Goal: Task Accomplishment & Management: Manage account settings

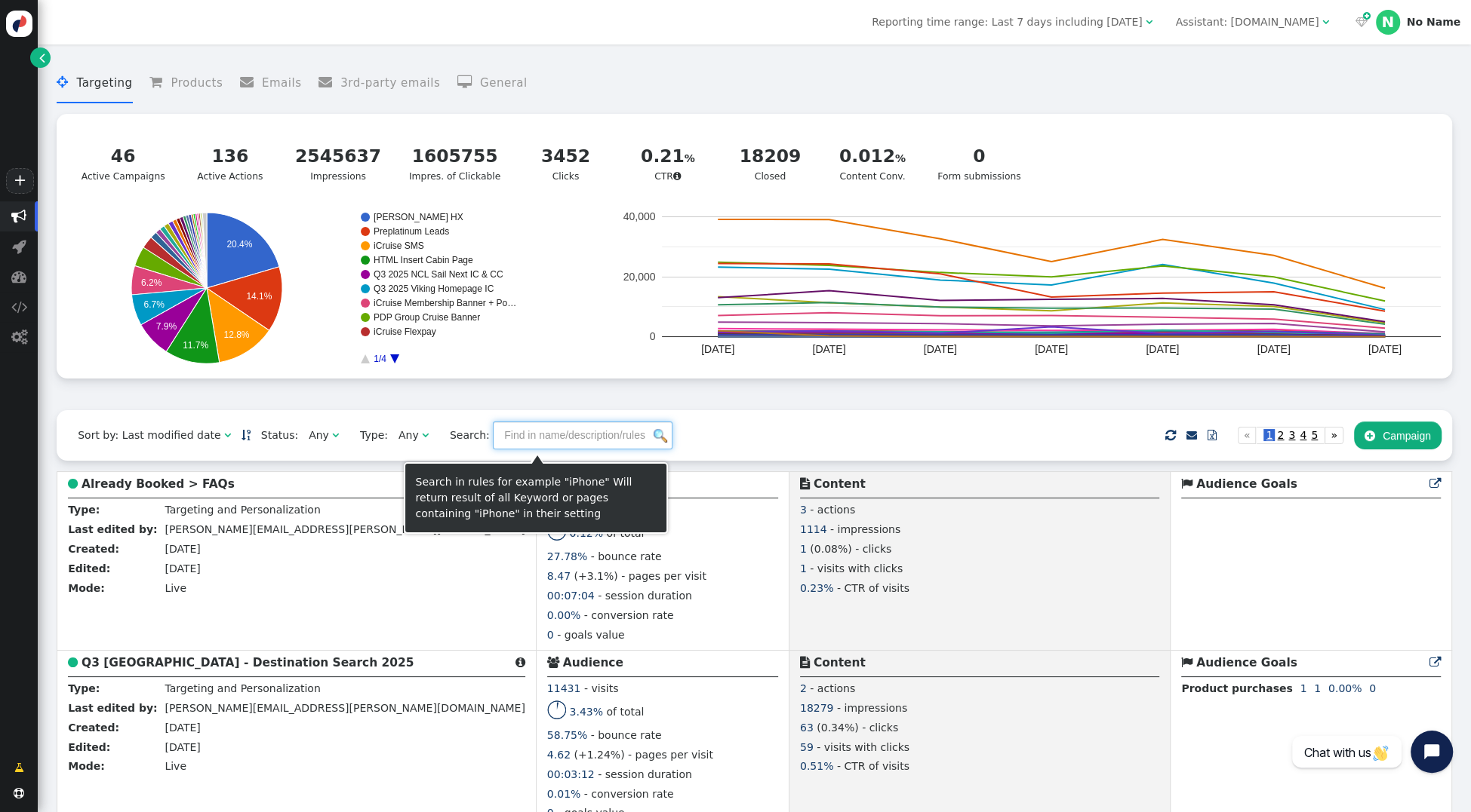
click at [545, 438] on input "text" at bounding box center [582, 435] width 180 height 27
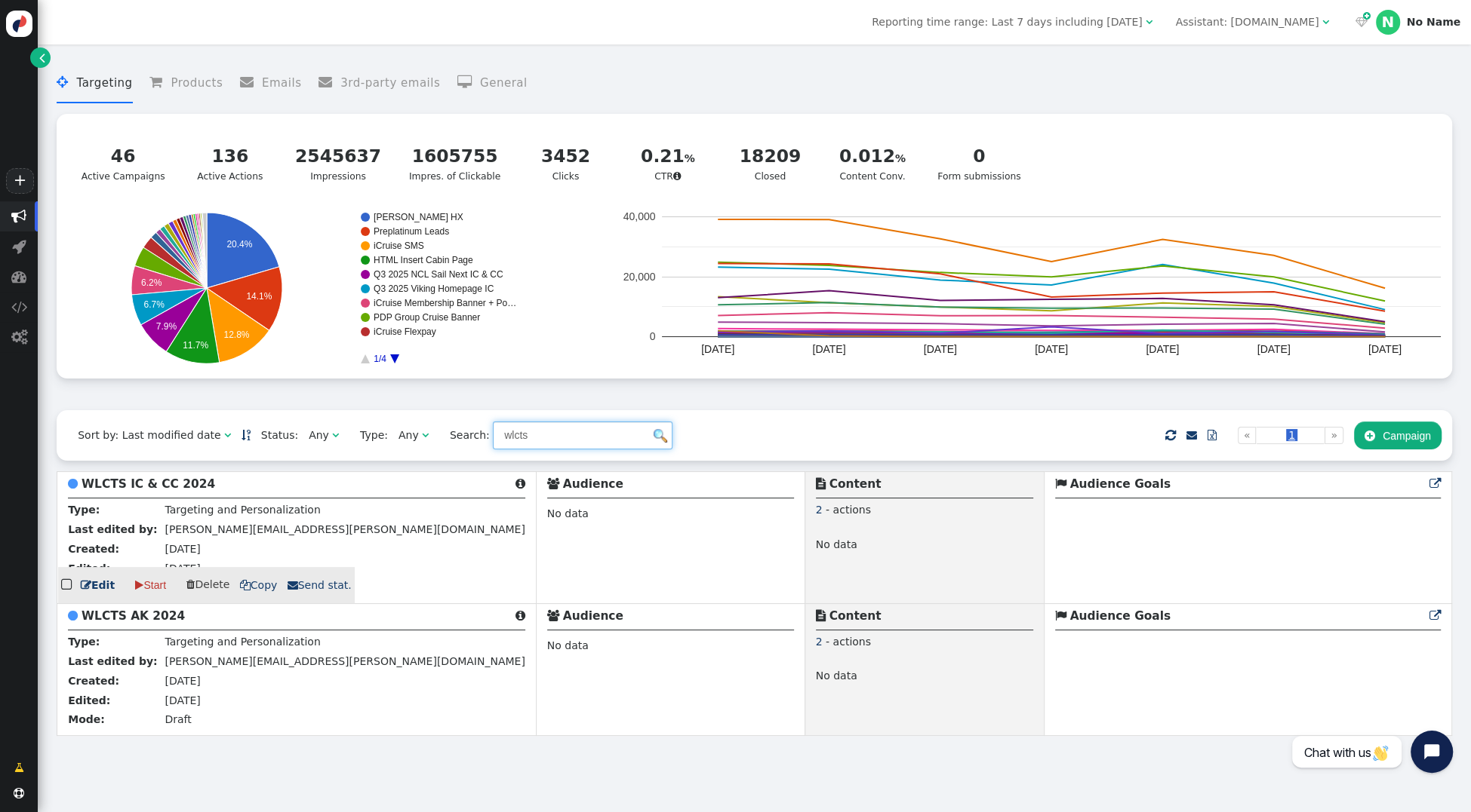
type input "wlcts"
click at [168, 486] on b "WLCTS IC & CC 2024" at bounding box center [148, 484] width 134 height 14
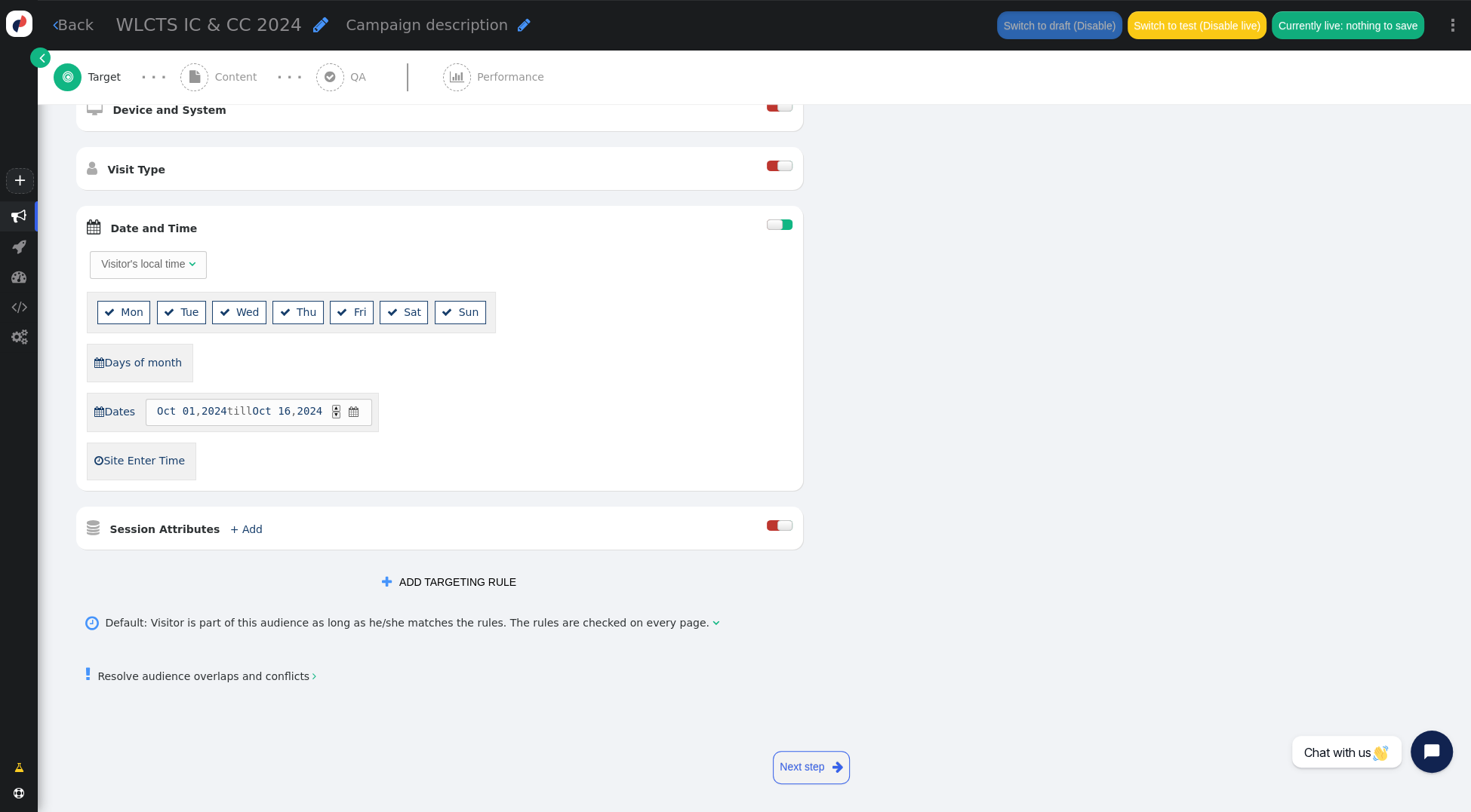
scroll to position [140, 0]
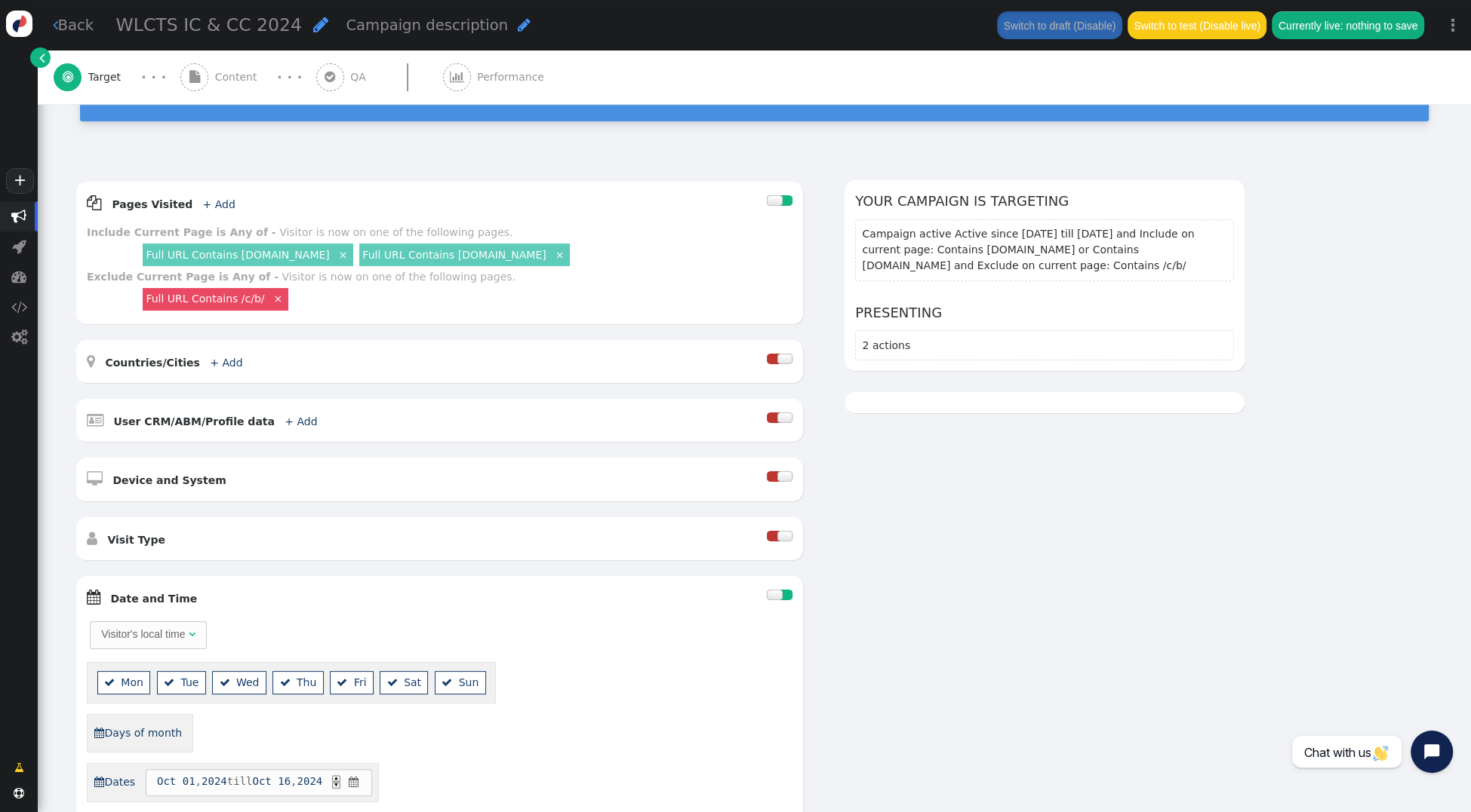
click at [217, 83] on span "Content" at bounding box center [239, 77] width 48 height 16
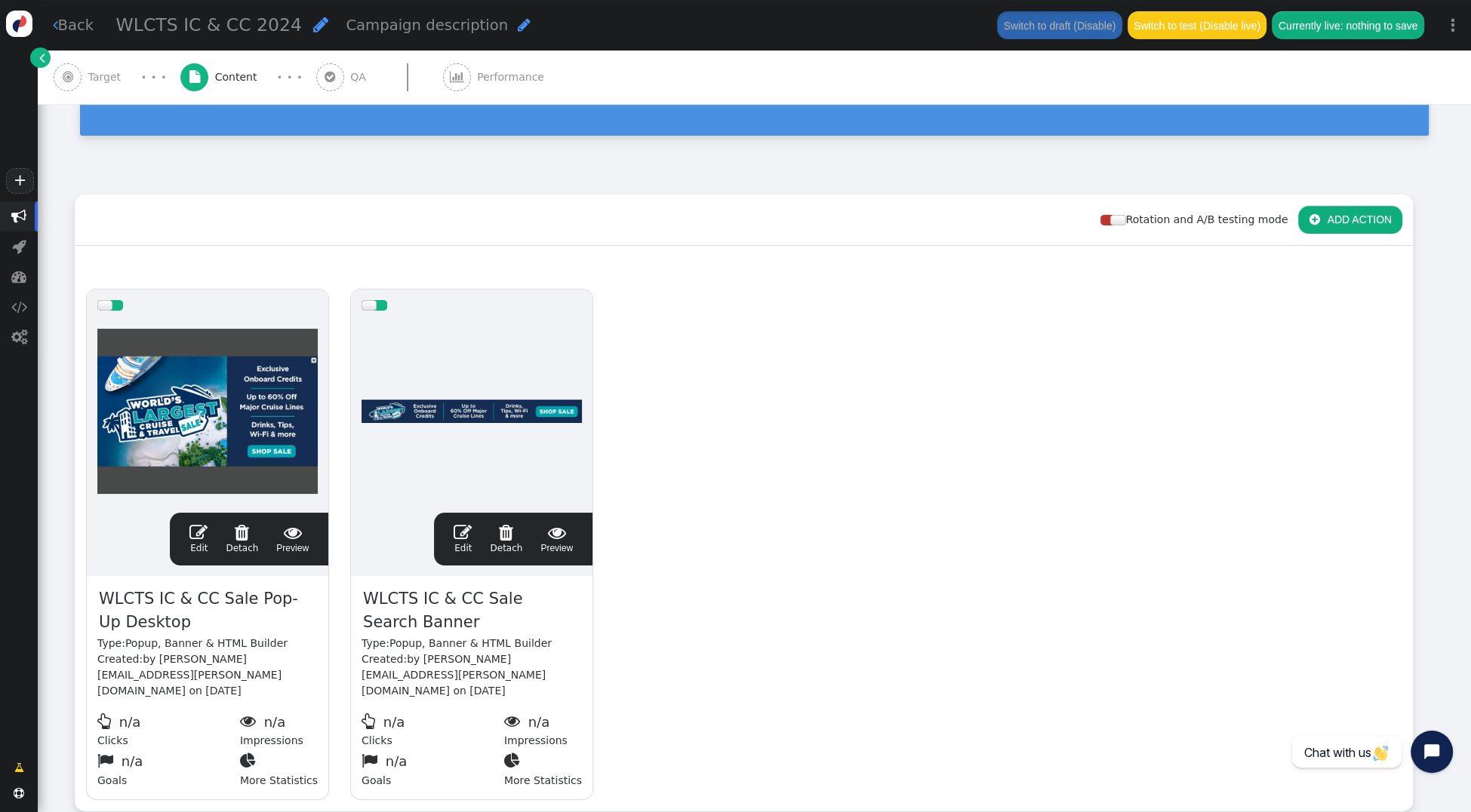
scroll to position [225, 0]
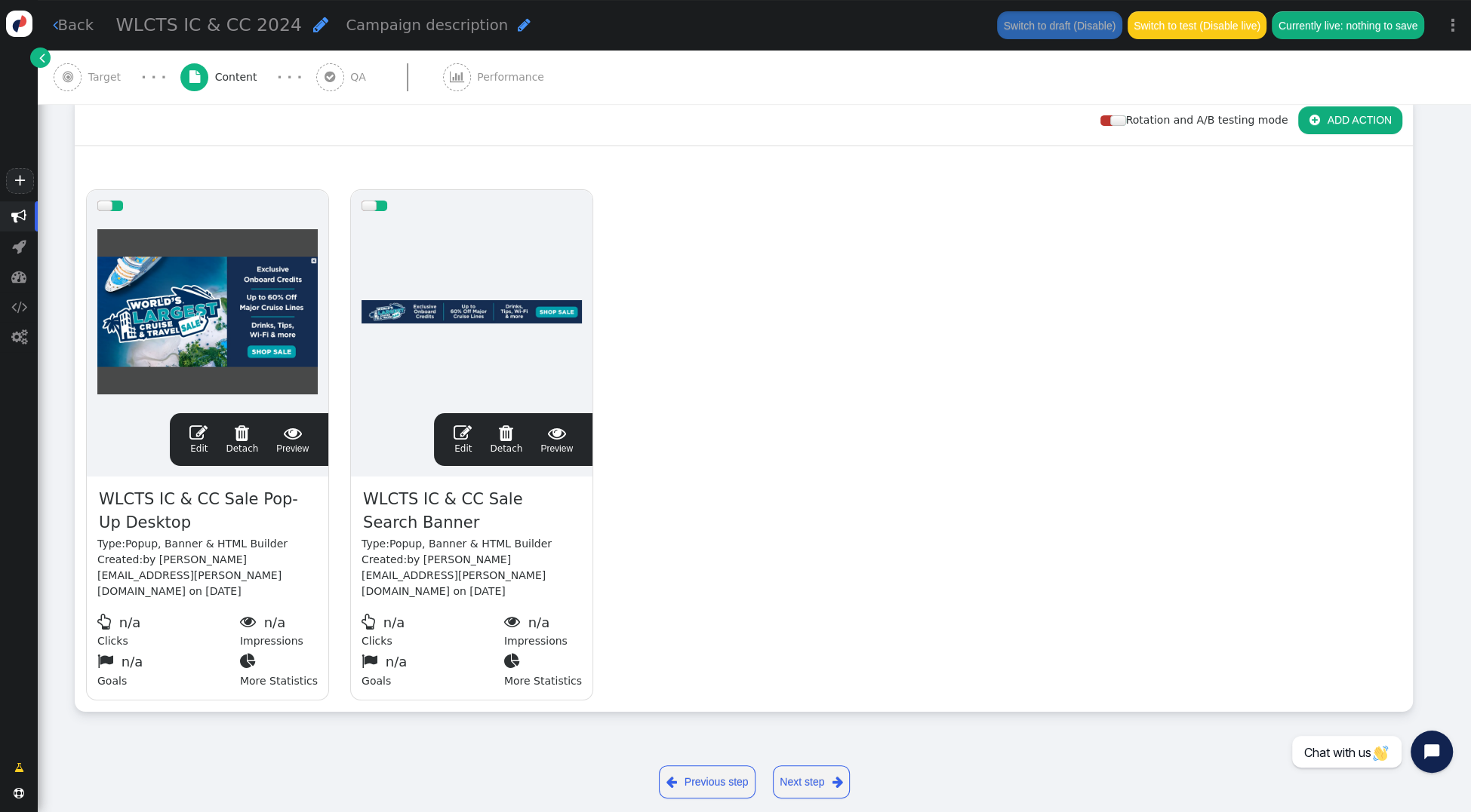
click at [681, 384] on div "drag this  Edit  Detach  Preview WLCTS IC & CC Sale Pop-Up Desktop Type: Pop…" at bounding box center [743, 445] width 1337 height 533
click at [459, 427] on span "" at bounding box center [463, 433] width 19 height 19
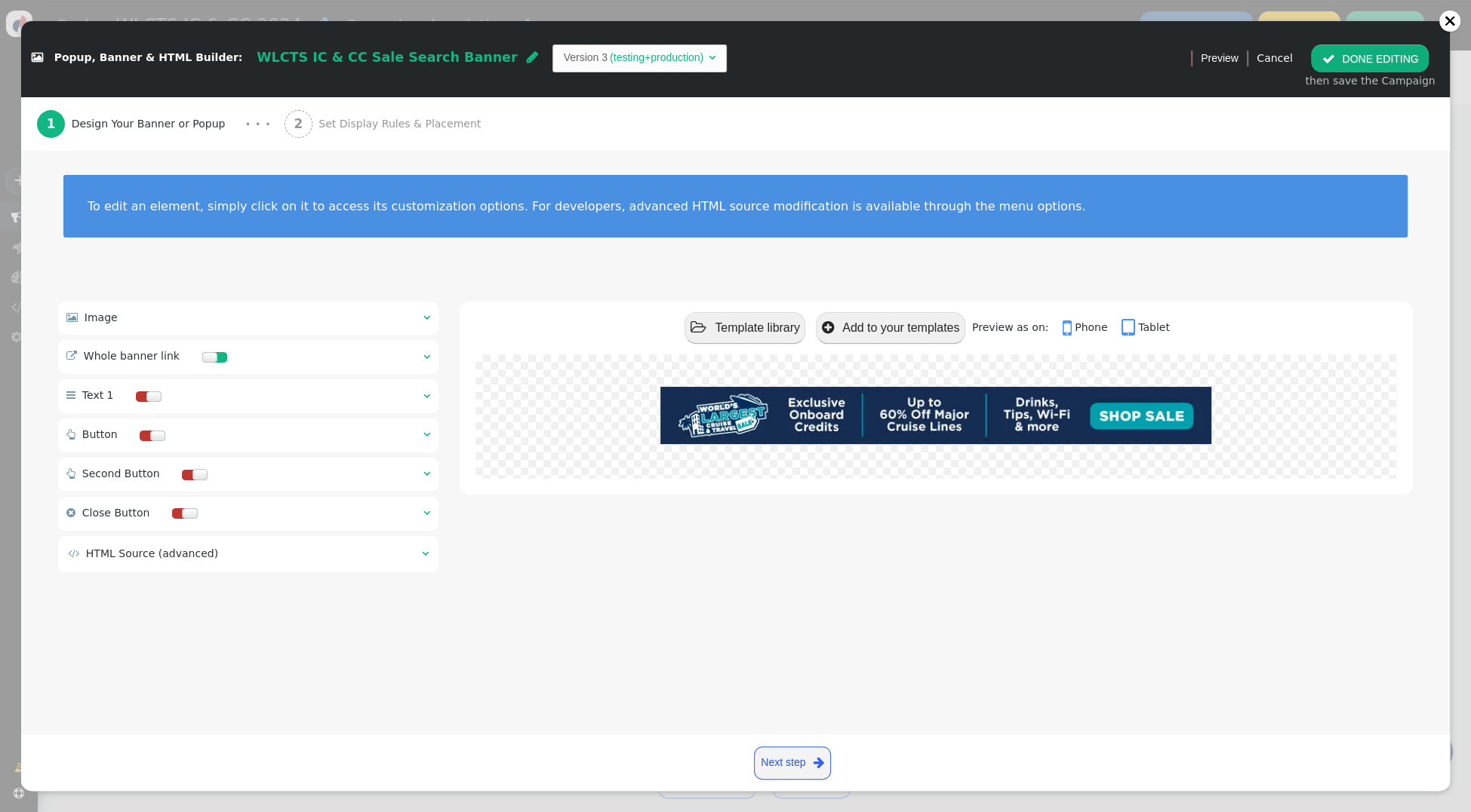
click at [403, 116] on span "Set Display Rules & Placement" at bounding box center [402, 123] width 168 height 16
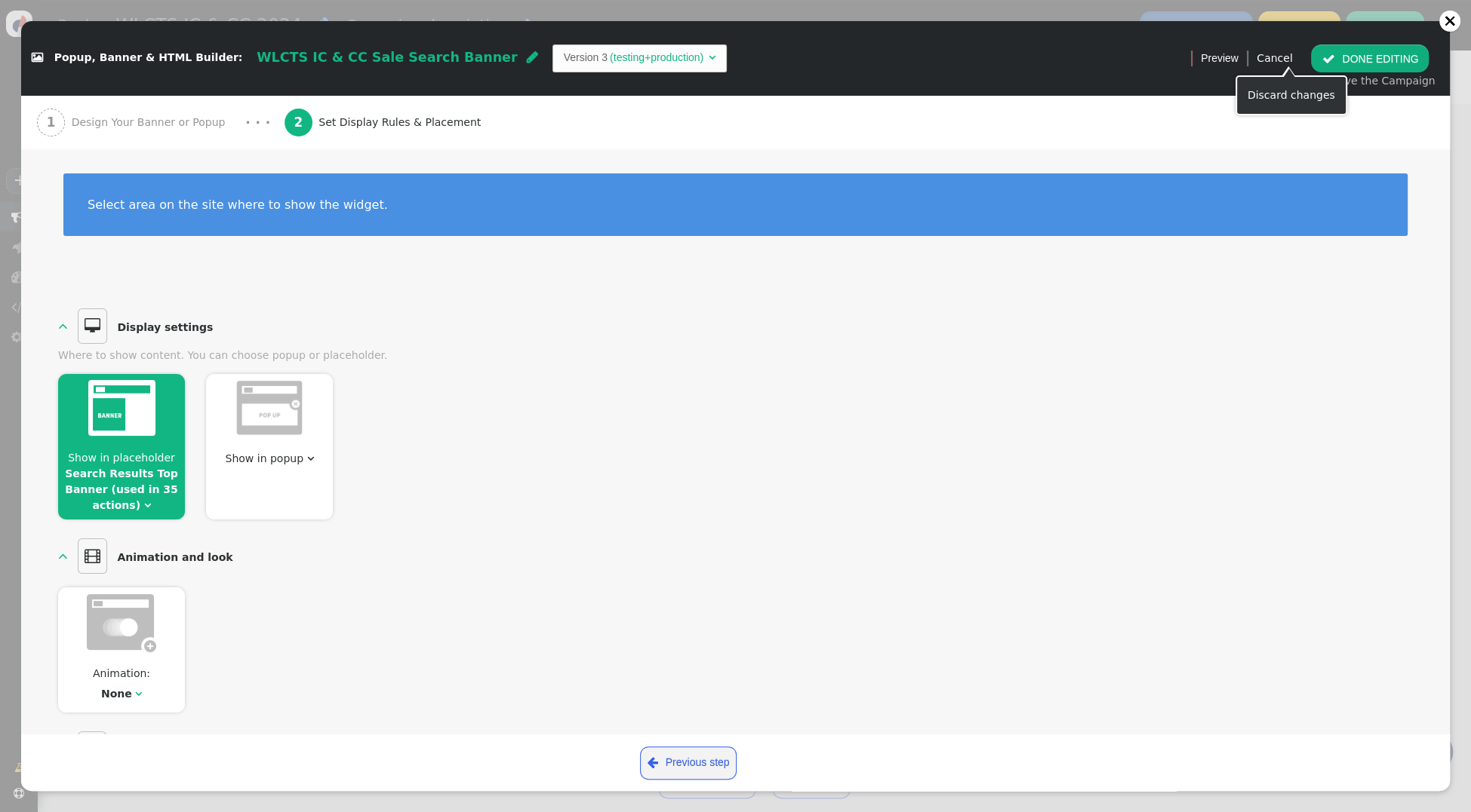
click at [1291, 57] on link "Cancel" at bounding box center [1274, 57] width 35 height 12
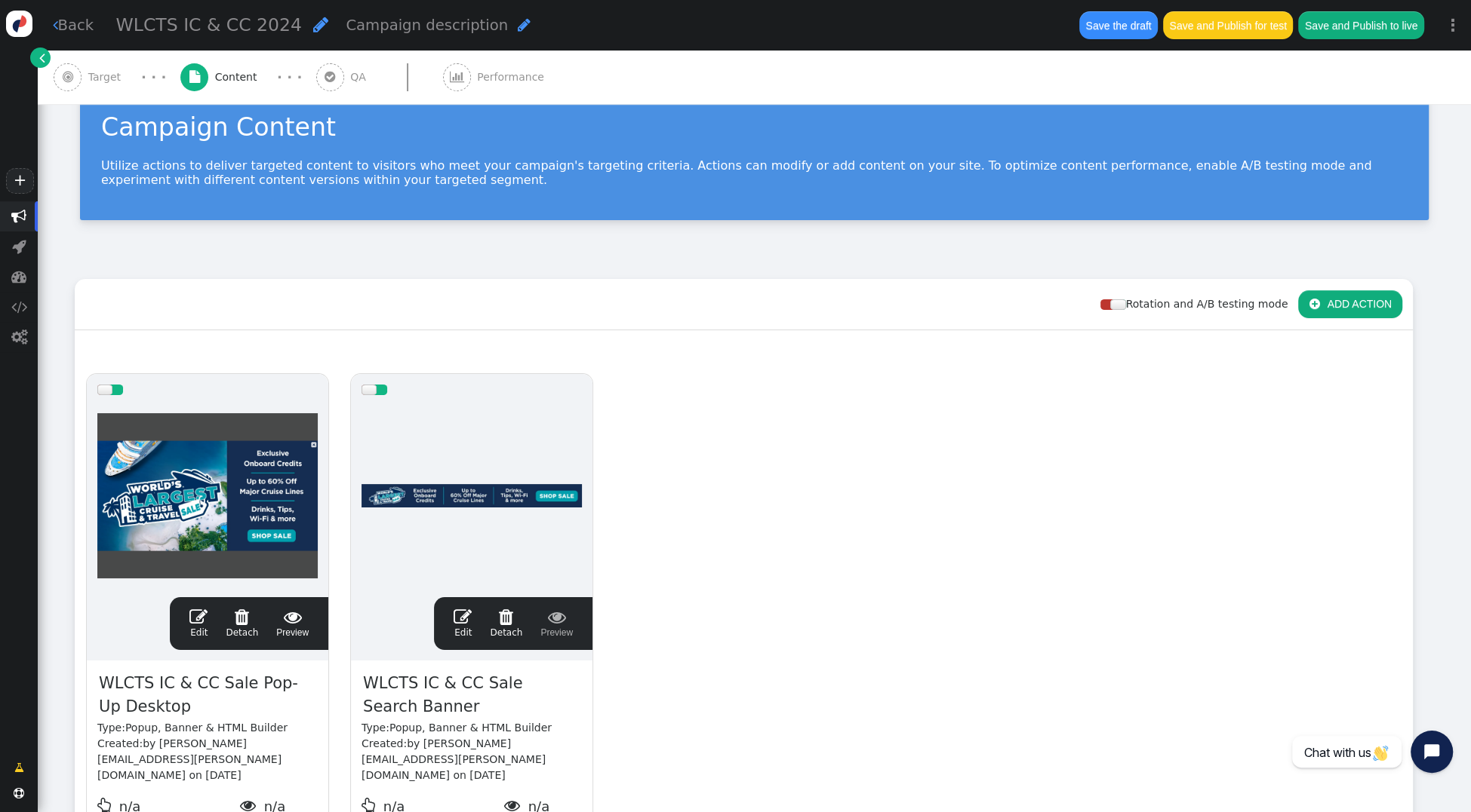
scroll to position [0, 0]
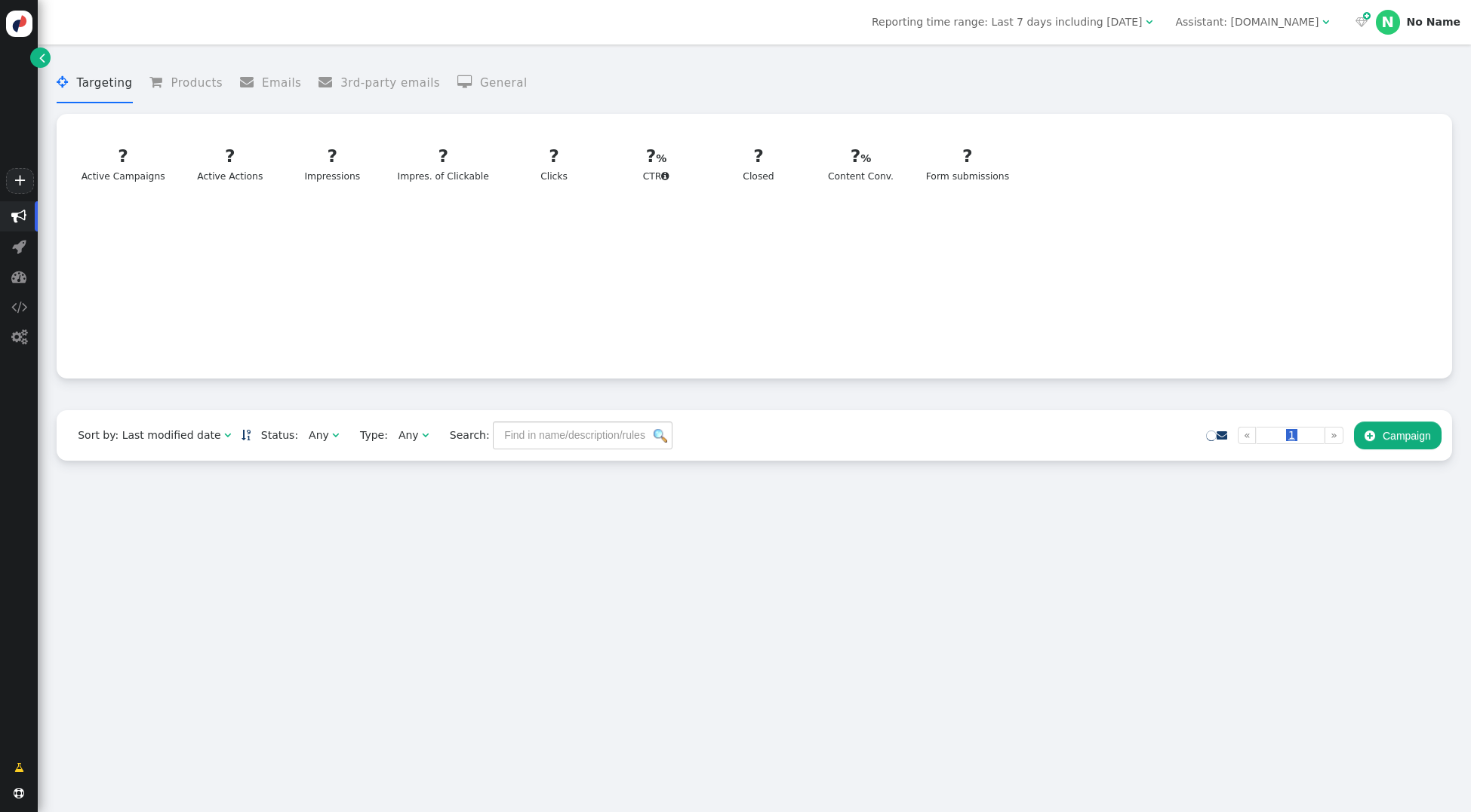
click at [1247, 19] on div "Assistant: [DOMAIN_NAME]" at bounding box center [1247, 21] width 144 height 16
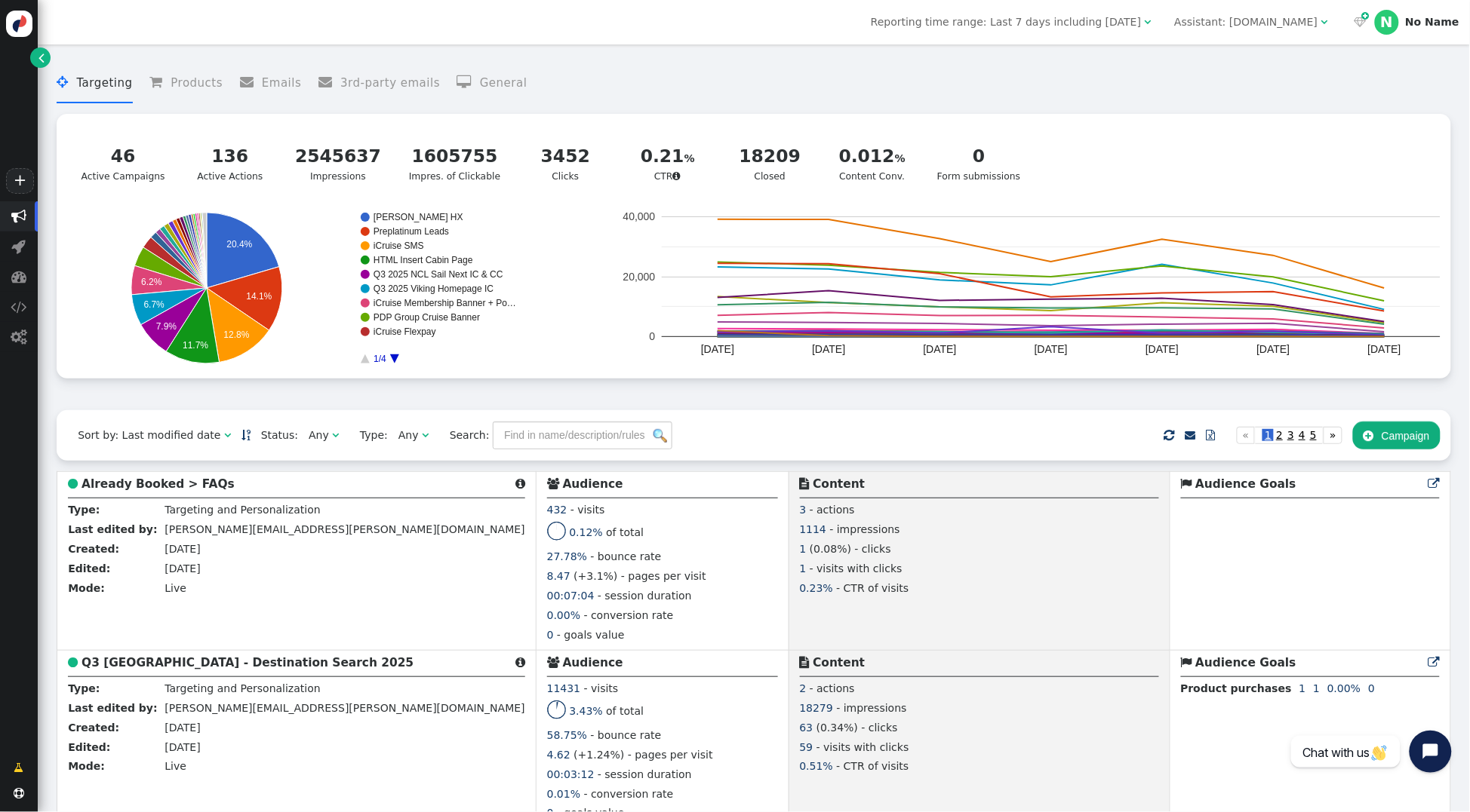
click at [1292, 24] on div "Assistant: [DOMAIN_NAME]" at bounding box center [1246, 21] width 144 height 16
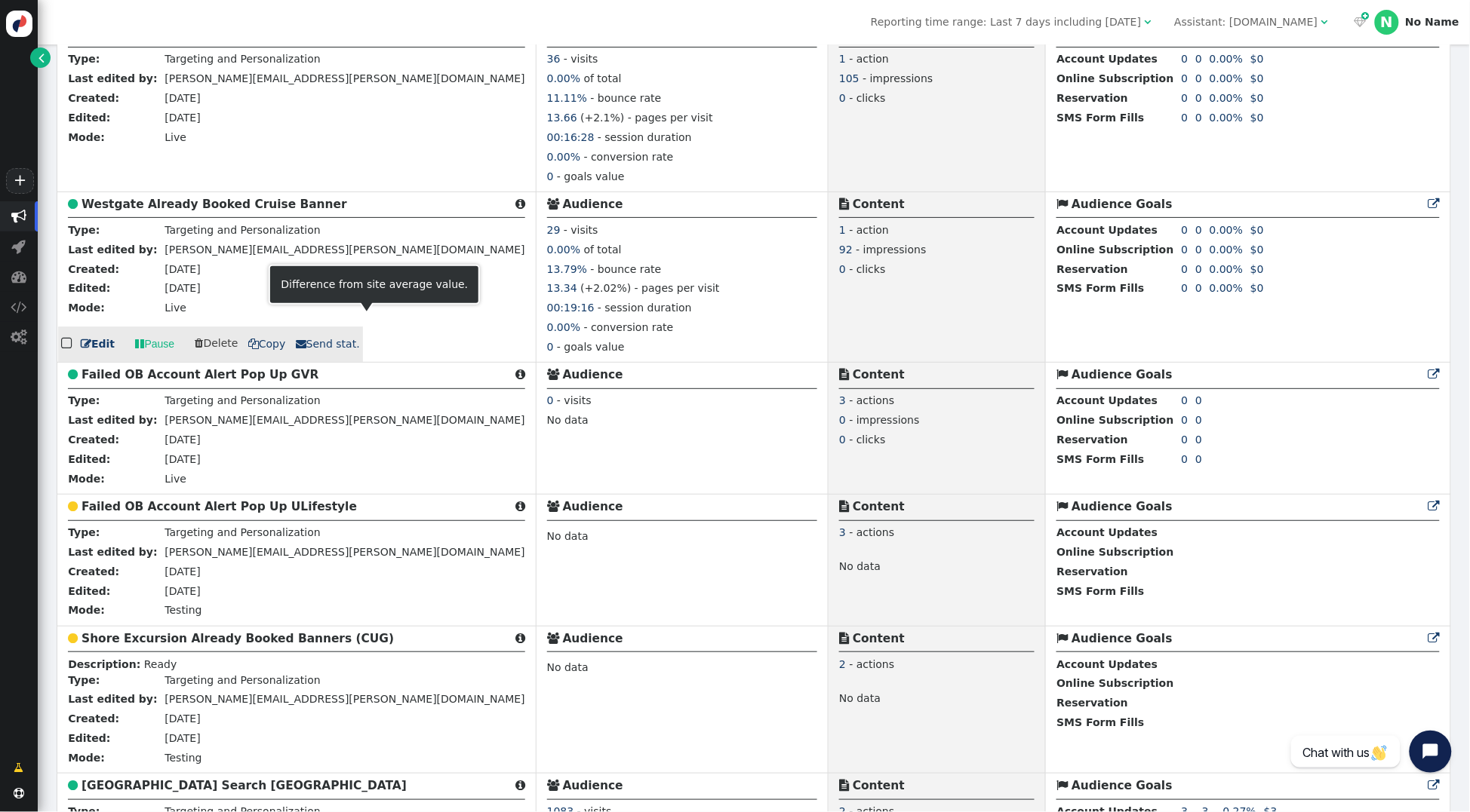
scroll to position [1420, 0]
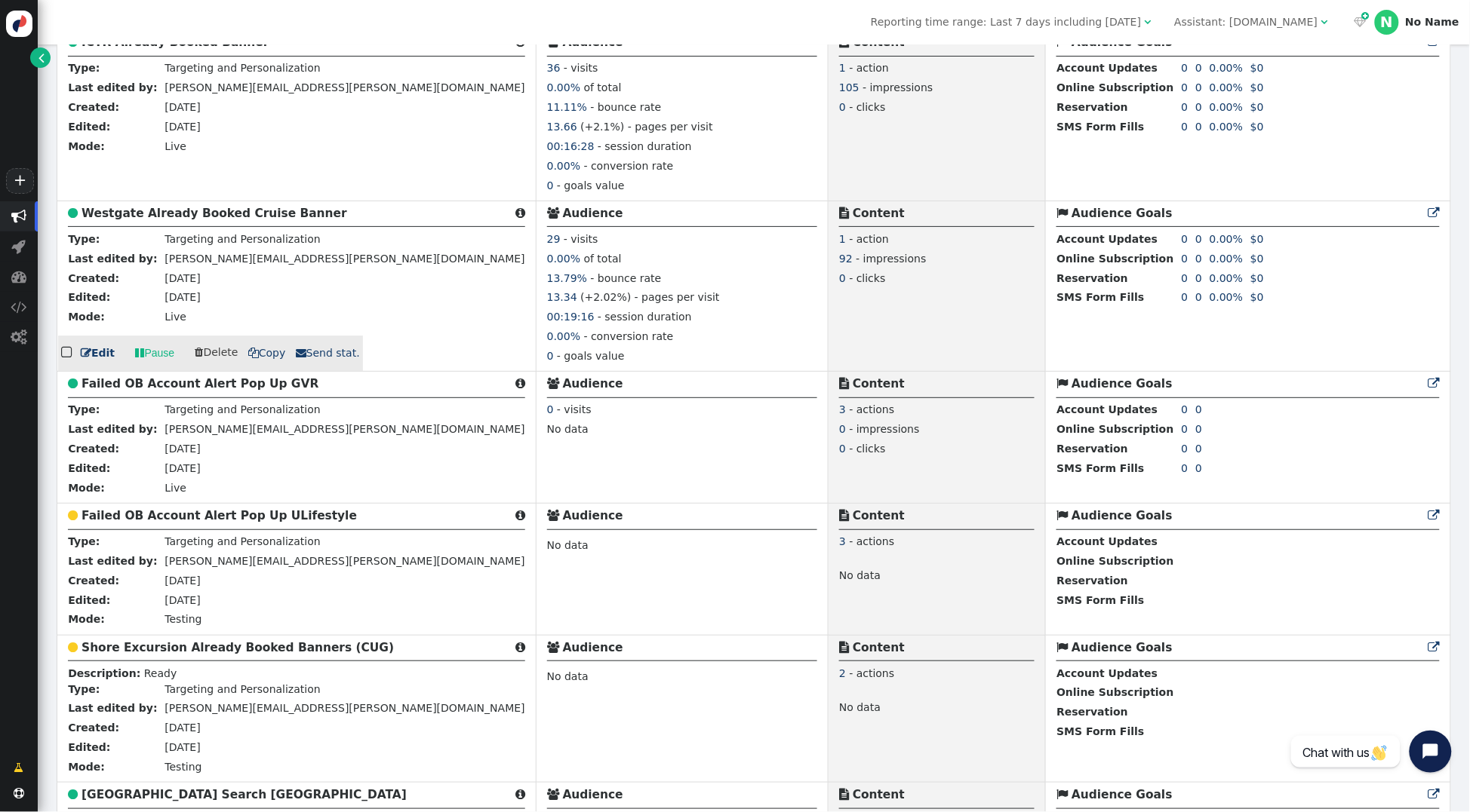
click at [177, 212] on b "Westgate Already Booked Cruise Banner" at bounding box center [214, 213] width 265 height 14
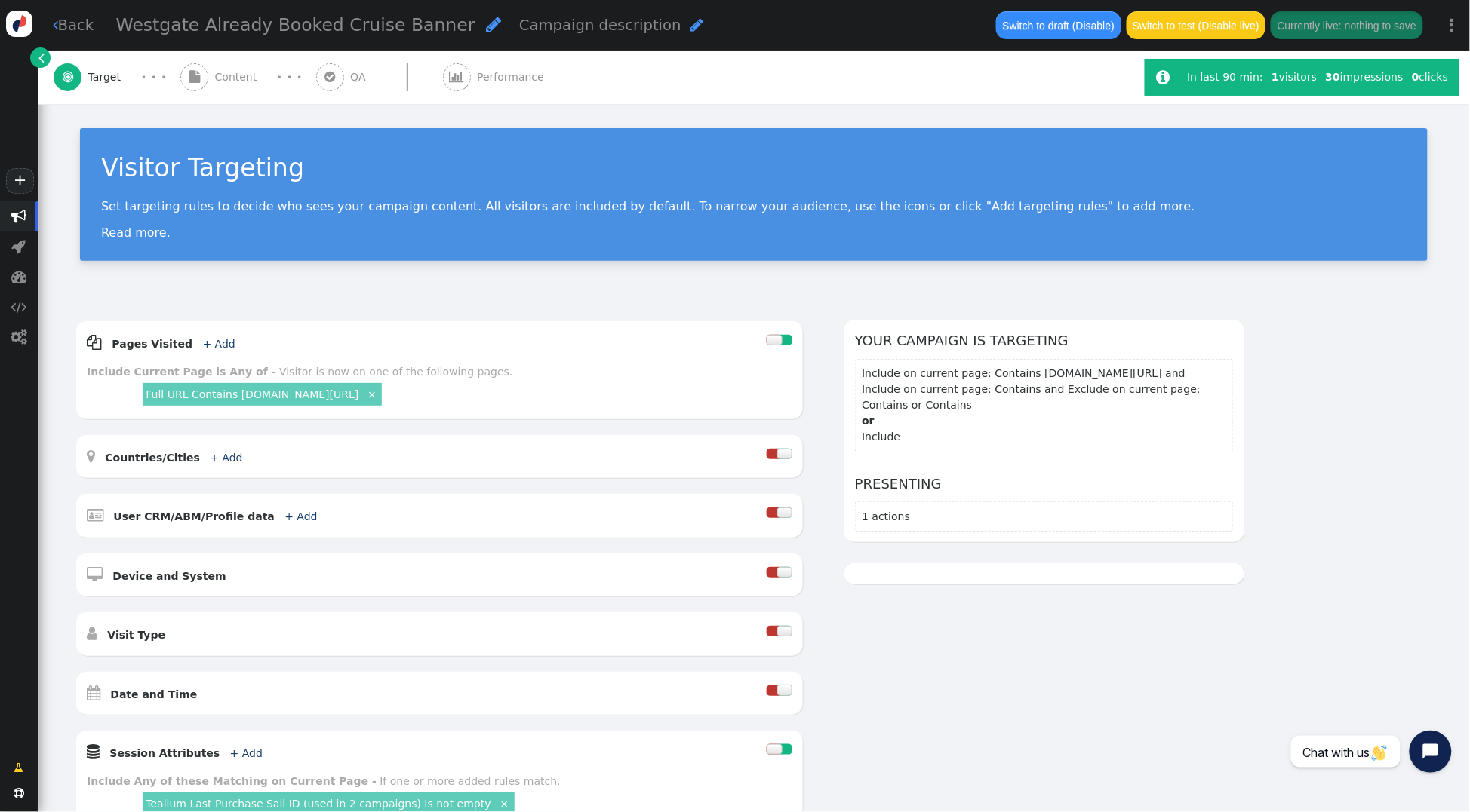
click at [243, 76] on span "Content" at bounding box center [239, 77] width 48 height 16
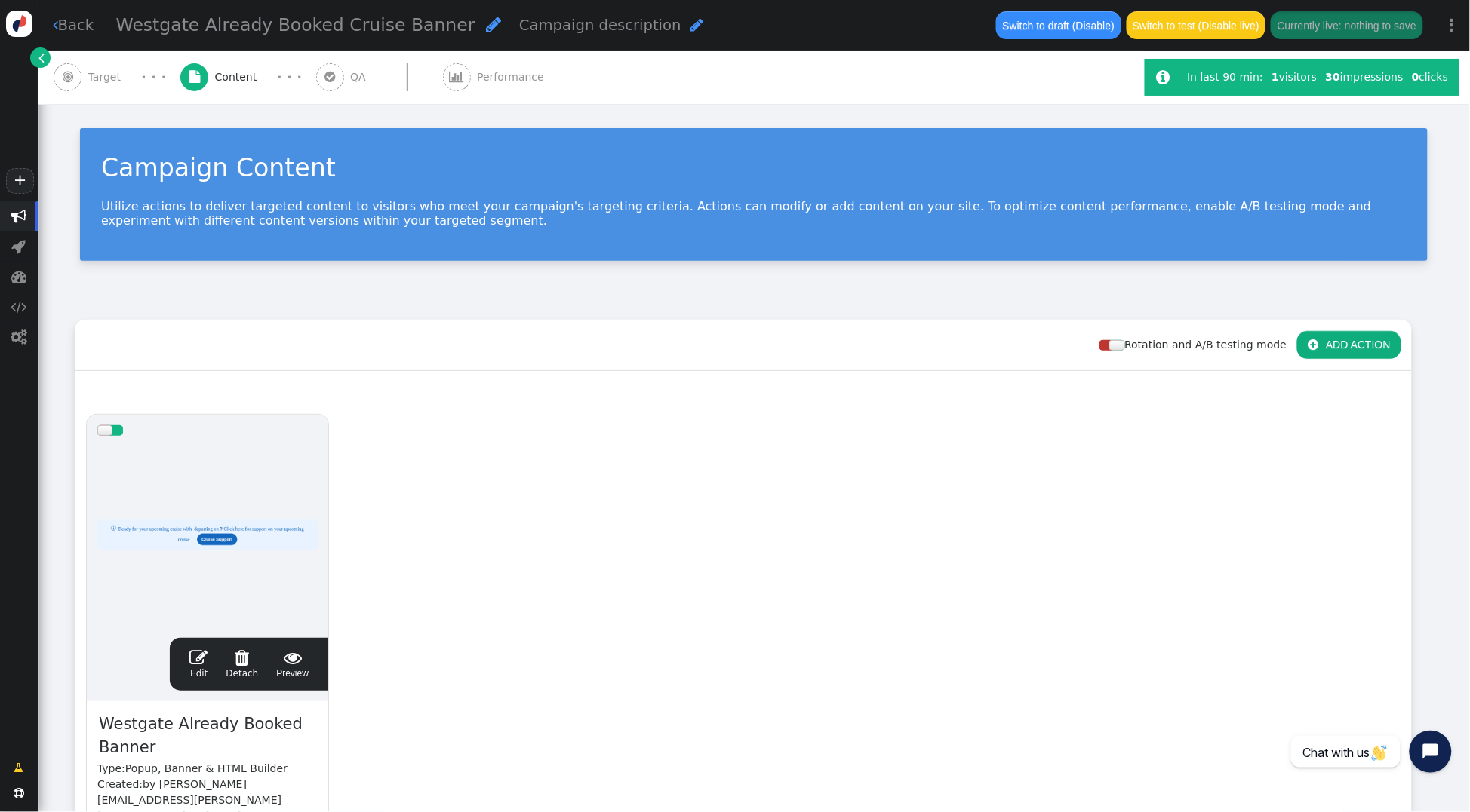
click at [354, 76] on span "QA" at bounding box center [362, 77] width 22 height 16
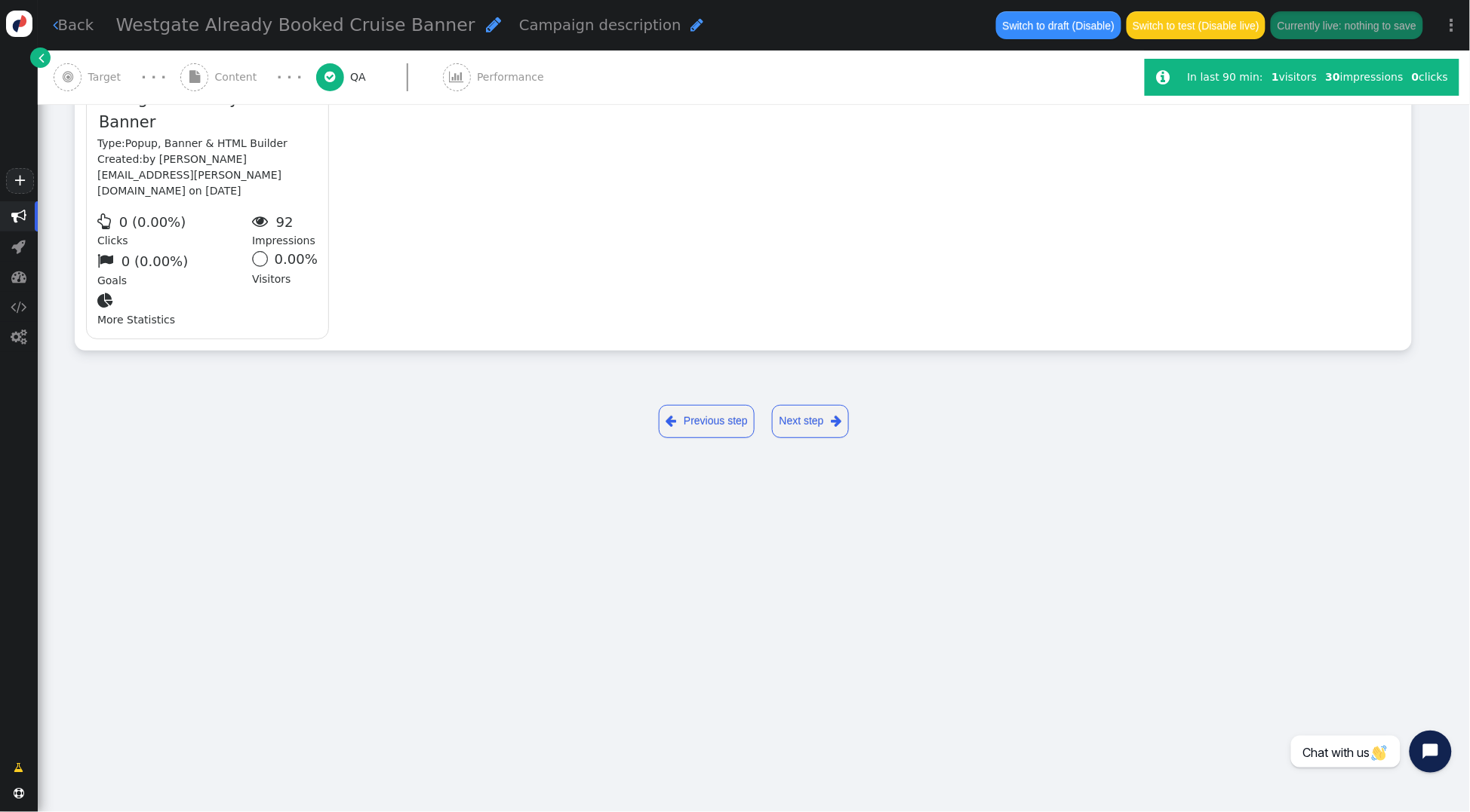
type input "https://www.thevidalifestyle.com.mx/"
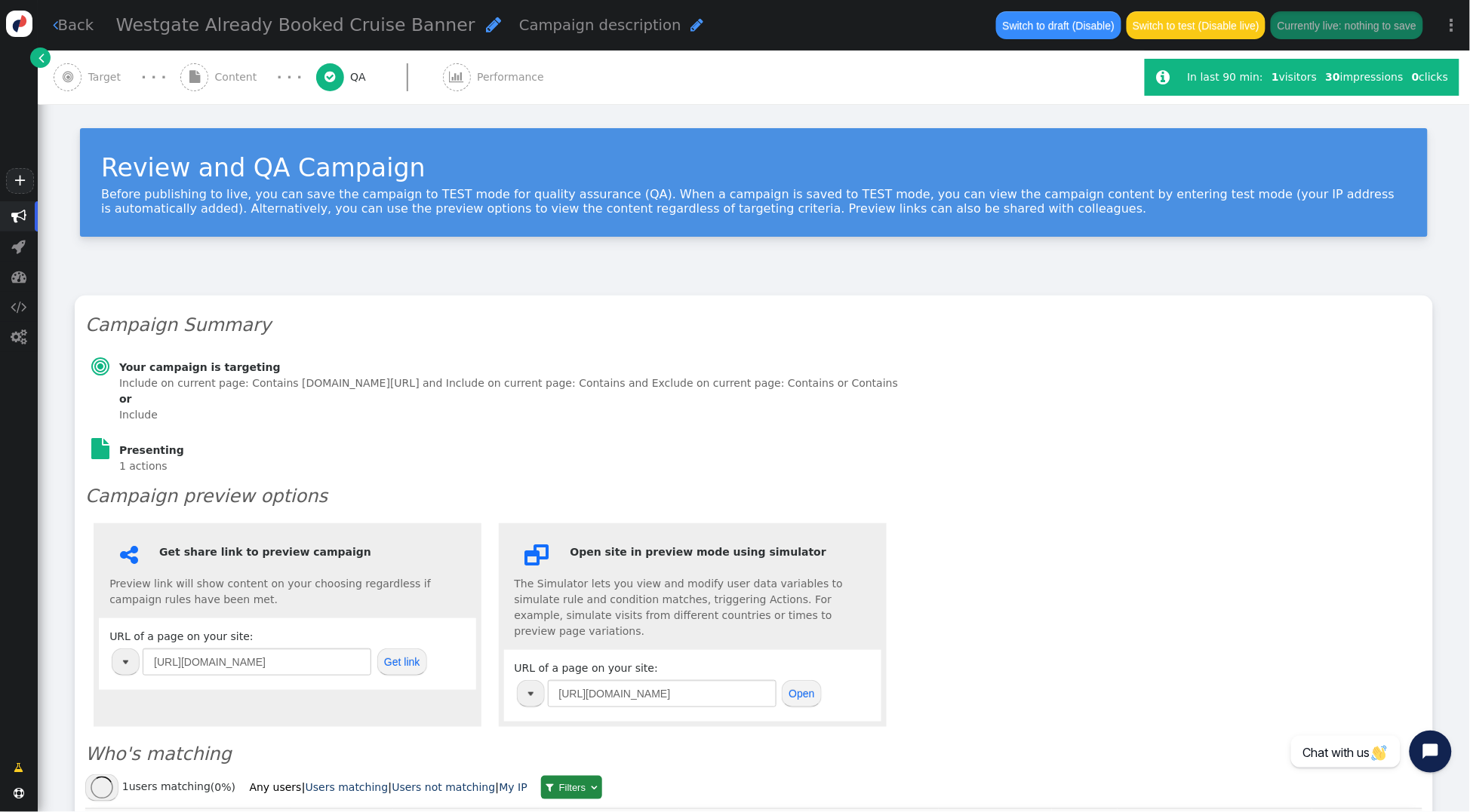
scroll to position [111, 0]
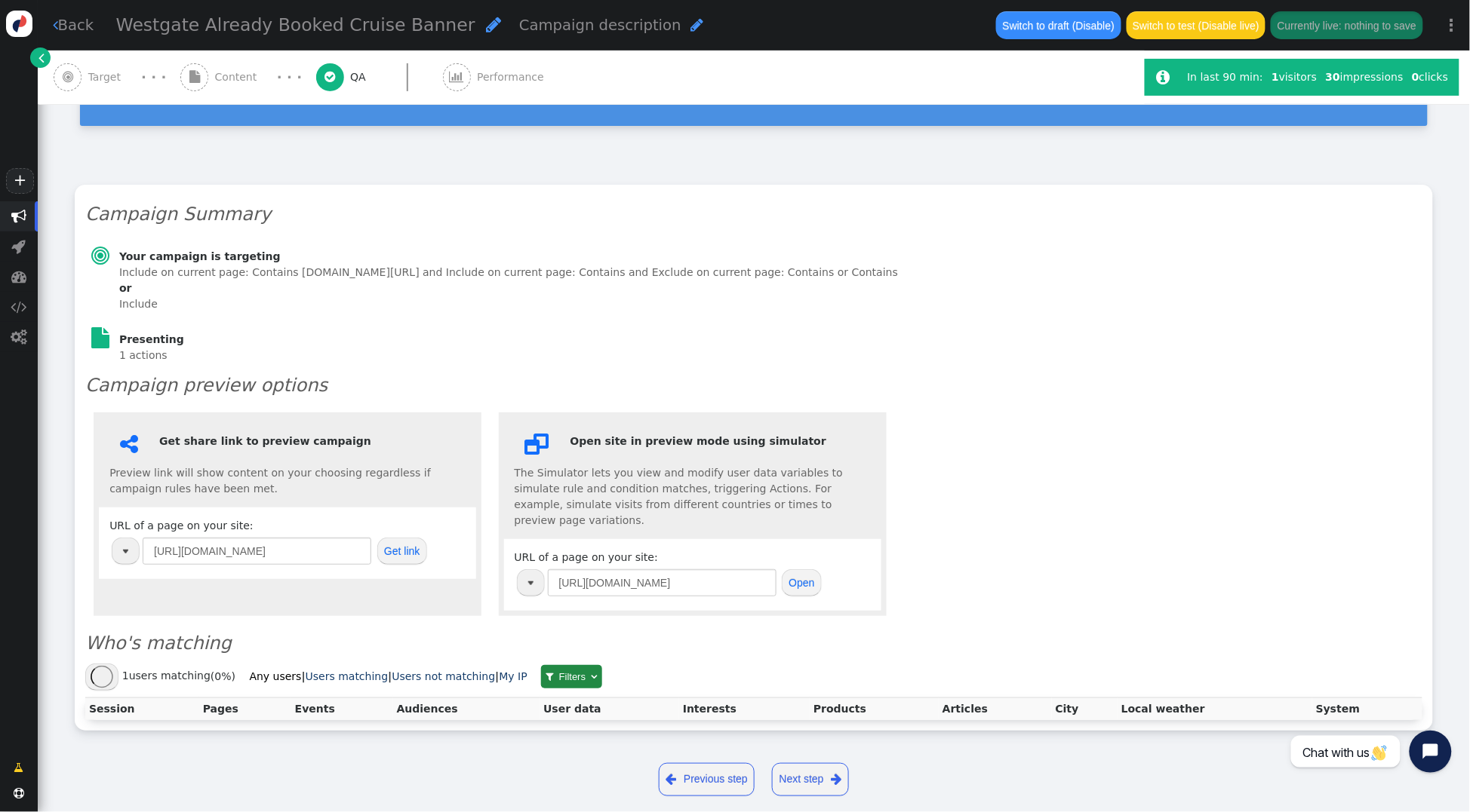
click at [477, 74] on span "Performance" at bounding box center [513, 77] width 73 height 16
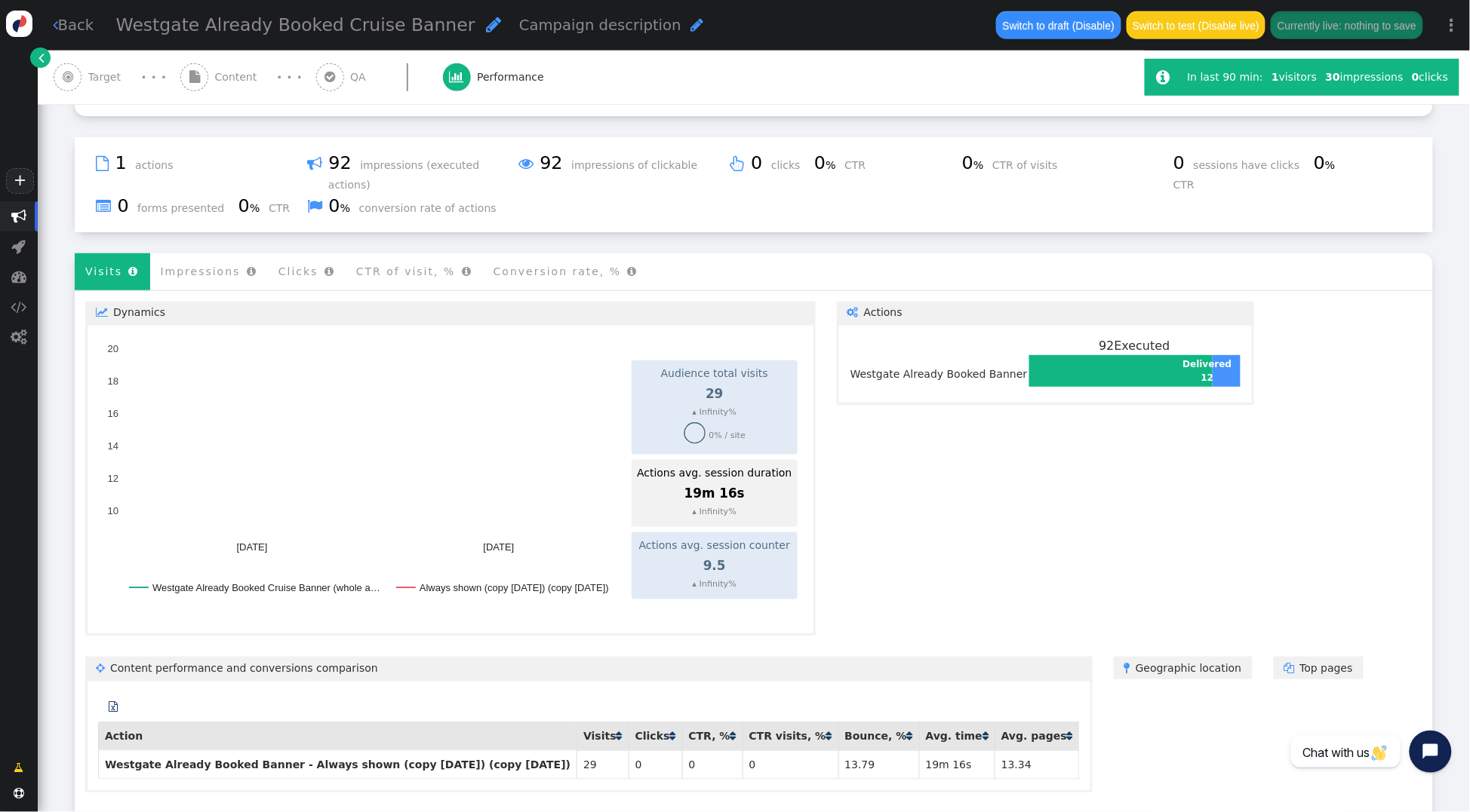
scroll to position [270, 0]
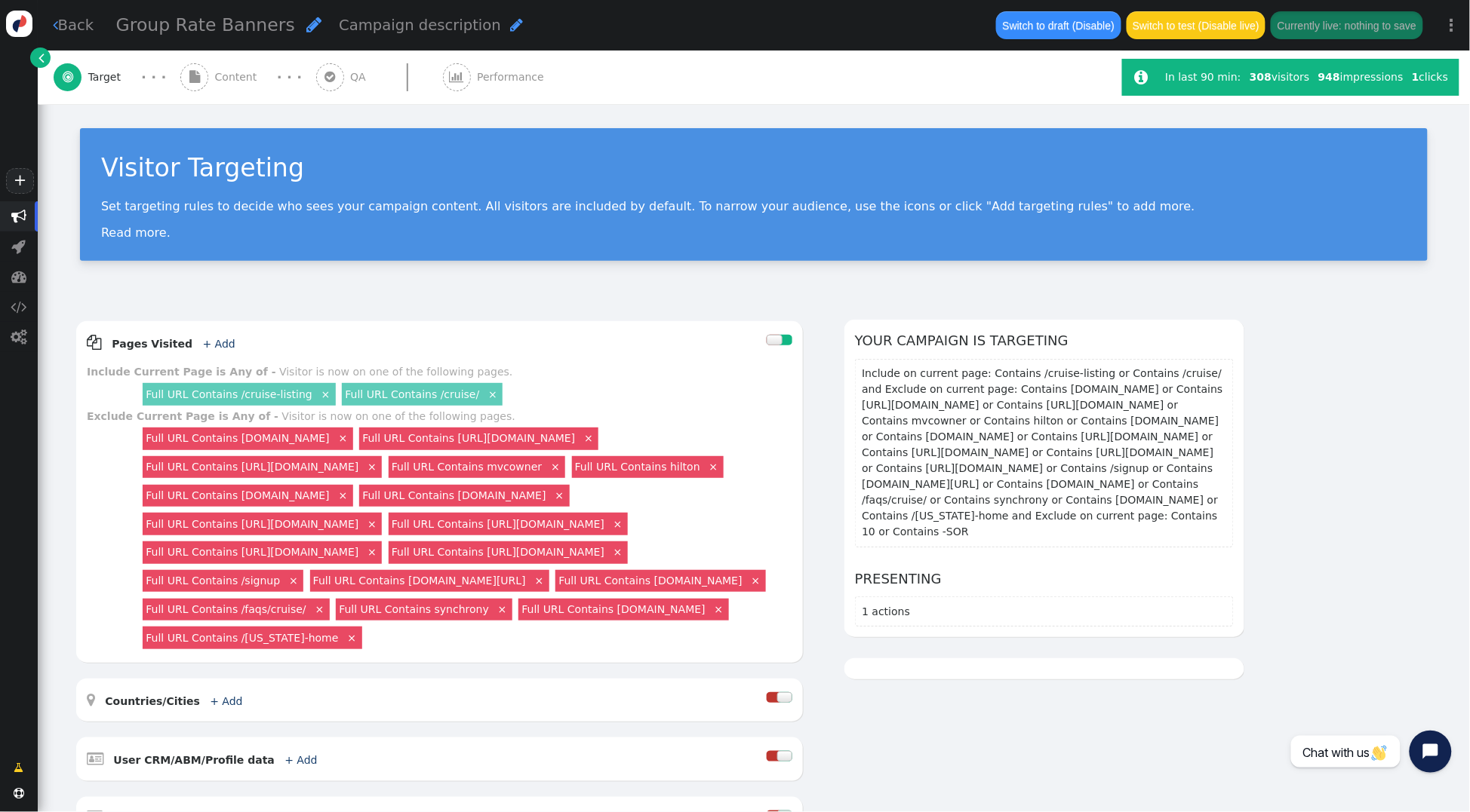
click at [449, 293] on div "Visitor Targeting Set targeting rules to decide who sees your campaign content.…" at bounding box center [754, 201] width 1433 height 195
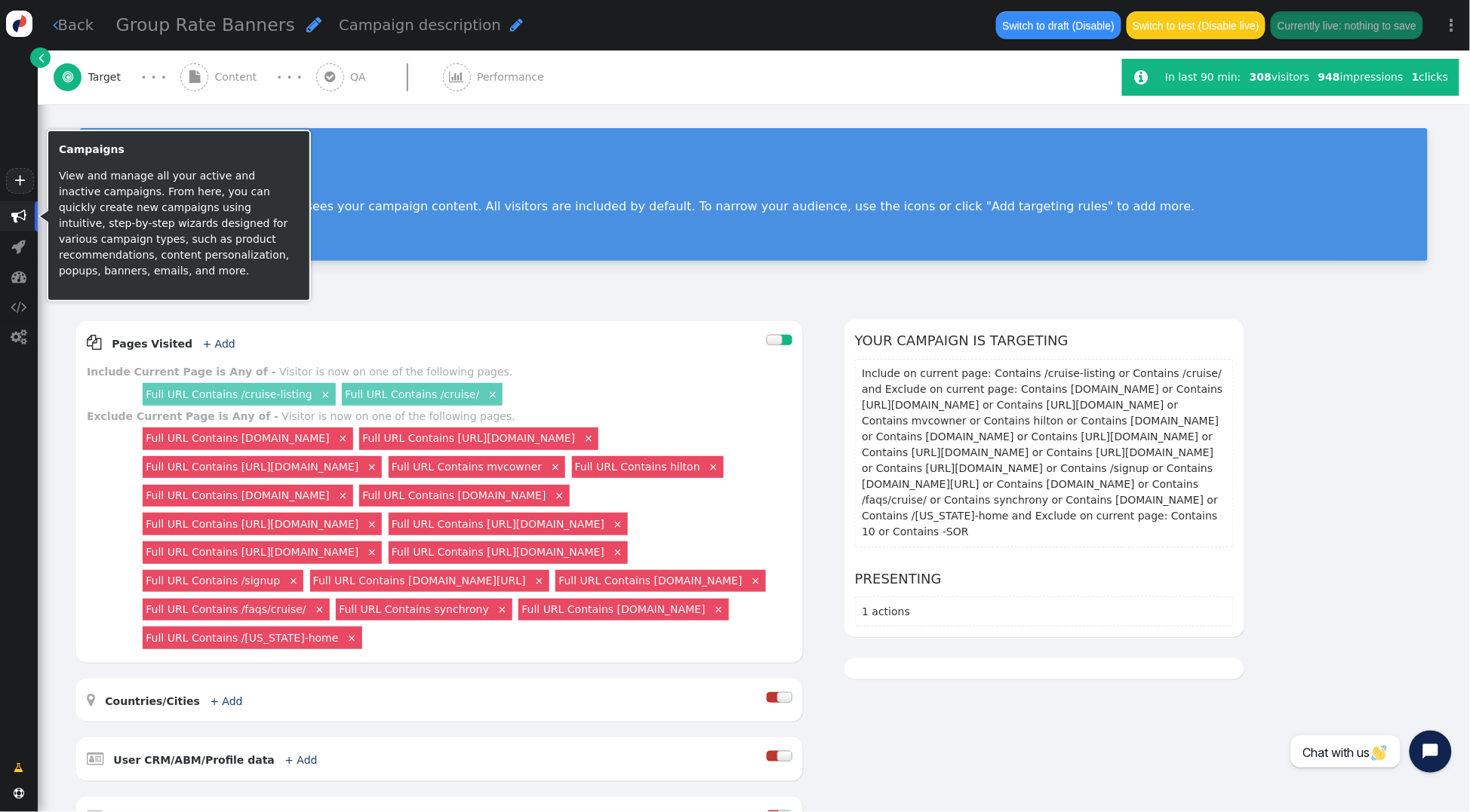
click at [20, 215] on span "" at bounding box center [19, 216] width 15 height 15
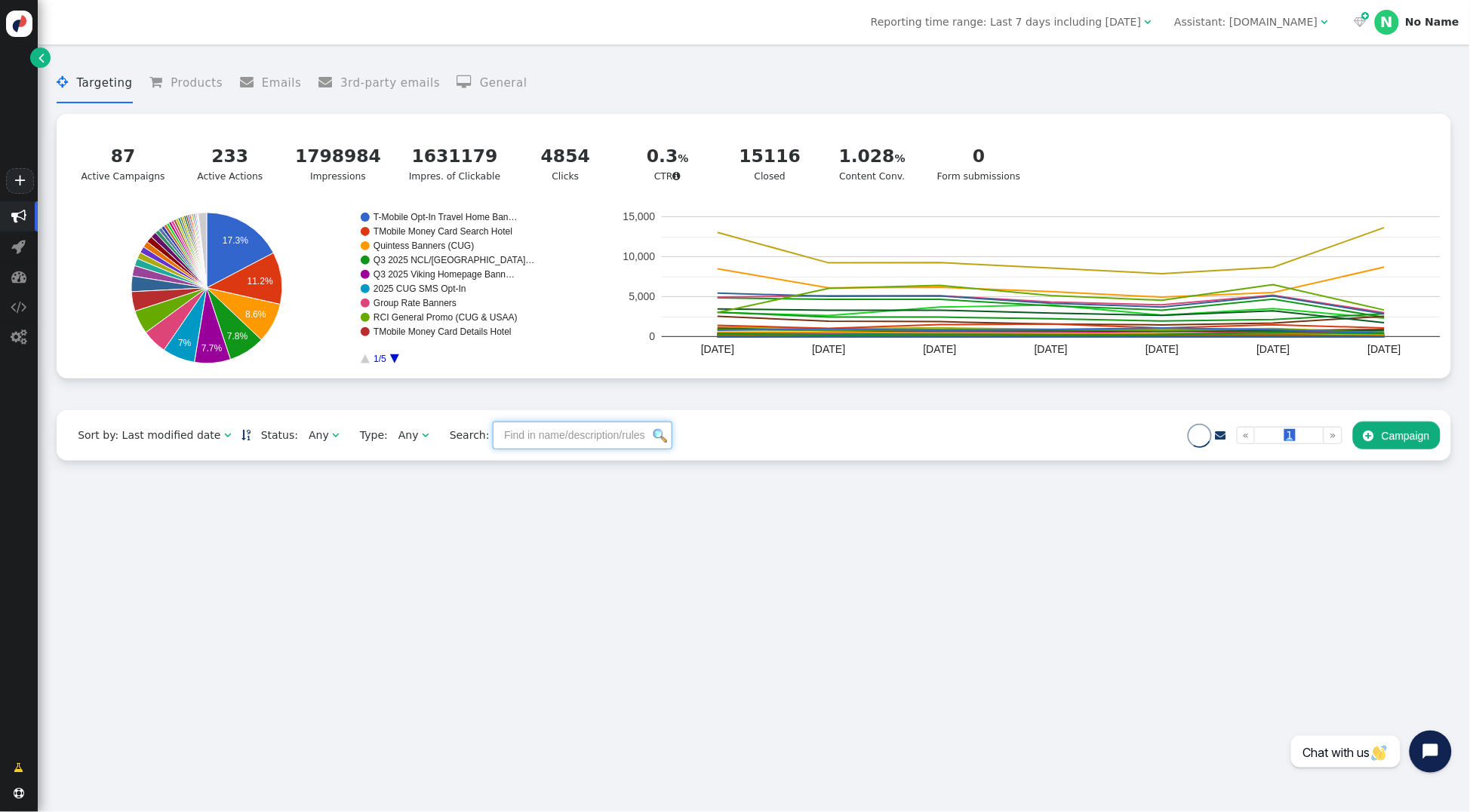
click at [530, 440] on input "text" at bounding box center [582, 435] width 180 height 27
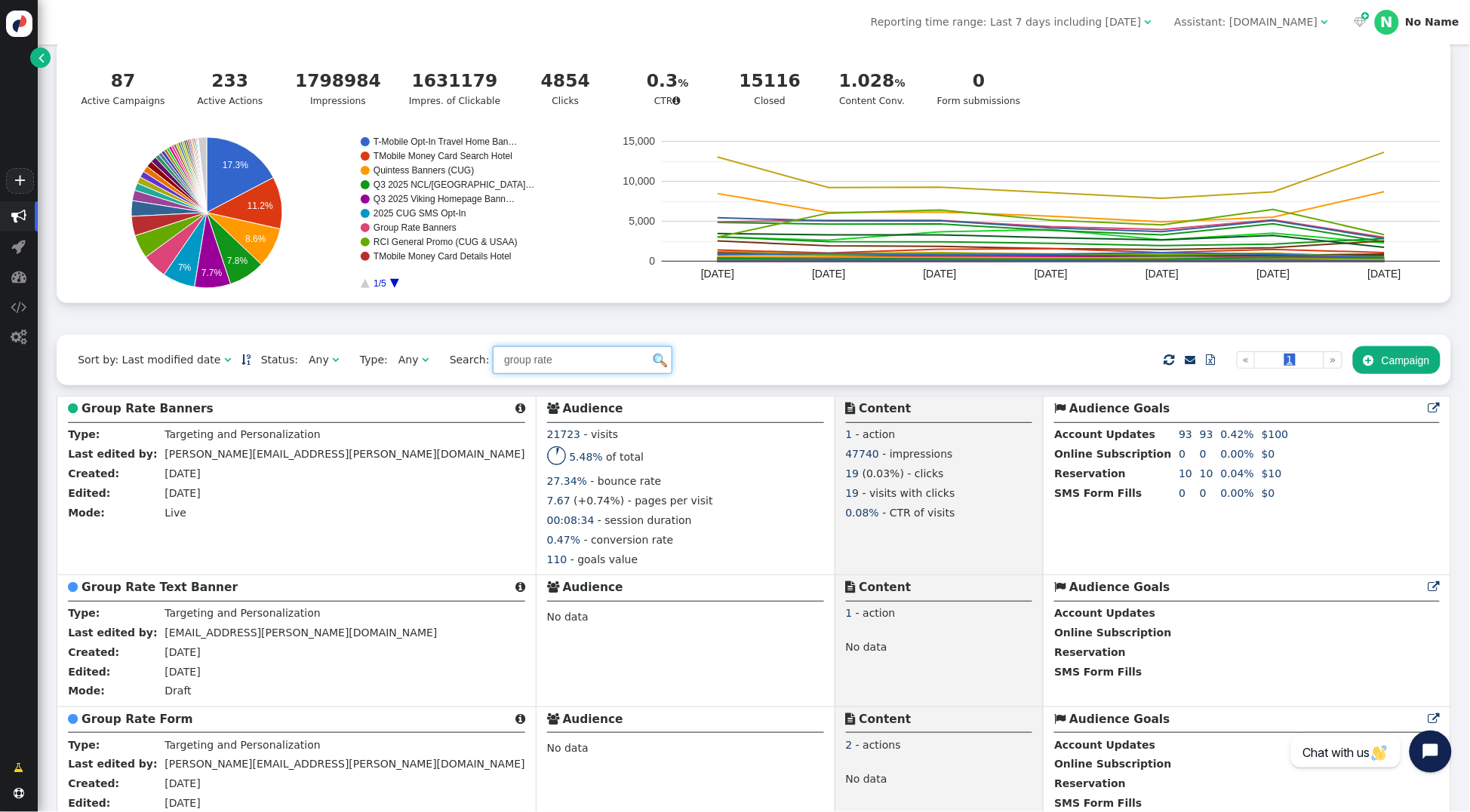
scroll to position [114, 0]
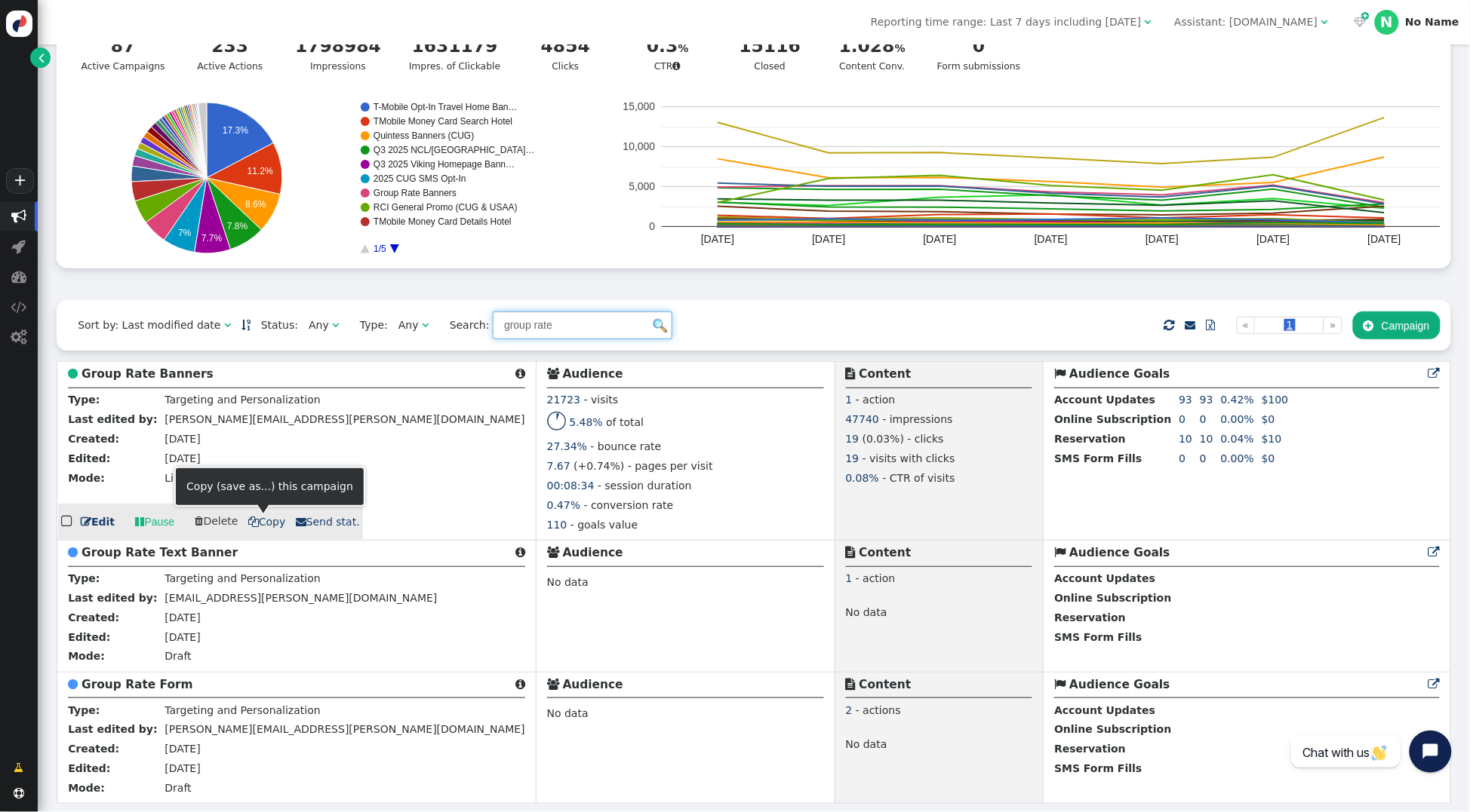
type input "group rate"
click at [262, 525] on span " Copy" at bounding box center [267, 522] width 38 height 12
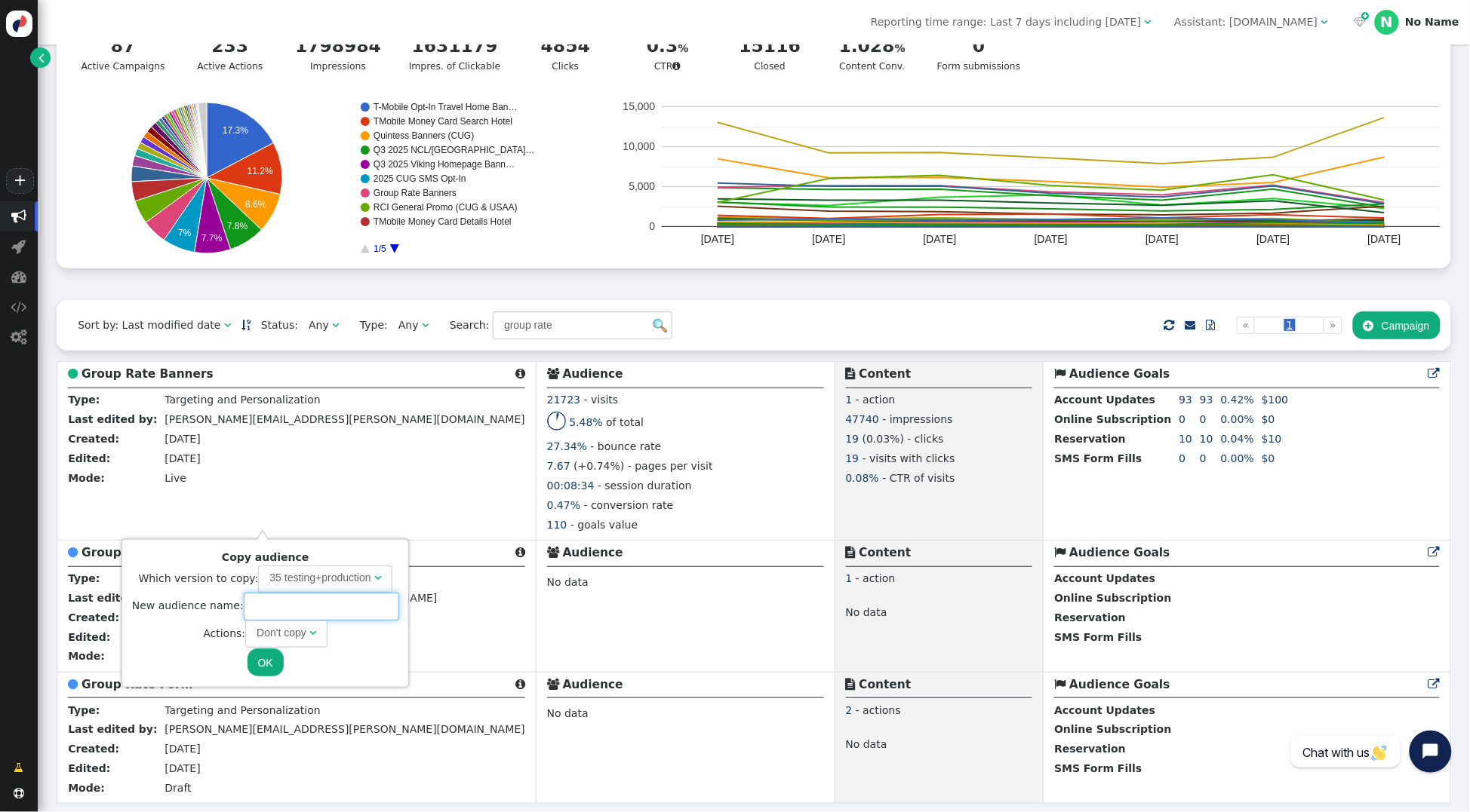
click at [278, 603] on input "text" at bounding box center [322, 606] width 156 height 27
click at [289, 629] on div "Don't copy" at bounding box center [282, 633] width 50 height 16
type input "Group Rate Banners New Design"
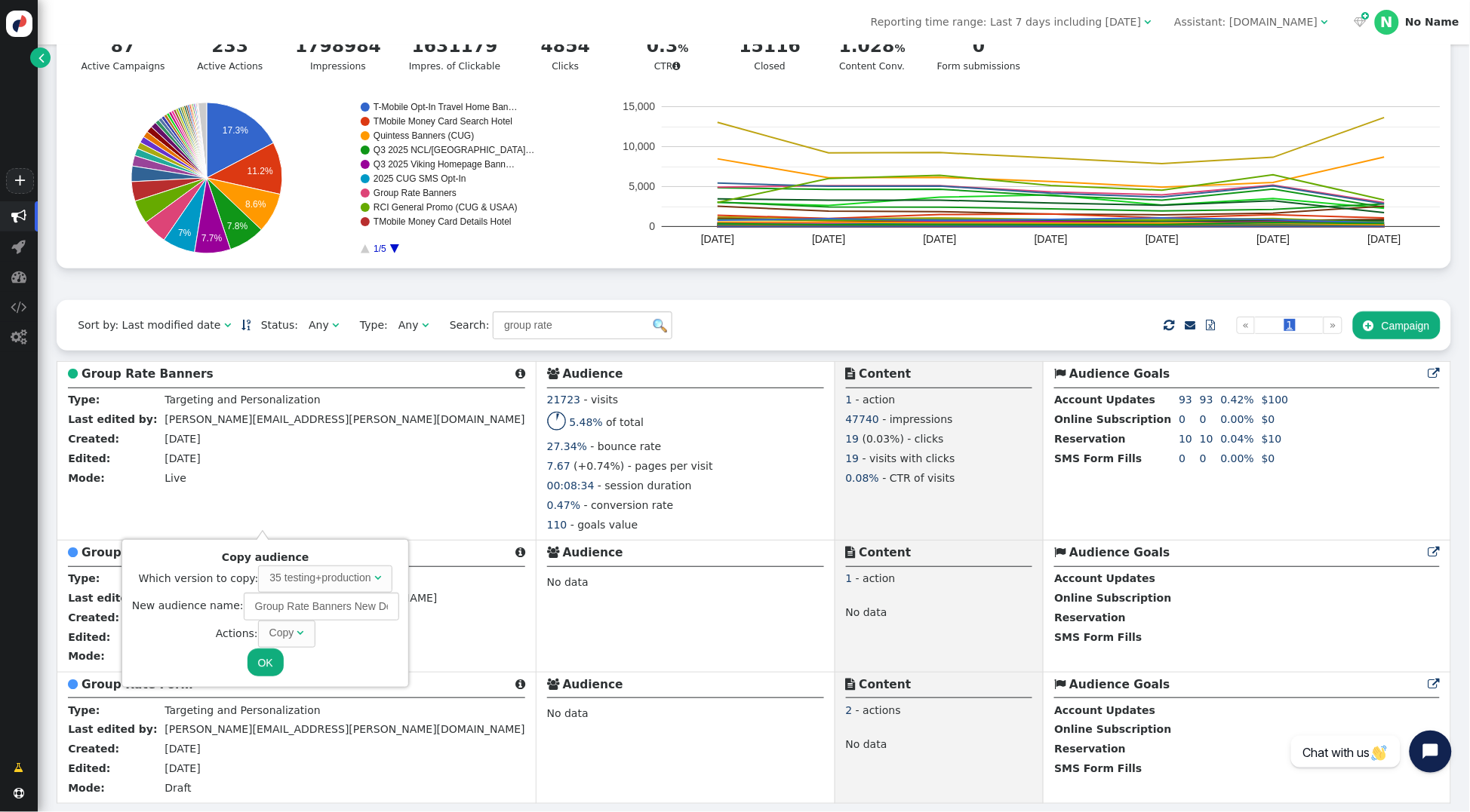
click at [274, 658] on button "OK" at bounding box center [265, 662] width 36 height 27
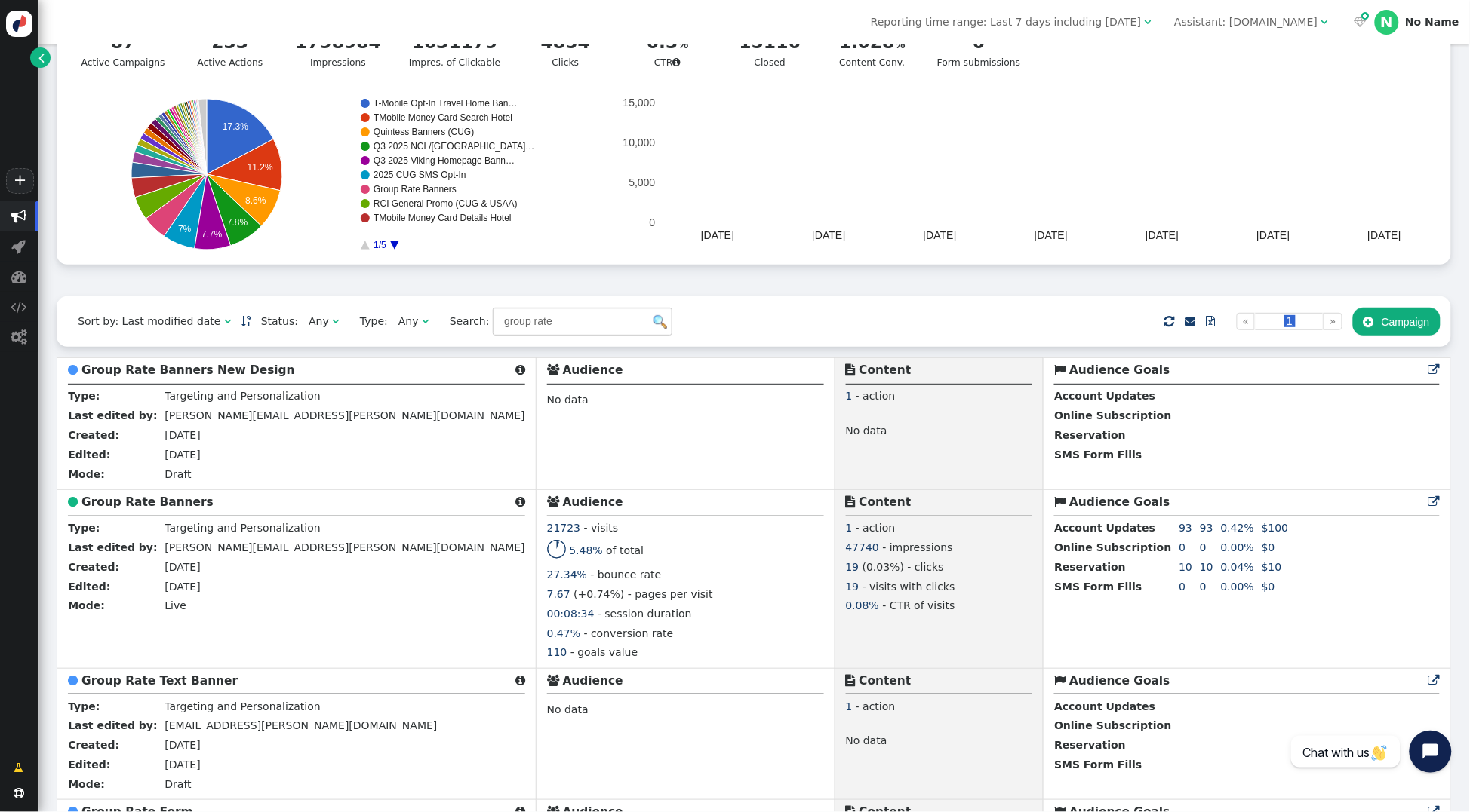
scroll to position [114, 0]
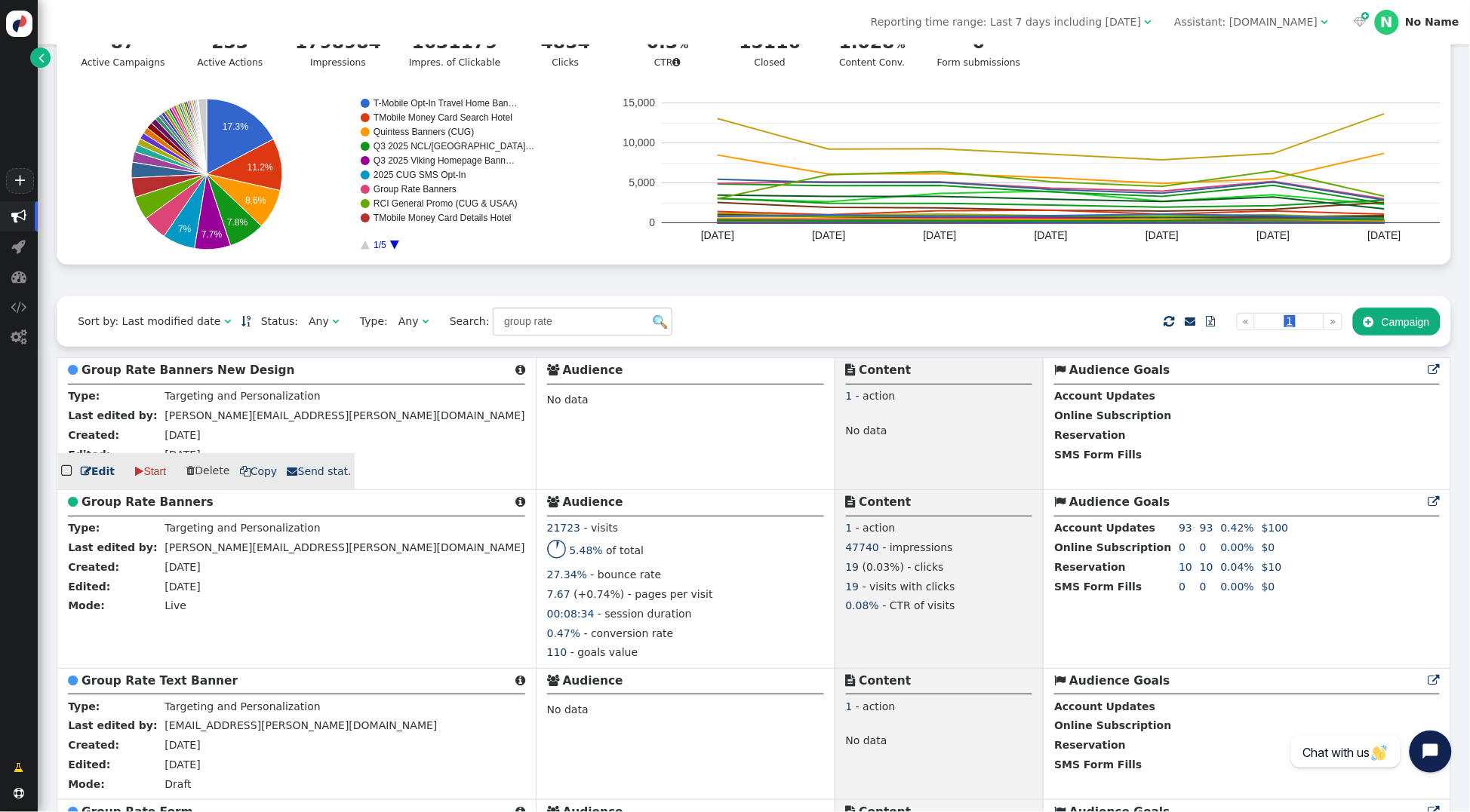
click at [169, 374] on b "Group Rate Banners New Design" at bounding box center [188, 370] width 213 height 14
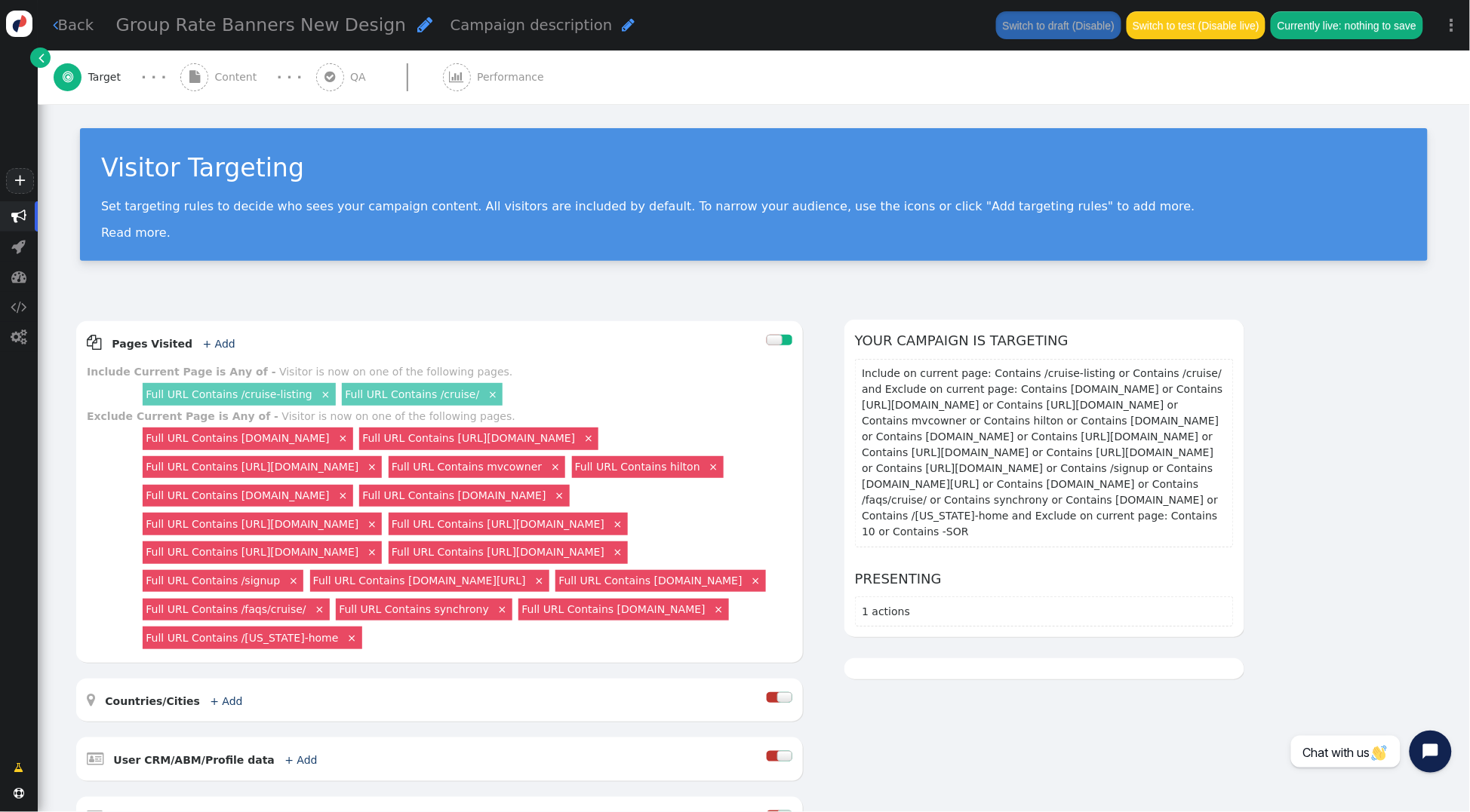
click at [231, 83] on span "Content" at bounding box center [239, 77] width 48 height 16
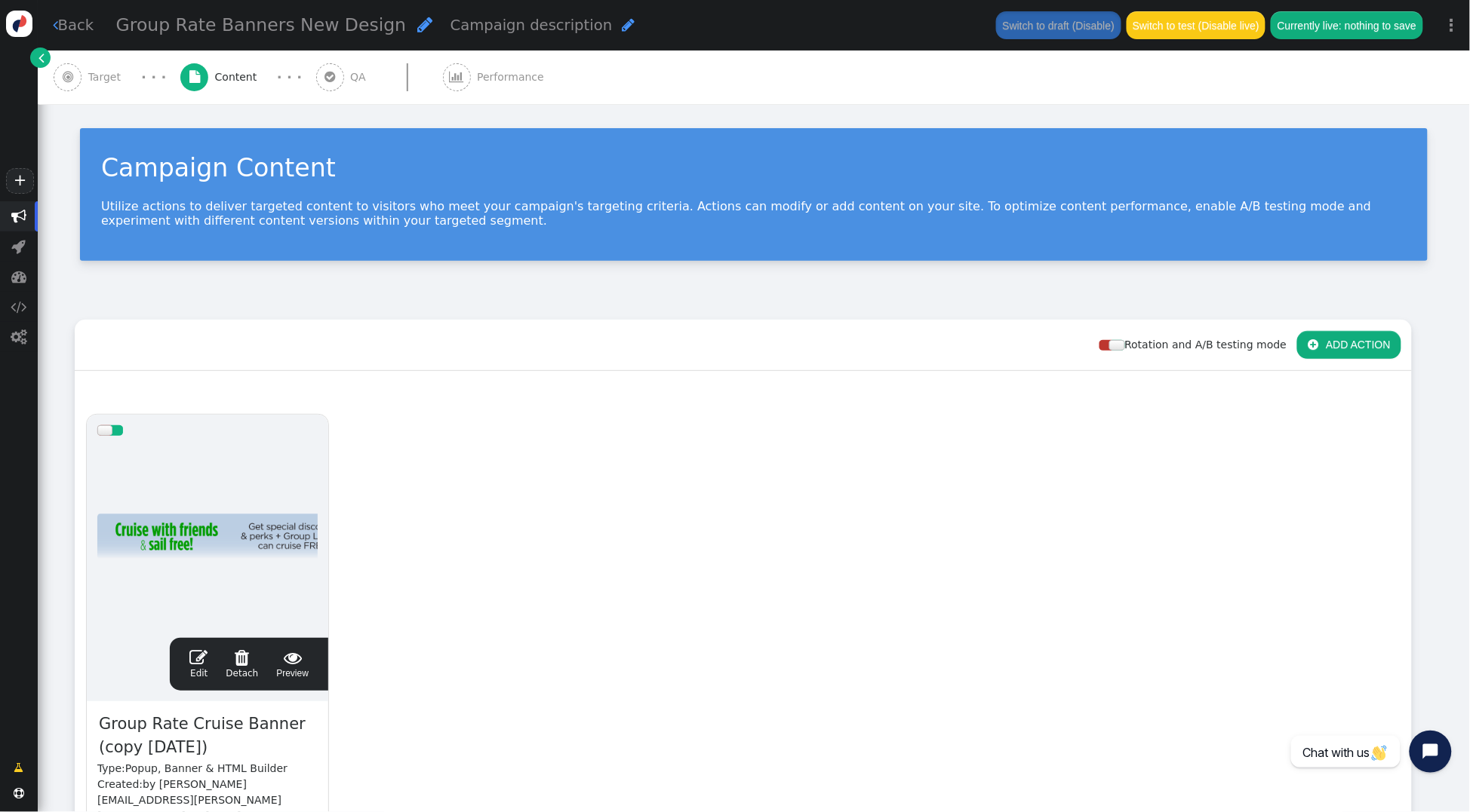
scroll to position [230, 0]
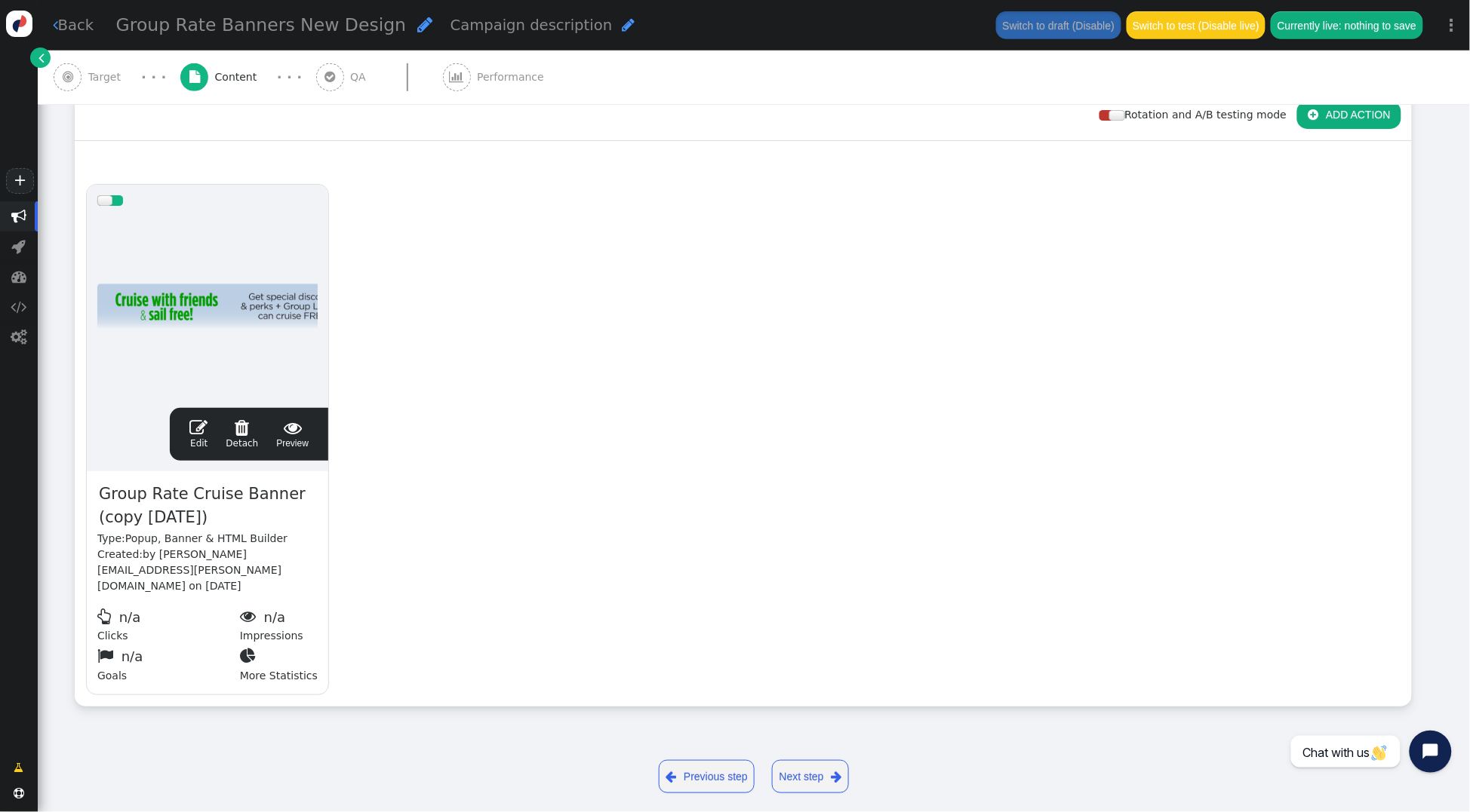
click at [195, 508] on span "Group Rate Cruise Banner (copy 09/23/25)" at bounding box center [208, 506] width 221 height 49
click at [220, 517] on span "Group Rate Cruise Banner (copy 09/23/25)" at bounding box center [208, 506] width 221 height 49
drag, startPoint x: 221, startPoint y: 517, endPoint x: 99, endPoint y: 521, distance: 122.1
click at [99, 521] on span "Group Rate Cruise Banner (copy 09/23/25)" at bounding box center [208, 506] width 221 height 49
click at [391, 485] on div "drag this  Edit  Detach  Preview Group Rate Cruise Banner New Placement Type…" at bounding box center [743, 439] width 1336 height 533
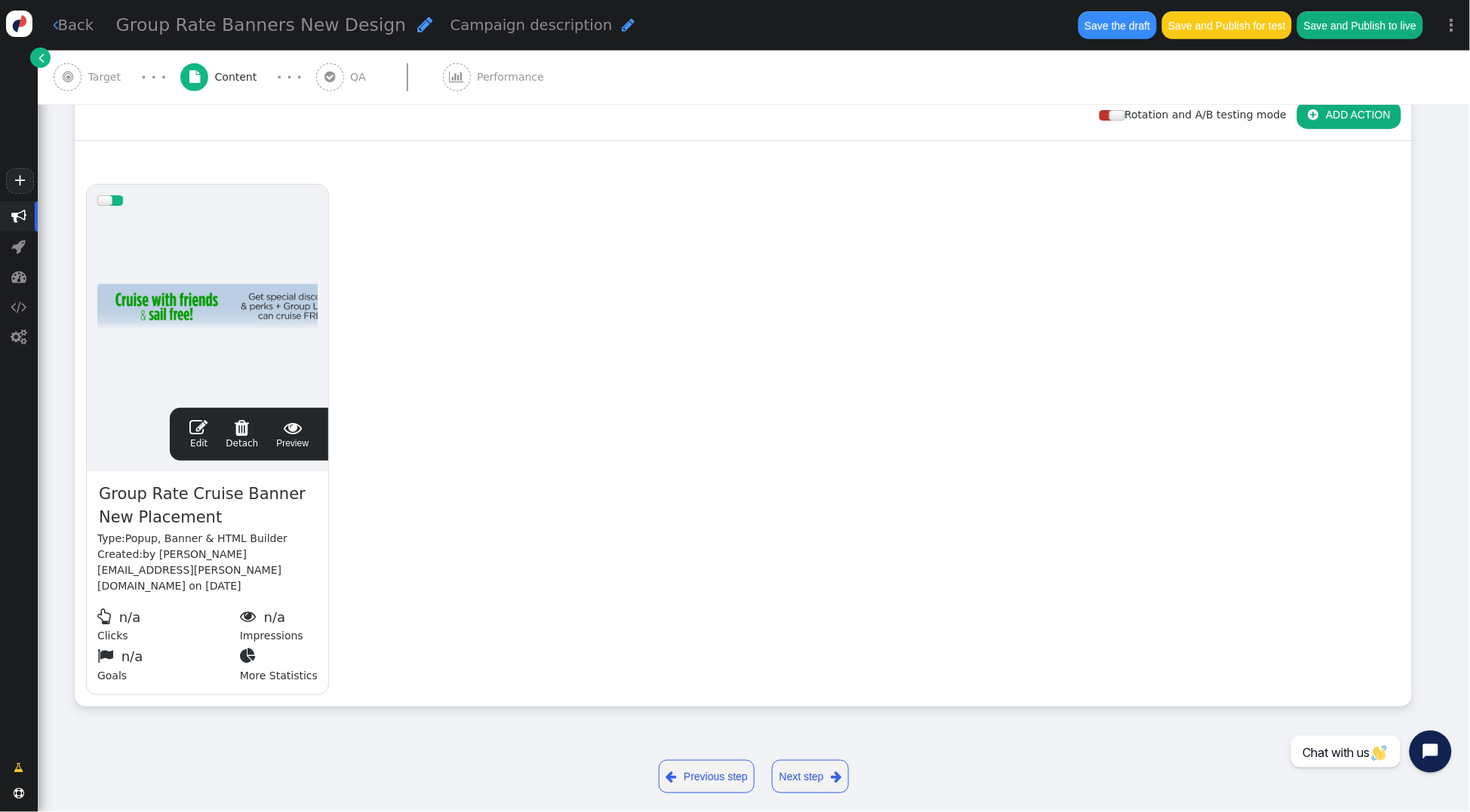
click at [198, 424] on span "" at bounding box center [198, 428] width 19 height 19
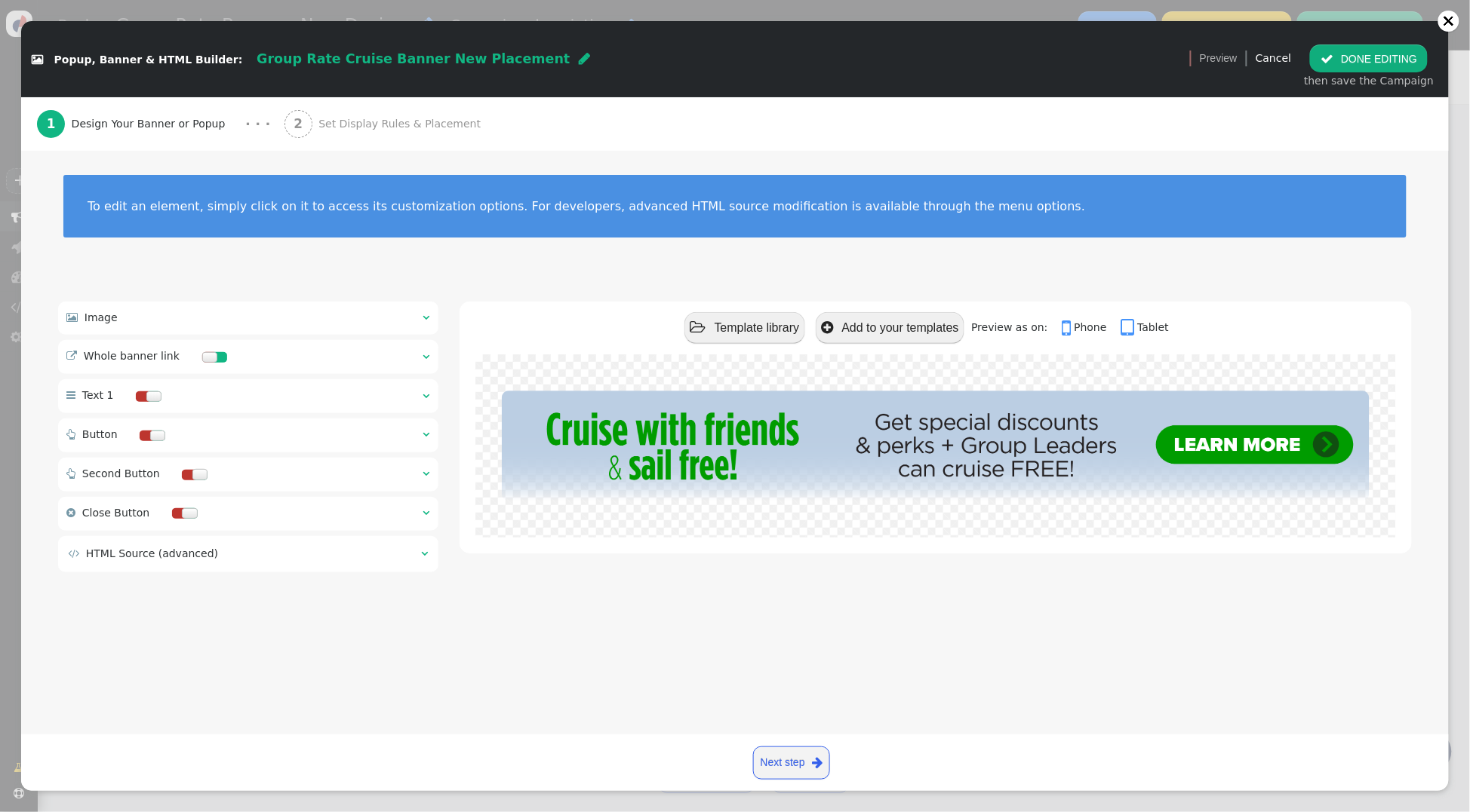
click at [424, 314] on span "" at bounding box center [427, 317] width 6 height 10
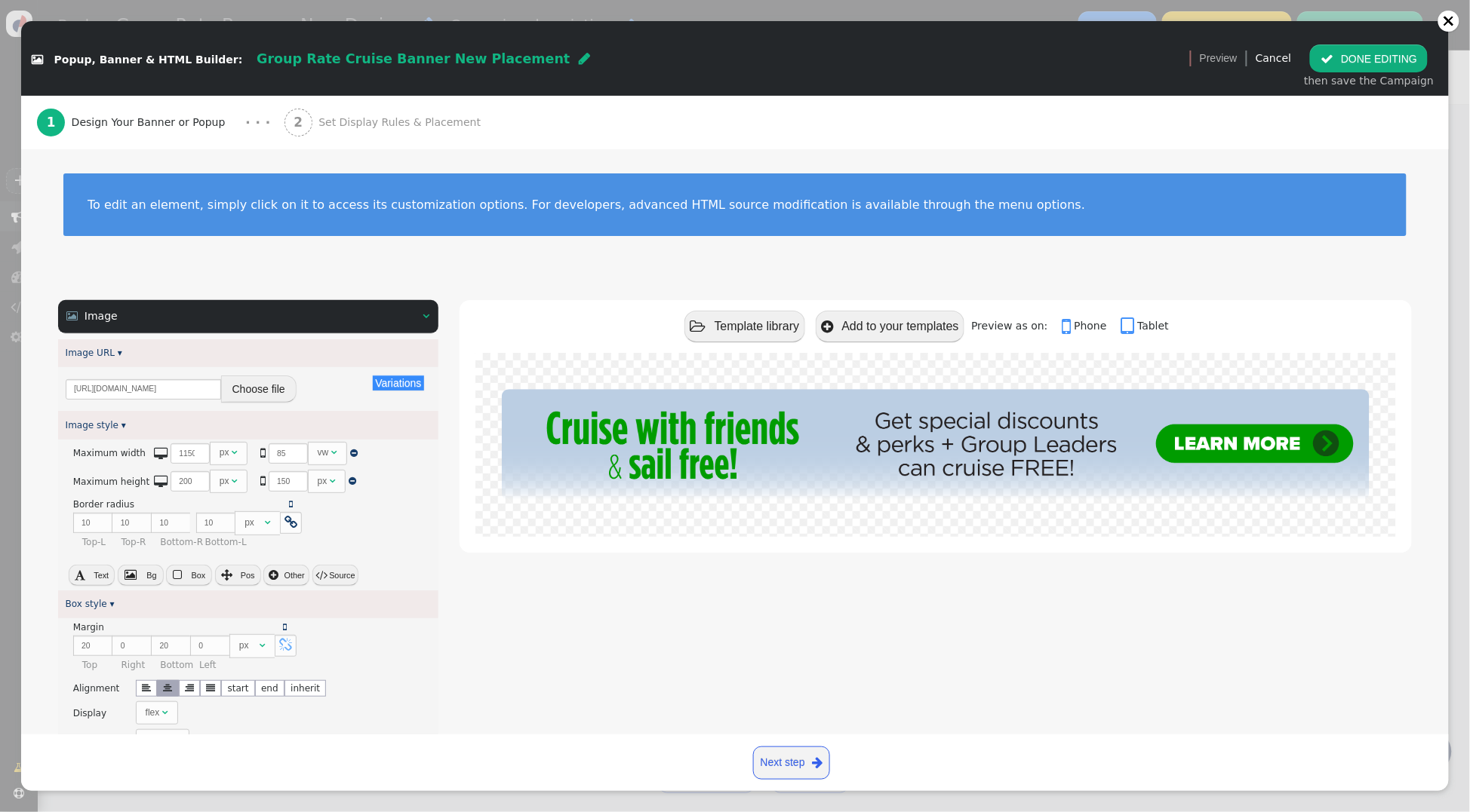
click at [264, 385] on button "Choose file" at bounding box center [258, 388] width 75 height 27
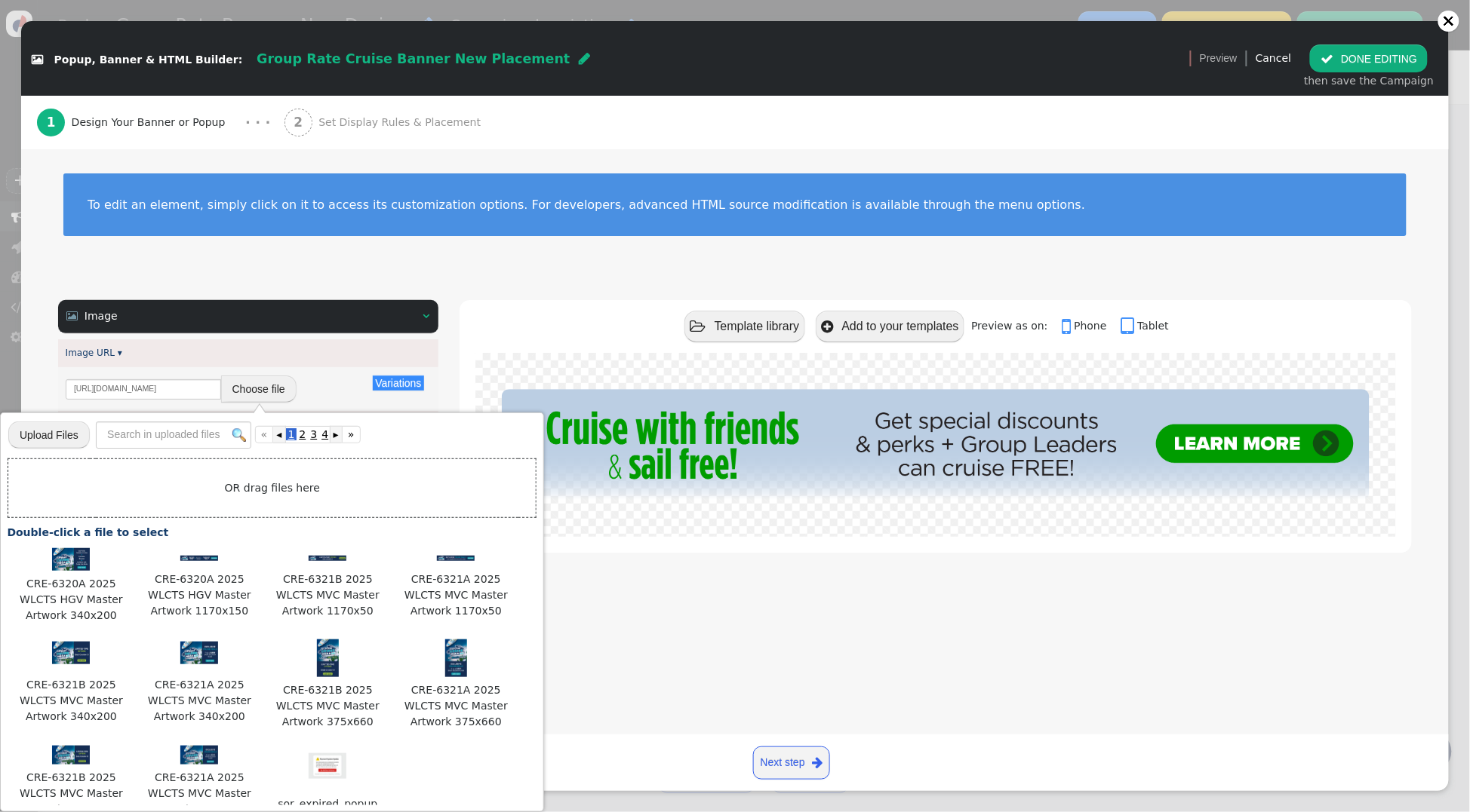
click at [67, 430] on input "file" at bounding box center [49, 435] width 82 height 30
type input "C:\fakepath\CRE-6360 Group Cruise Web Banner_565x60 A.jpg"
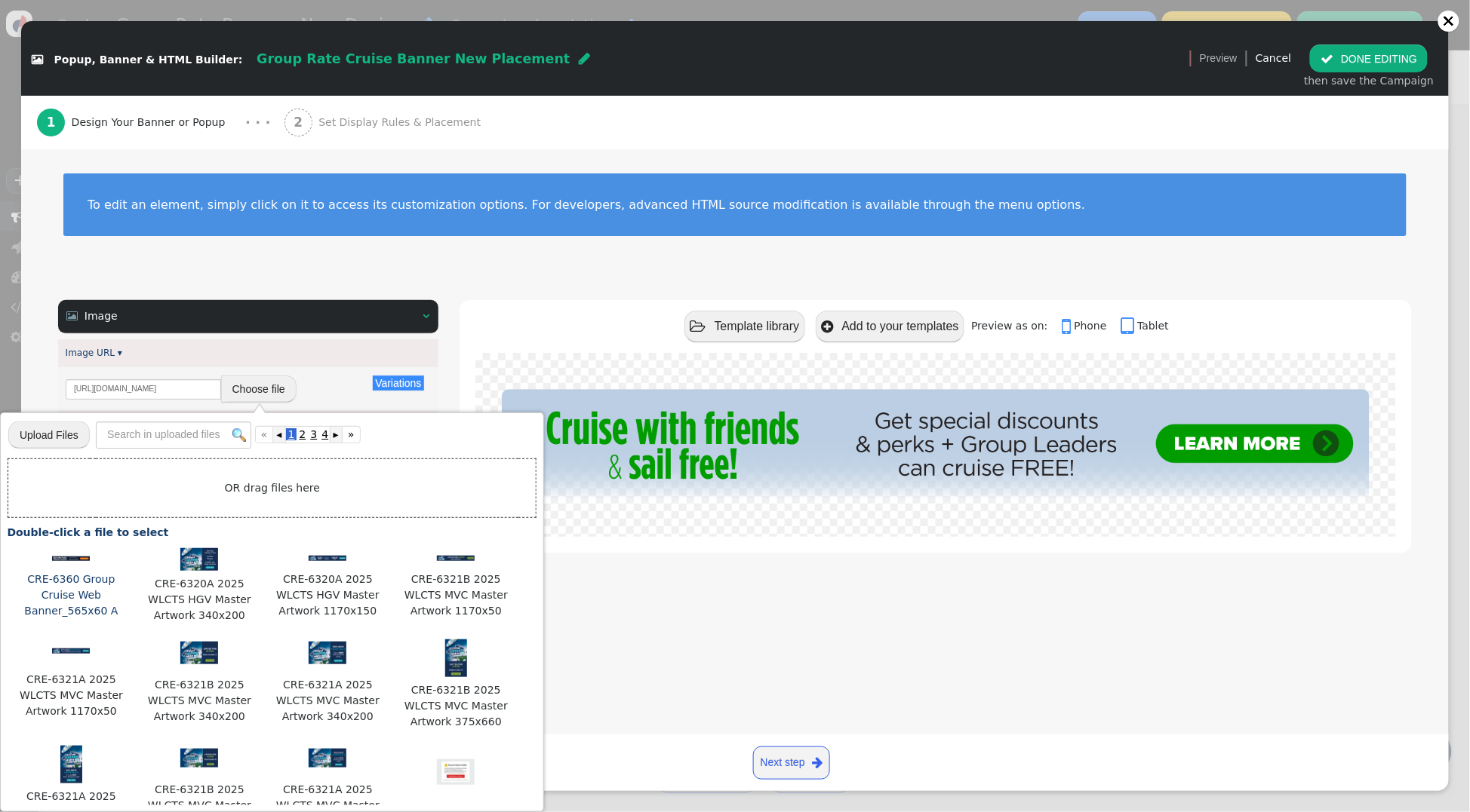
click at [67, 558] on img at bounding box center [70, 559] width 38 height 5
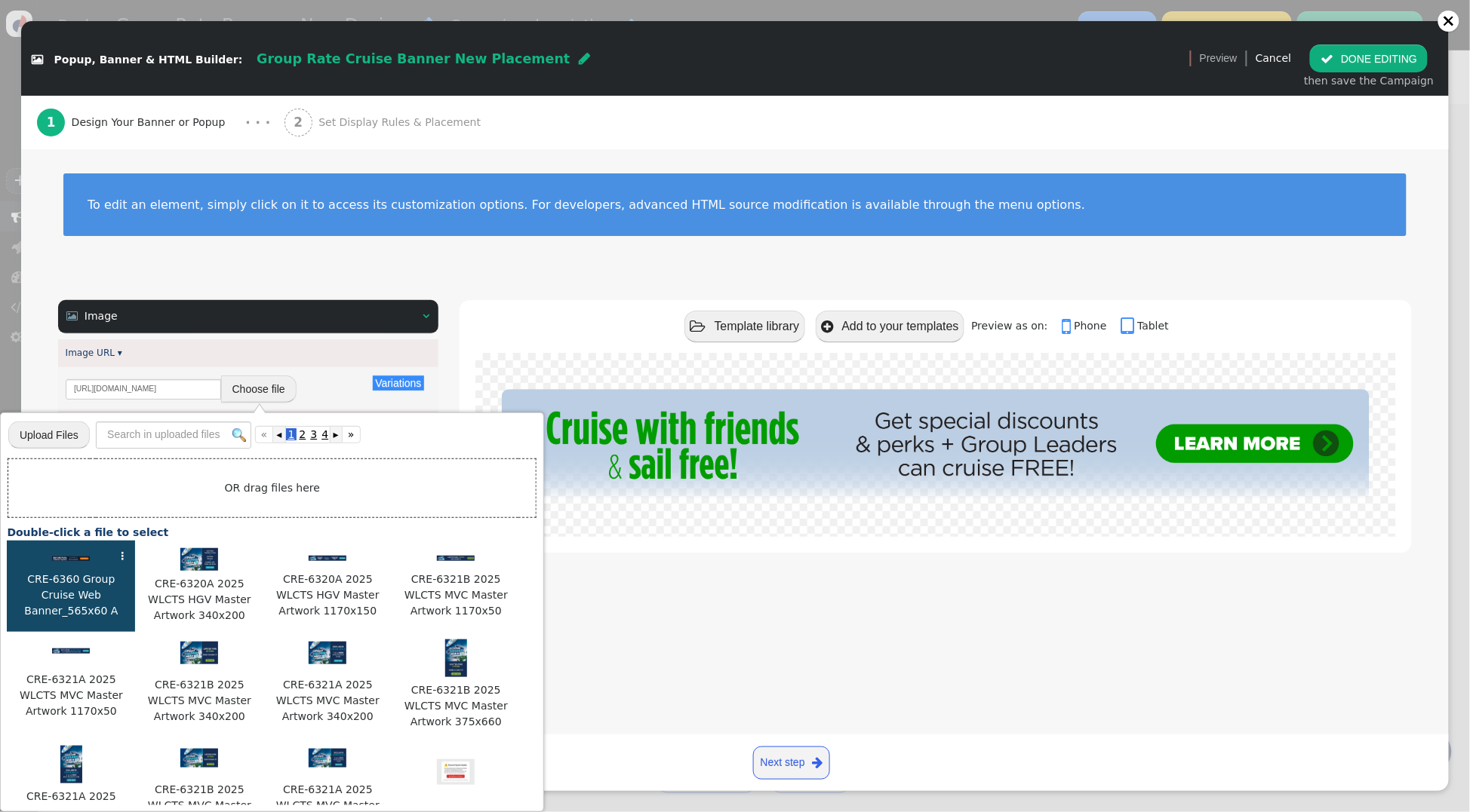
click at [67, 558] on img at bounding box center [70, 559] width 38 height 5
type input "https://cdn.personyze.com/upload/5748/c411dd2fdeecc767.jpeg"
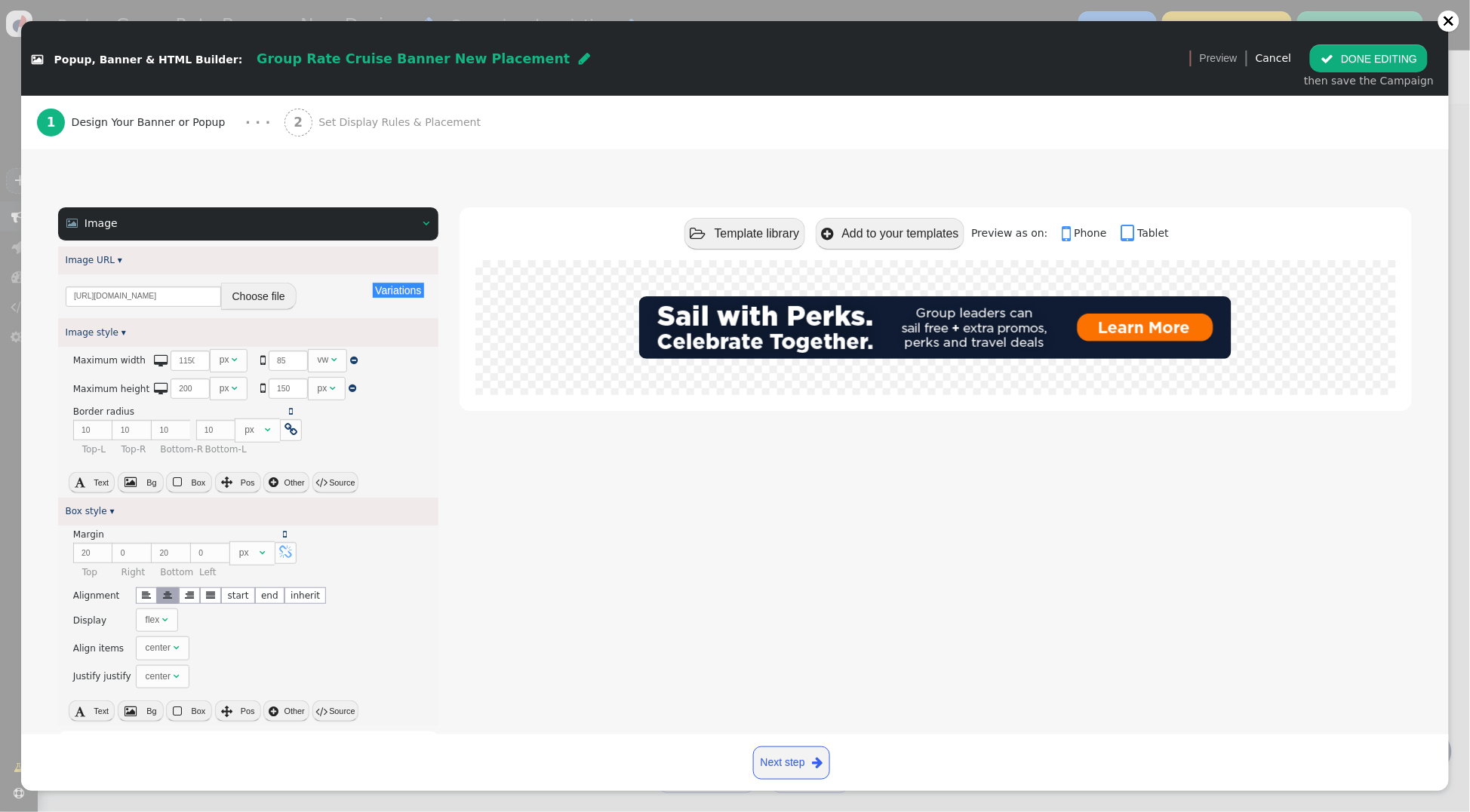
scroll to position [0, 0]
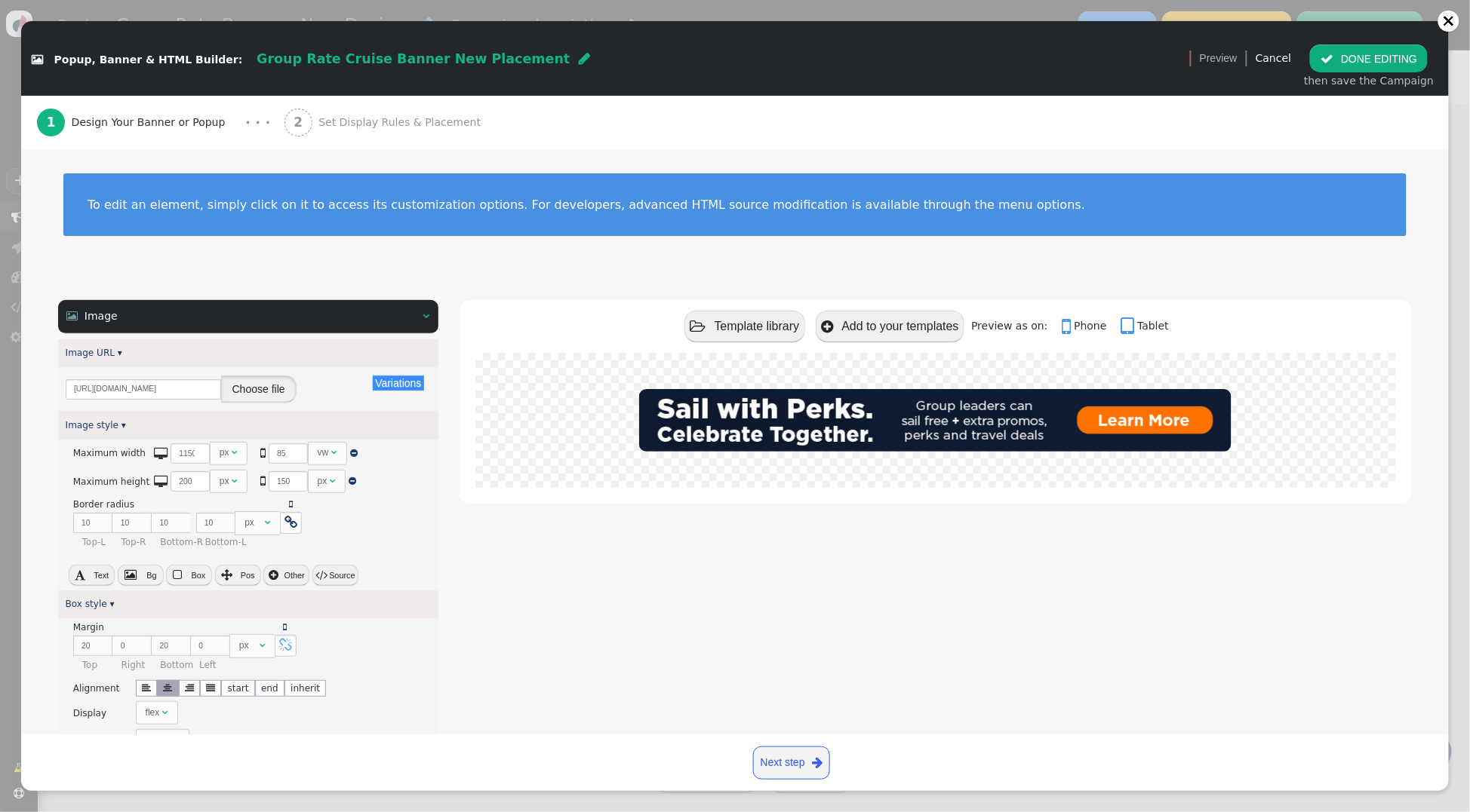
click at [257, 387] on button "Choose file" at bounding box center [258, 388] width 75 height 27
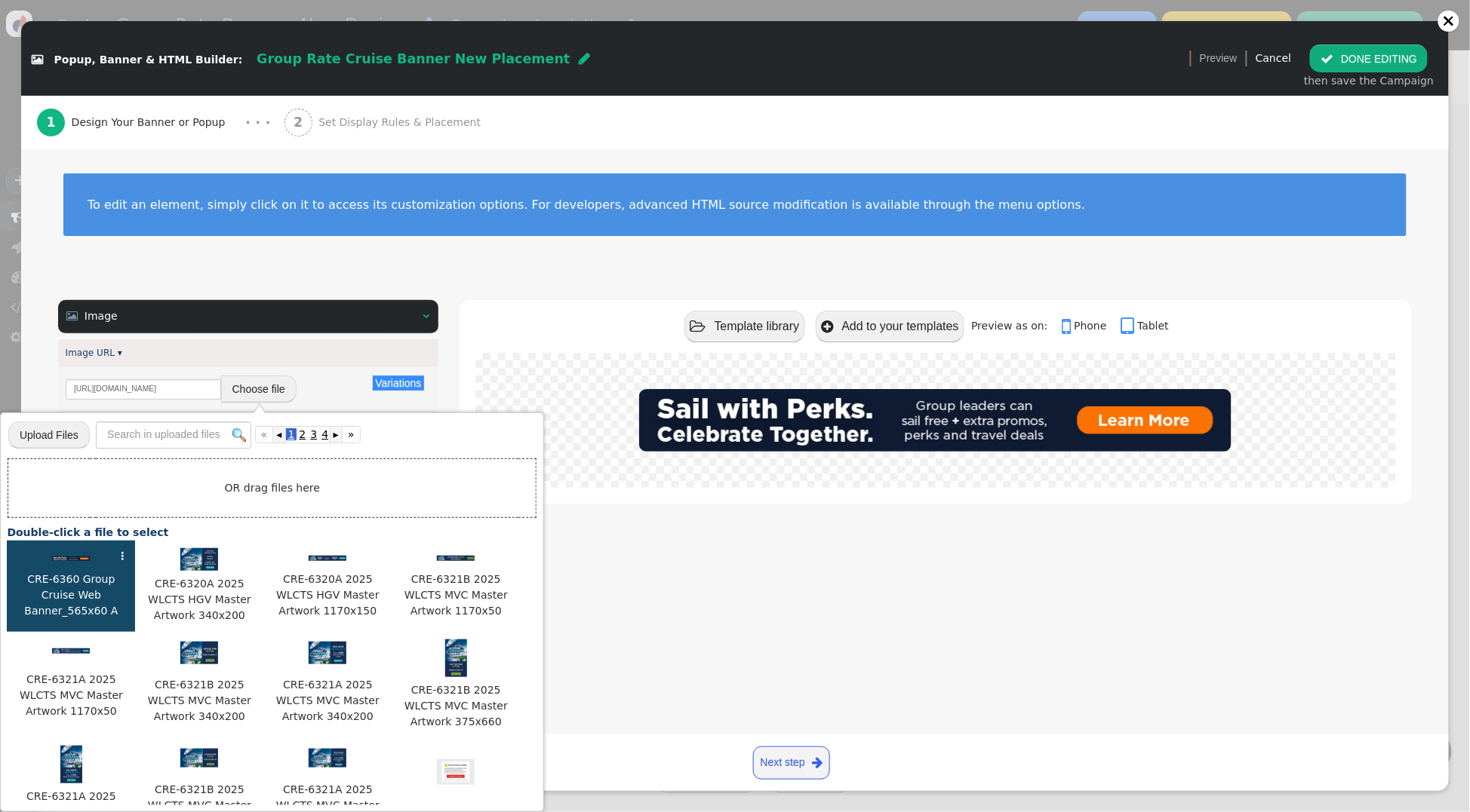
click at [49, 433] on input "file" at bounding box center [49, 435] width 82 height 30
click at [812, 516] on div " Template library  Add to your templates Preview as on:  Phone  Tablet" at bounding box center [936, 681] width 952 height 762
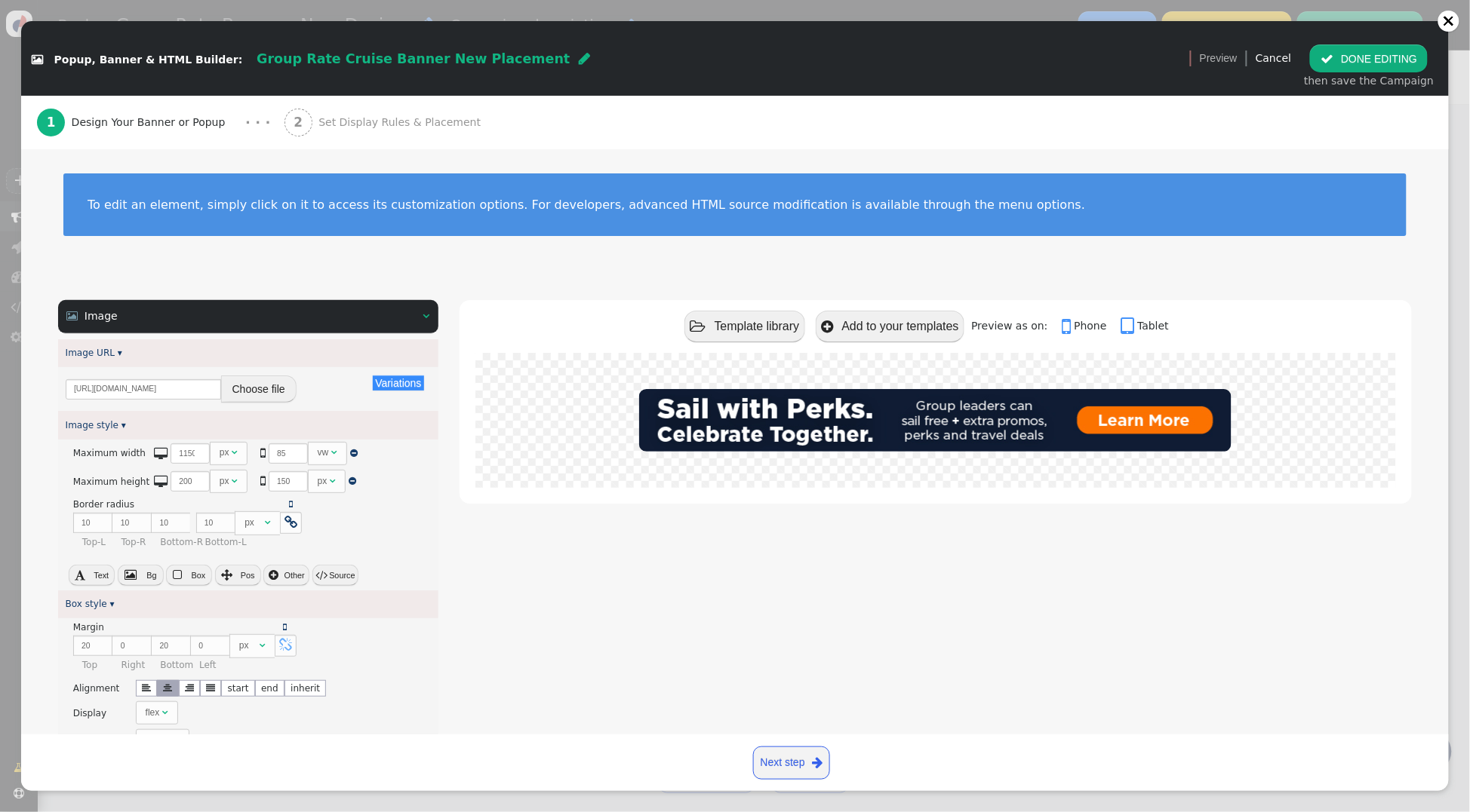
click at [403, 123] on span "Set Display Rules & Placement" at bounding box center [402, 122] width 168 height 16
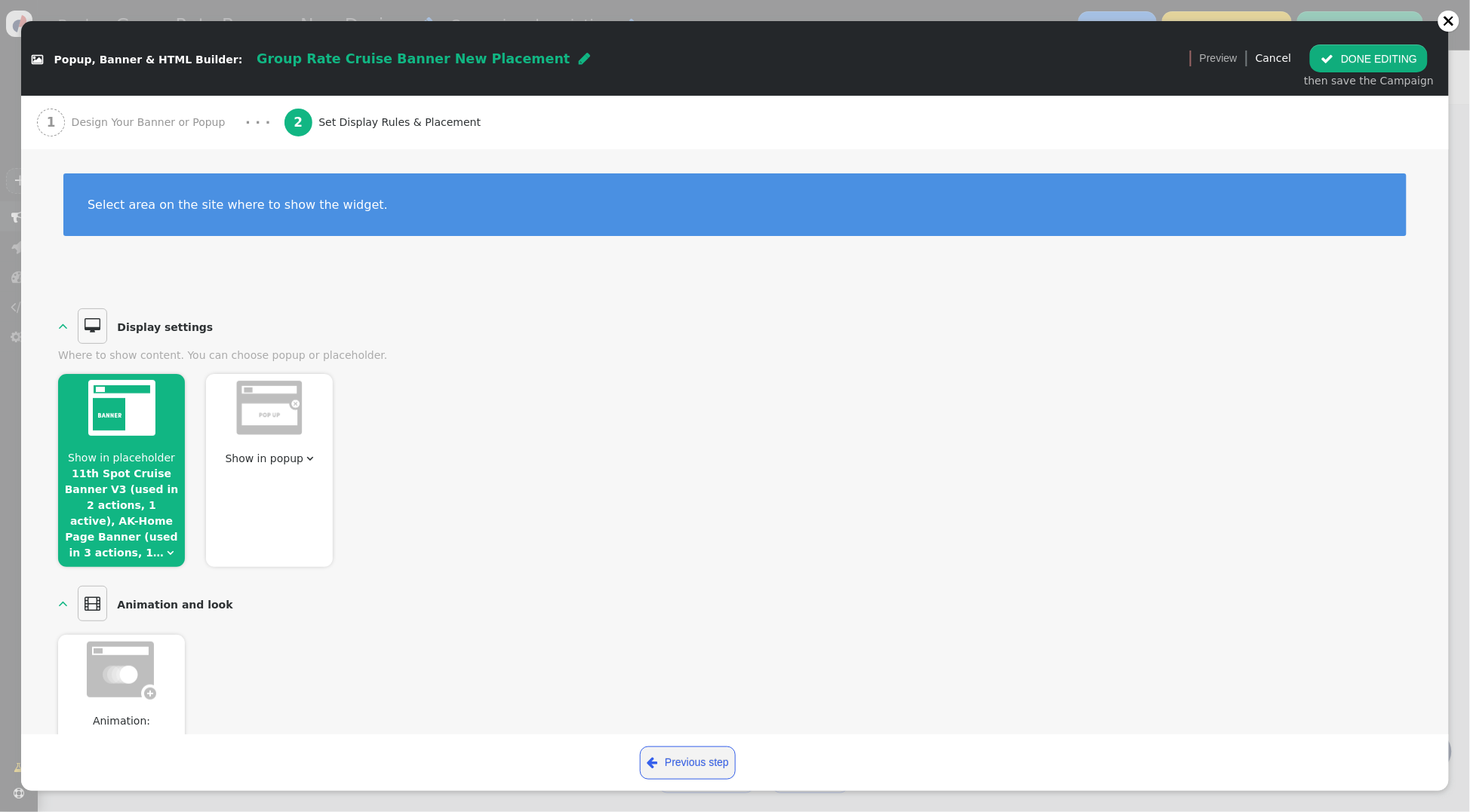
click at [143, 481] on span "Show in placeholder 11th Spot Cruise Banner V3 (used in 2 actions, 1 active), A…" at bounding box center [121, 506] width 127 height 111
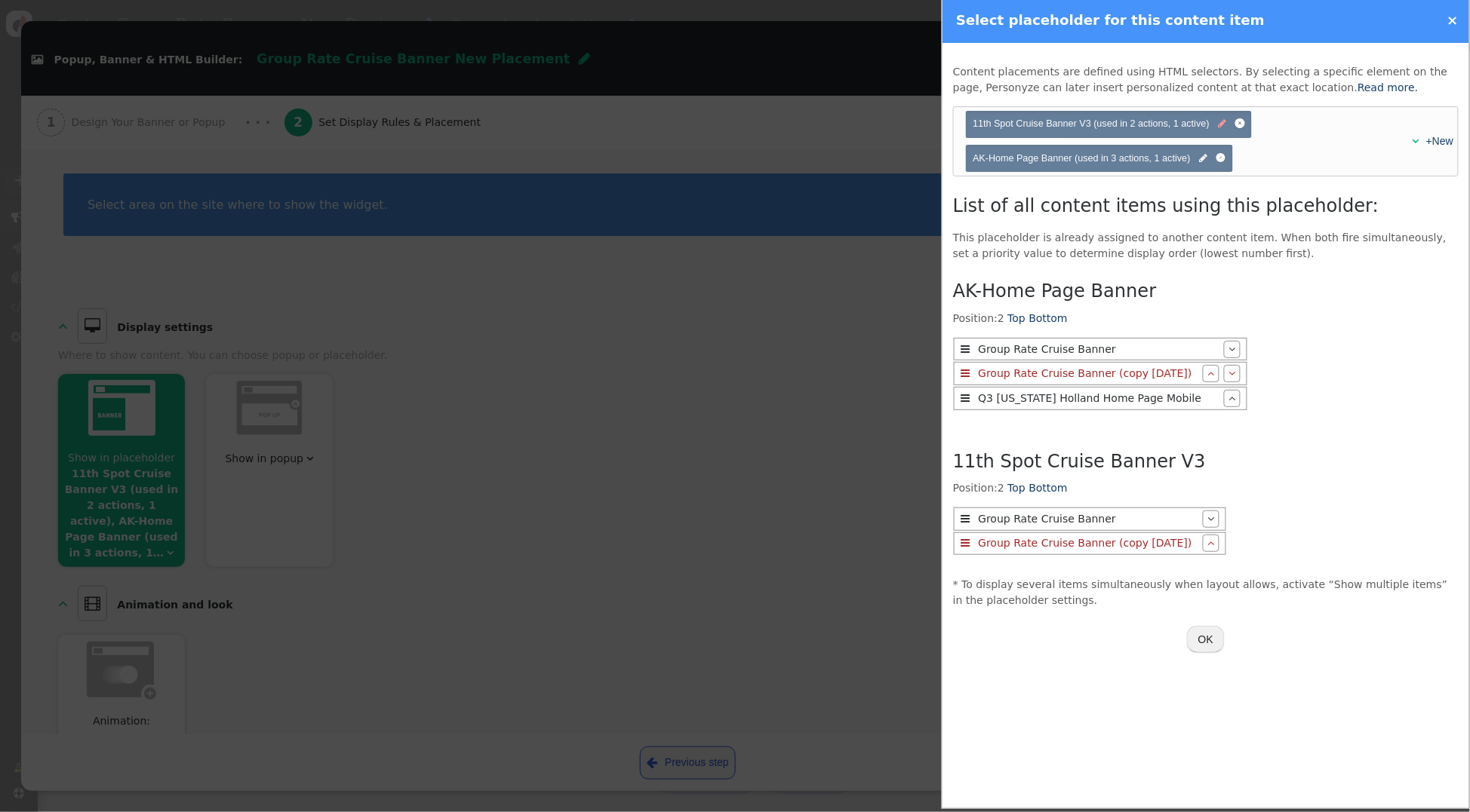
click at [1222, 122] on span "" at bounding box center [1222, 123] width 8 height 14
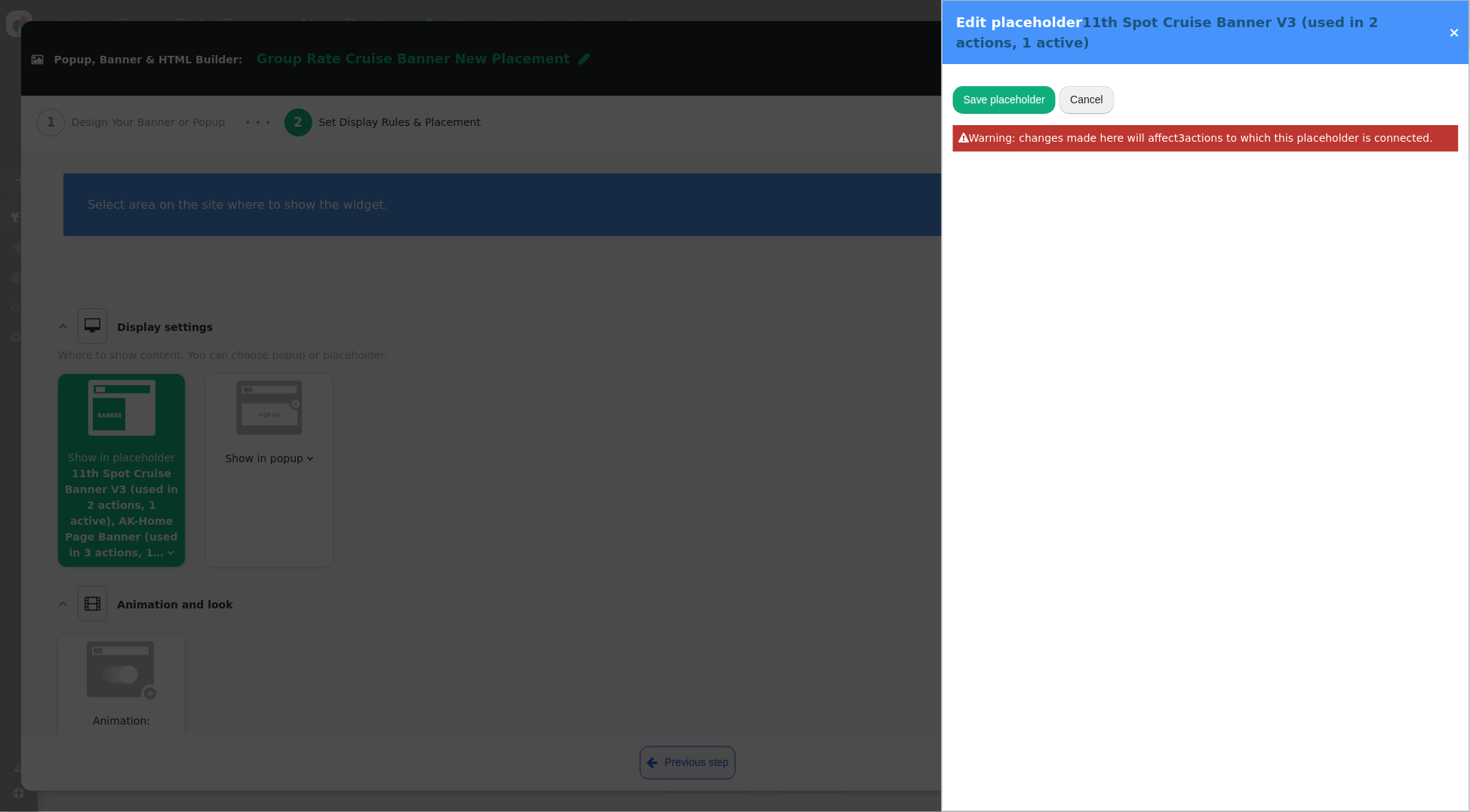
type input "11th Spot Cruise Banner V3"
type input "[["#search-results",0],["div",0,[[0,"row",1],[0,"search-results__list",1]]],["s…"
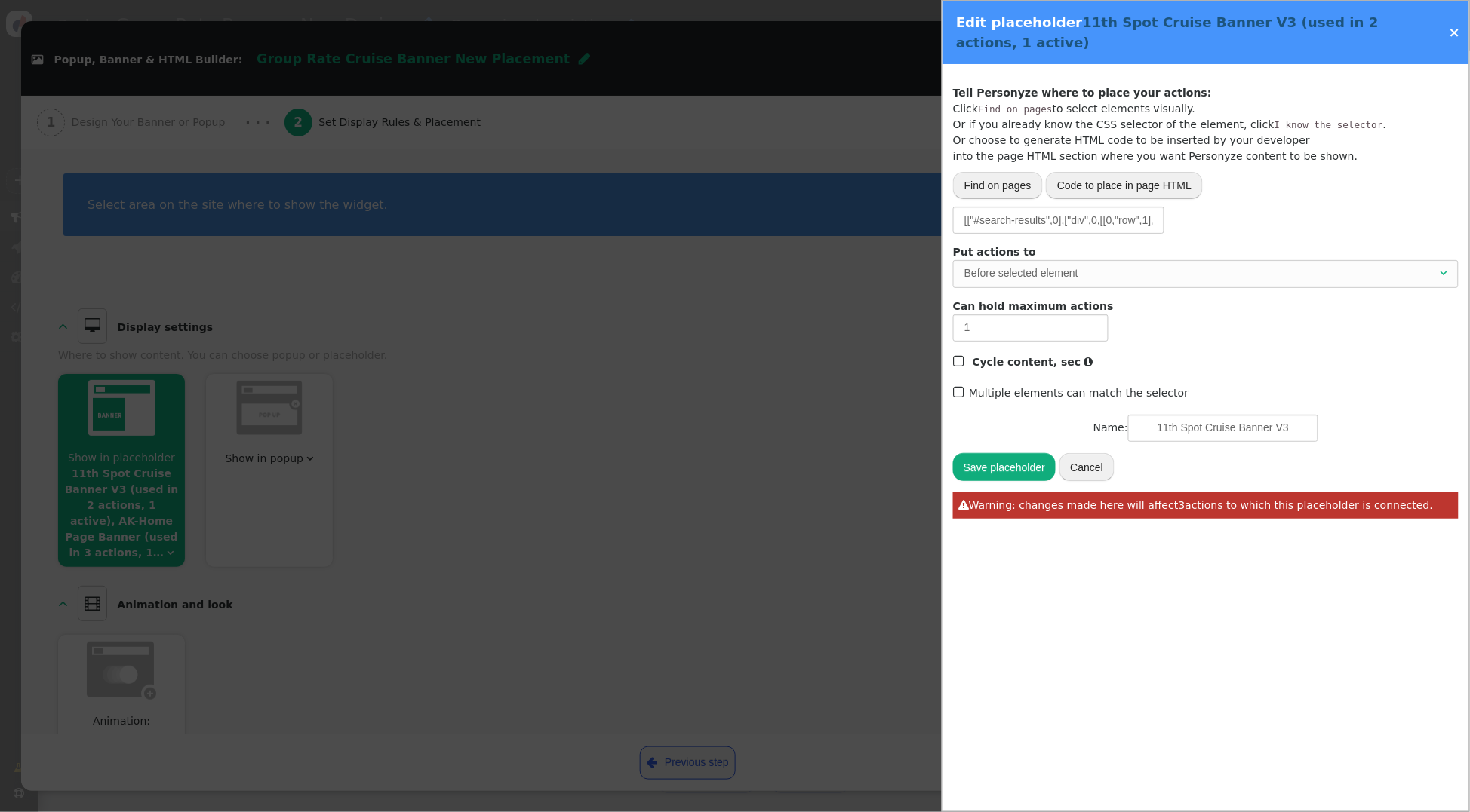
click at [1453, 34] on link "×" at bounding box center [1454, 32] width 11 height 16
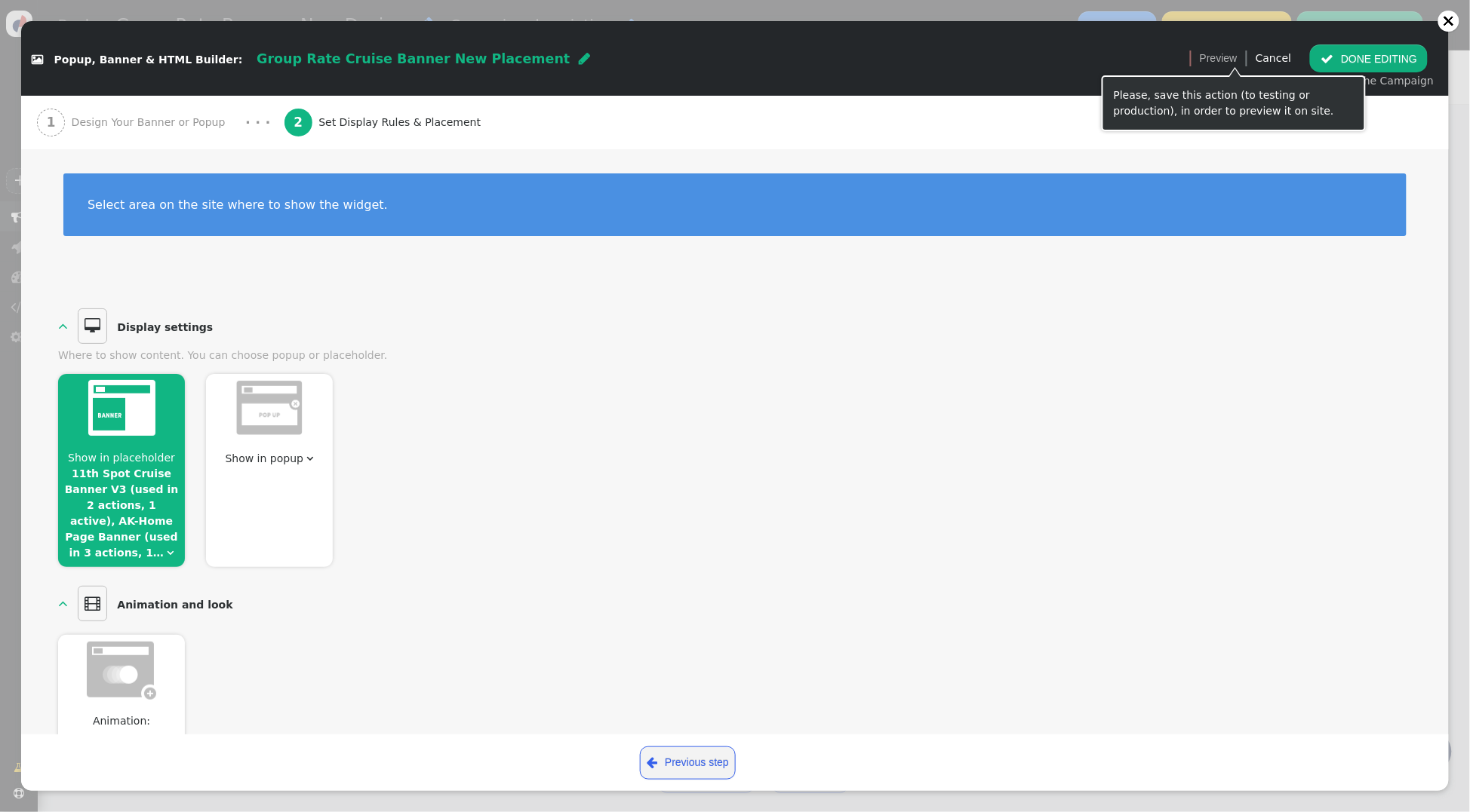
click at [1282, 56] on link "Cancel" at bounding box center [1273, 57] width 35 height 12
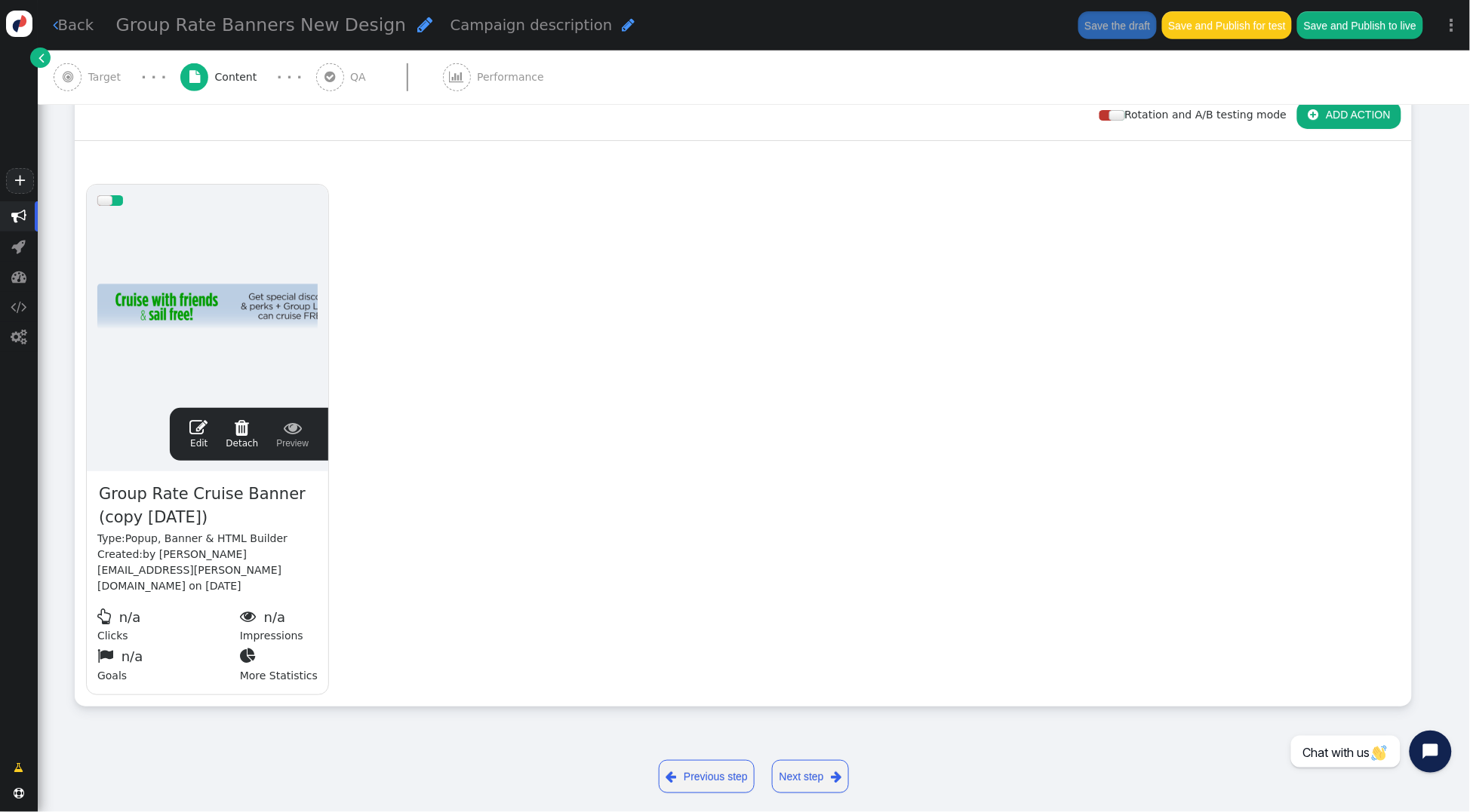
click at [105, 74] on span "Target" at bounding box center [108, 77] width 39 height 16
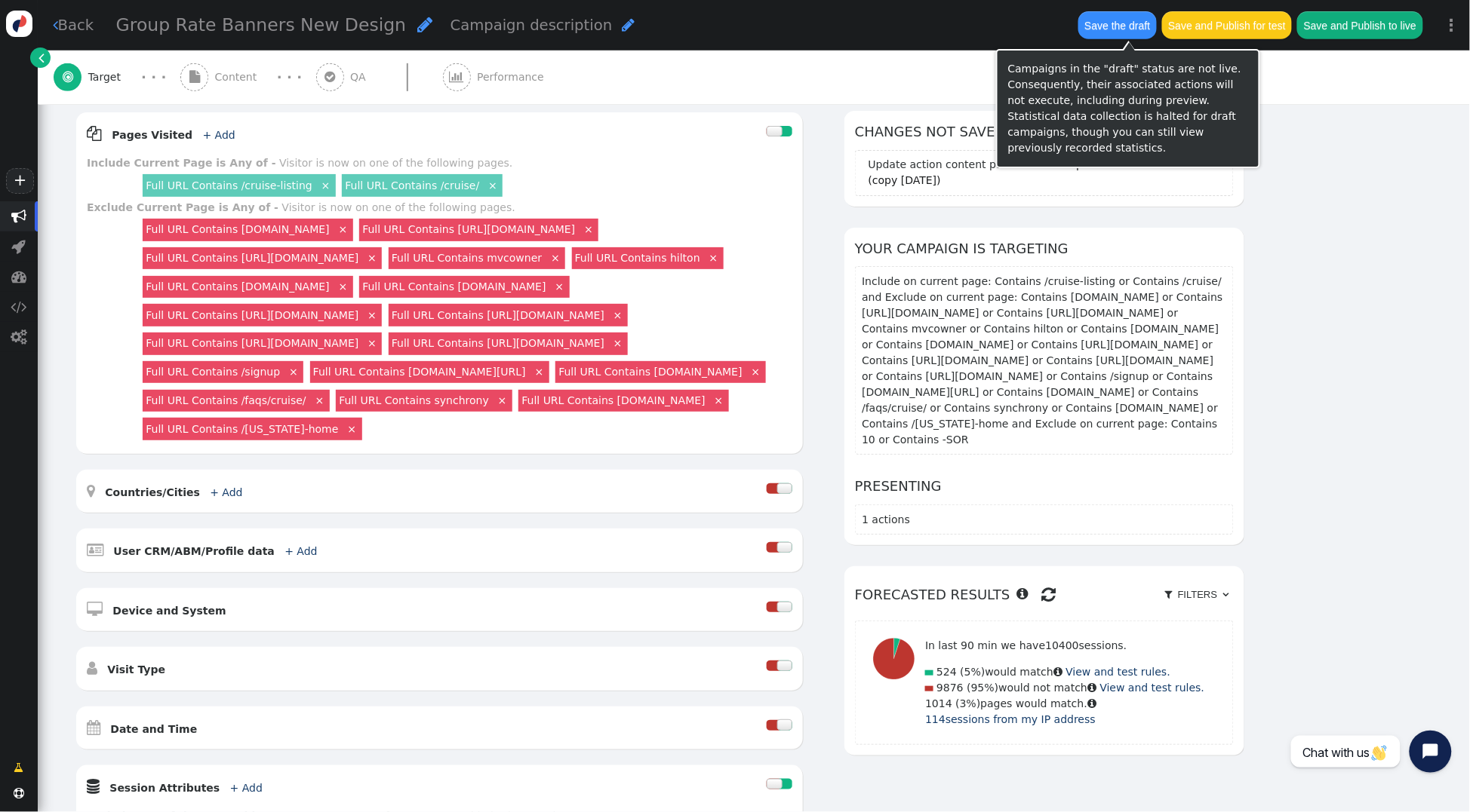
click at [1108, 29] on button "Save the draft" at bounding box center [1118, 24] width 79 height 27
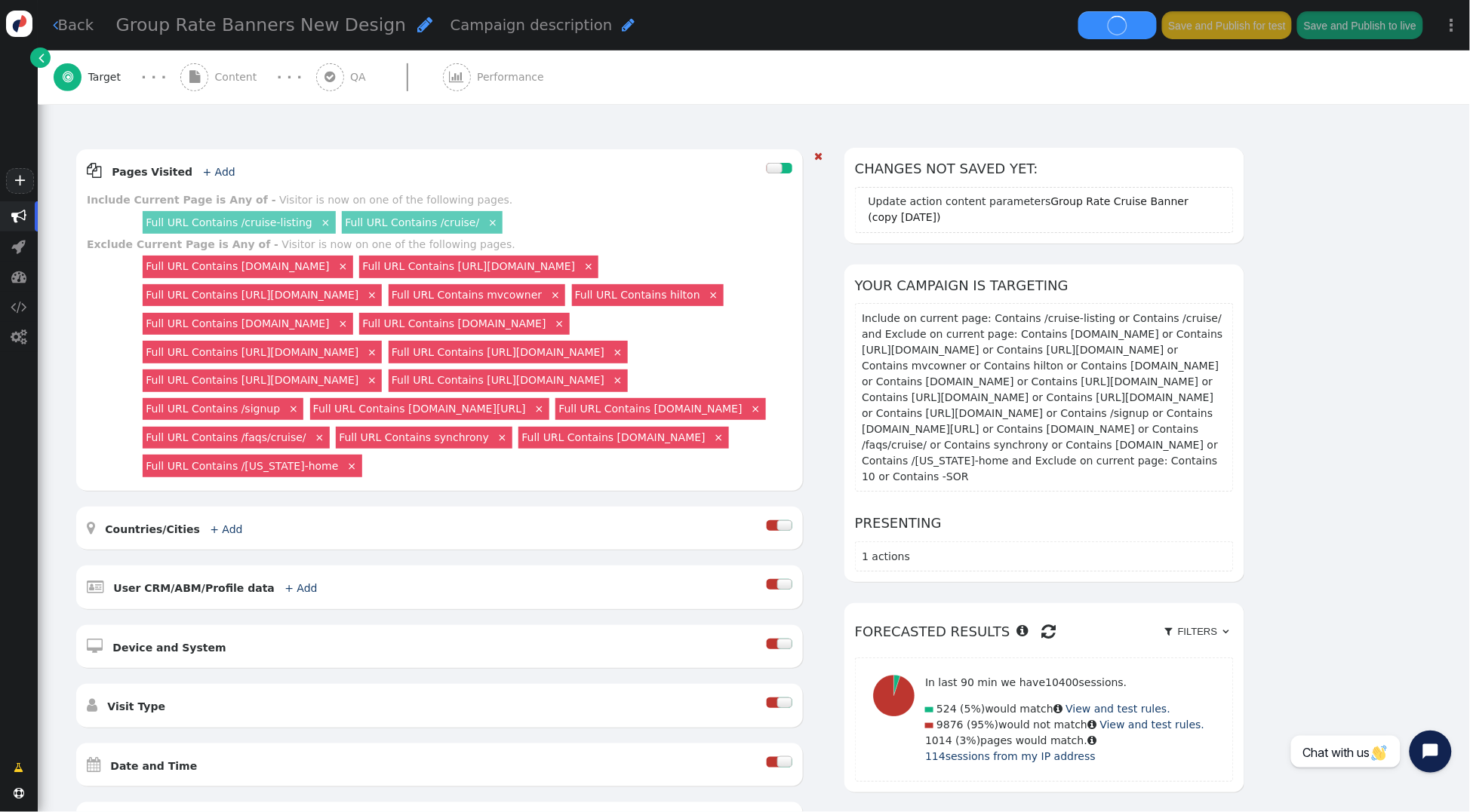
scroll to position [166, 0]
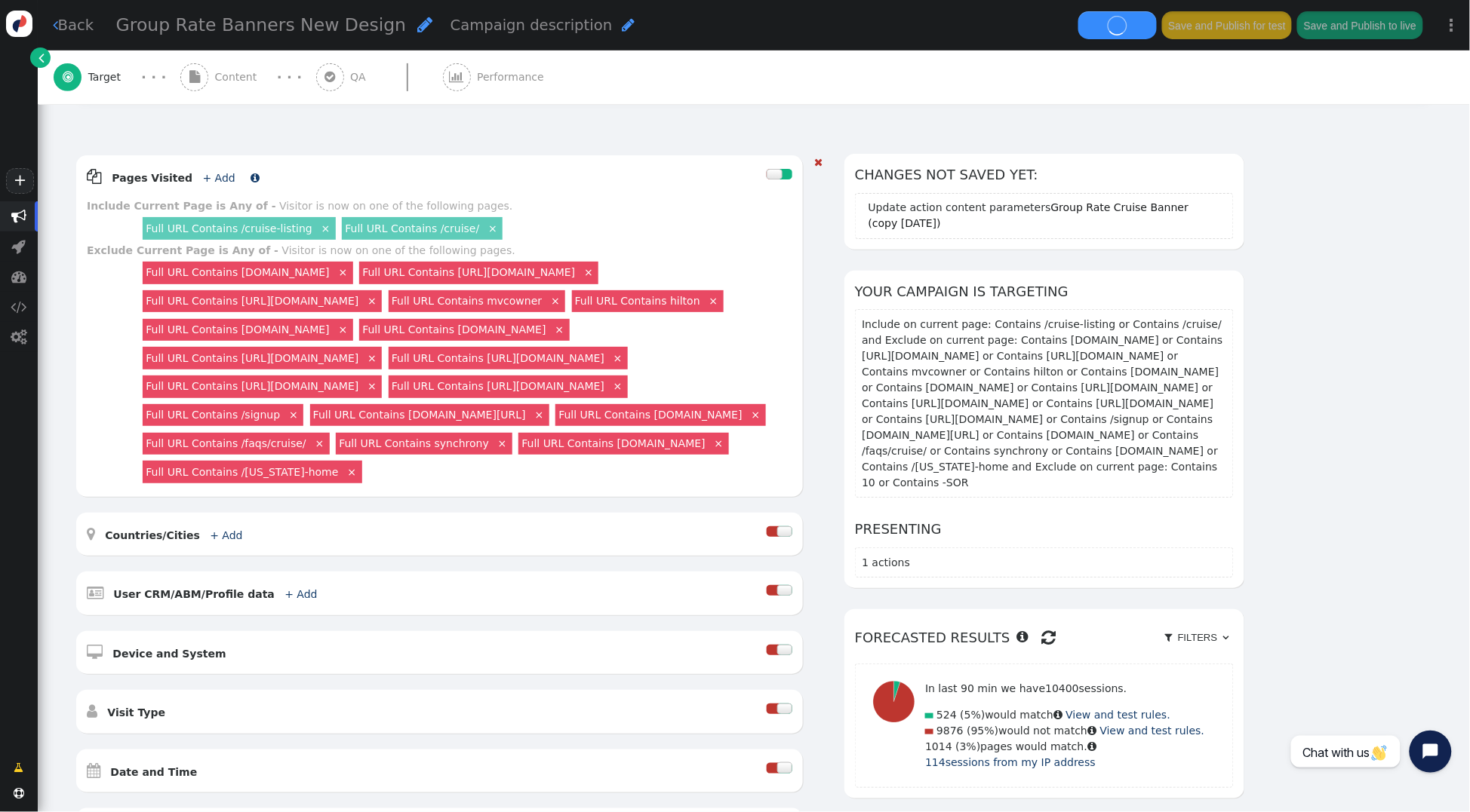
click at [203, 176] on link "+ Add" at bounding box center [219, 178] width 32 height 12
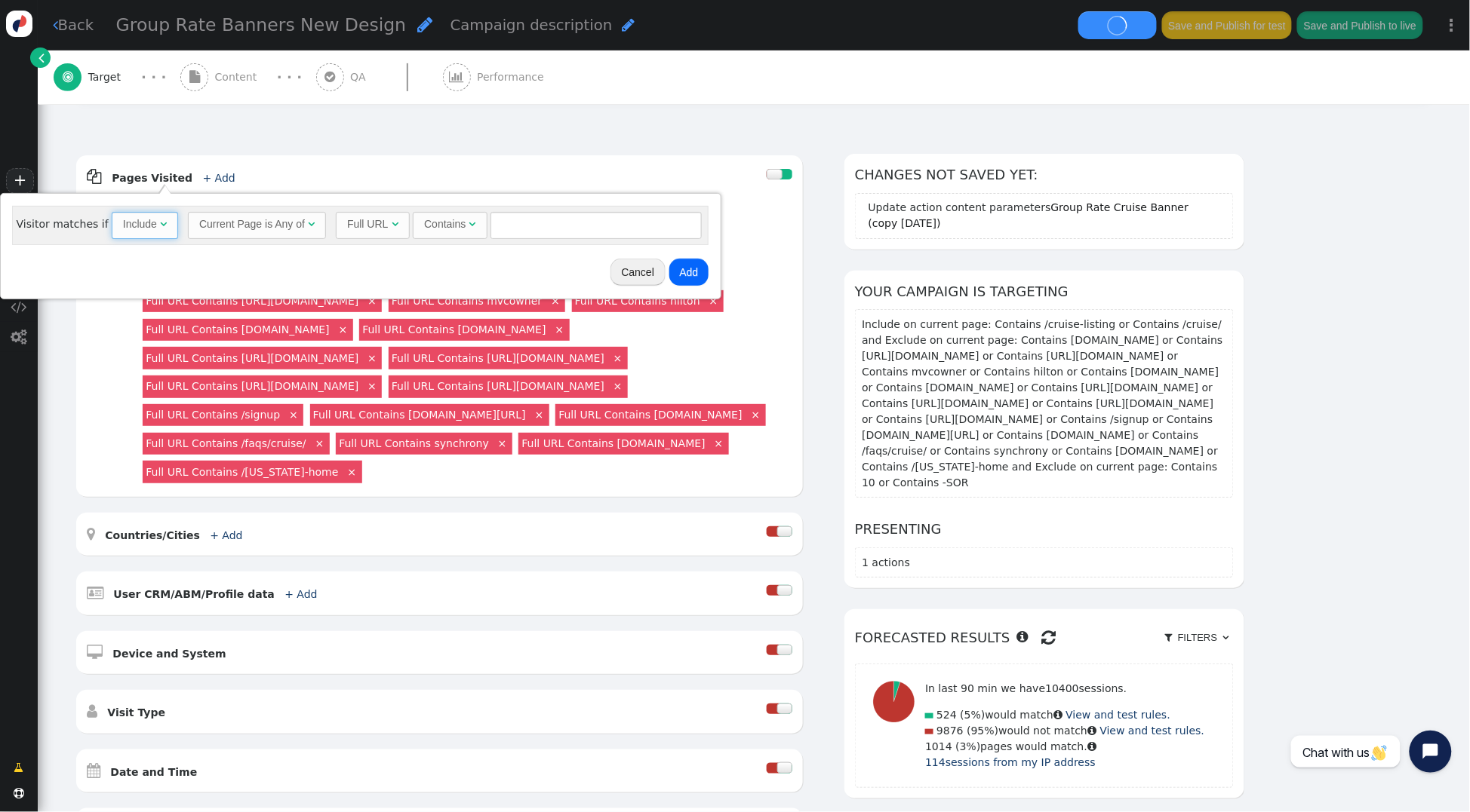
click at [160, 217] on div "" at bounding box center [163, 224] width 6 height 16
click at [625, 274] on button "Cancel" at bounding box center [642, 272] width 56 height 27
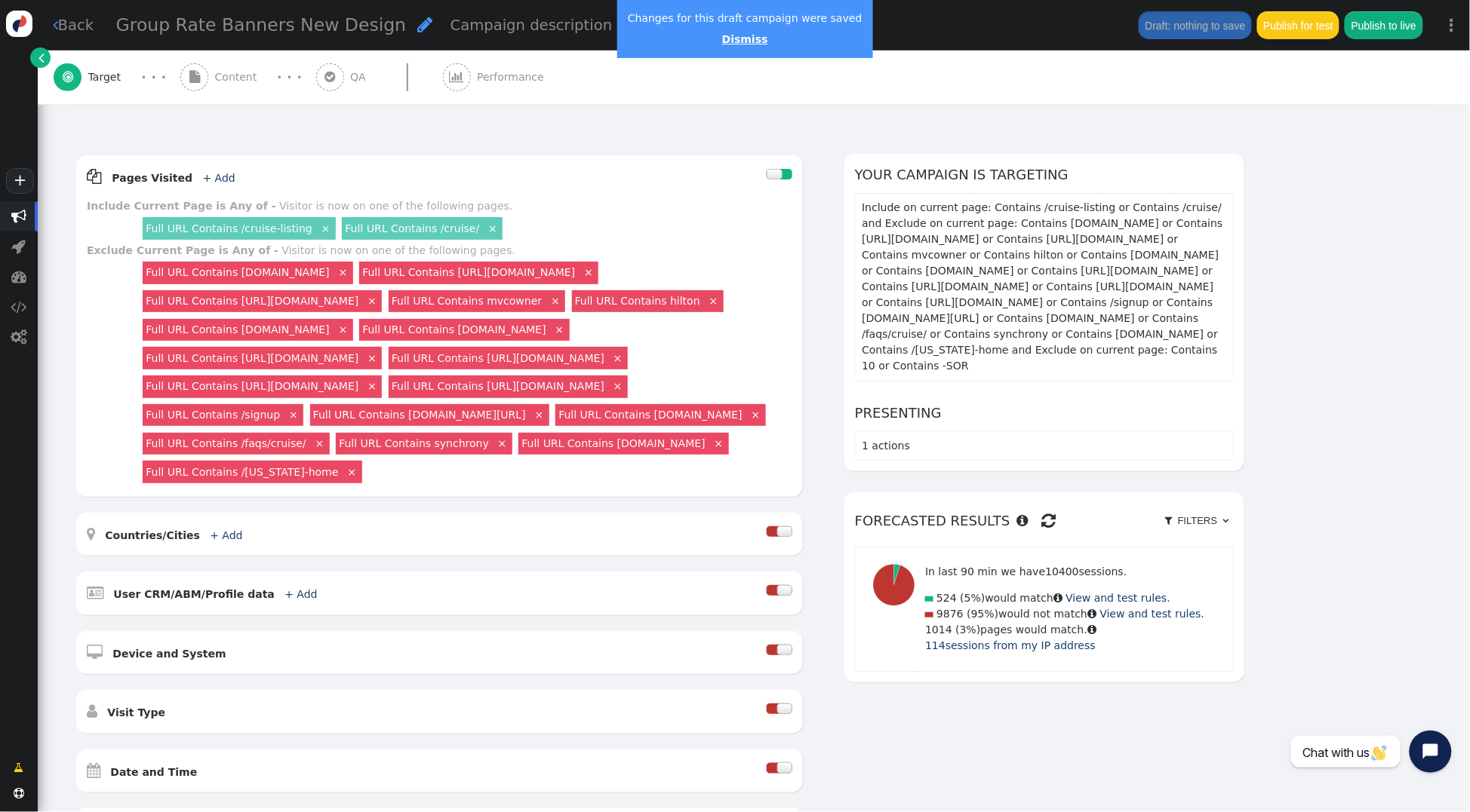
click at [738, 42] on link "Dismiss" at bounding box center [746, 39] width 46 height 12
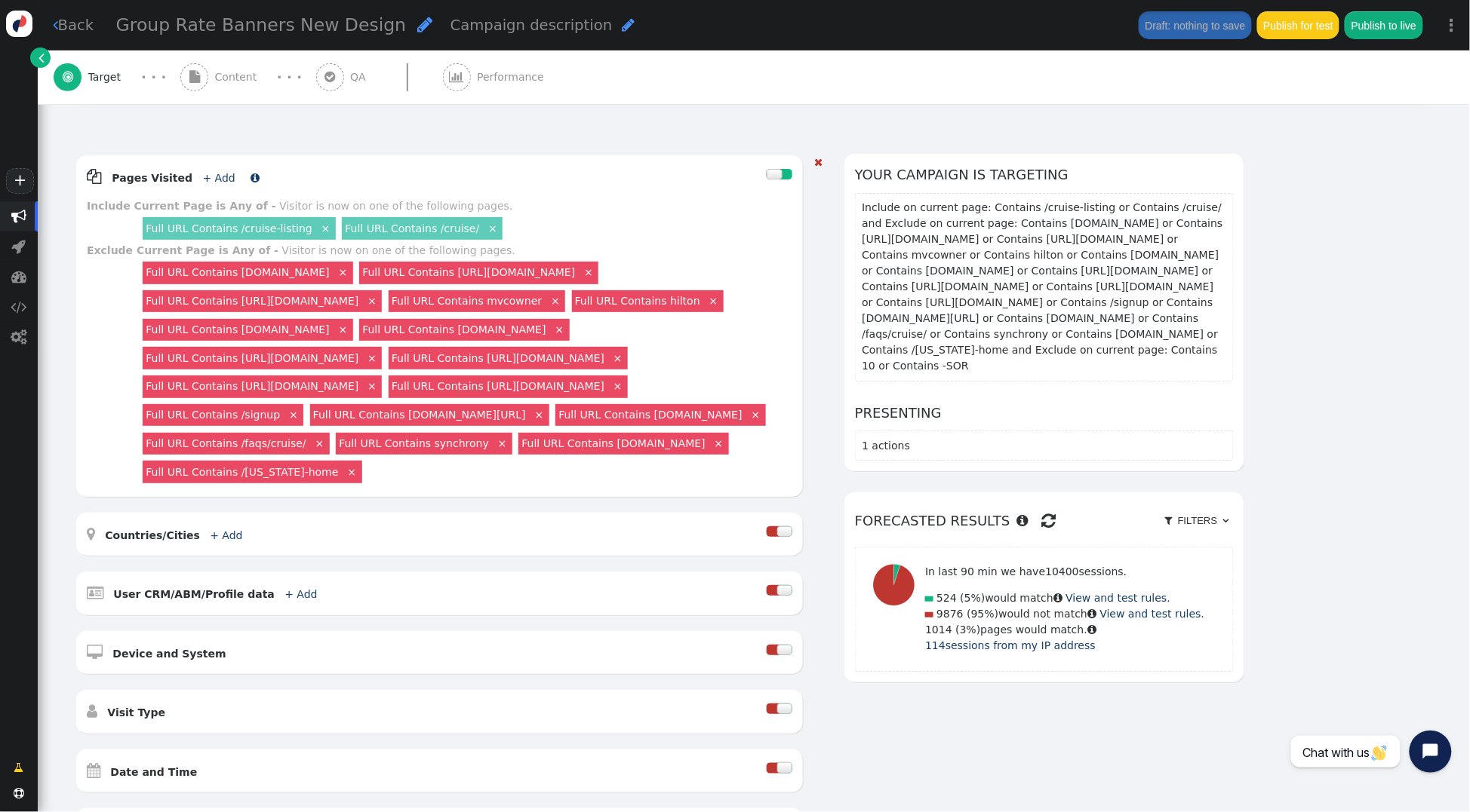
click at [209, 180] on link "+ Add" at bounding box center [219, 178] width 32 height 12
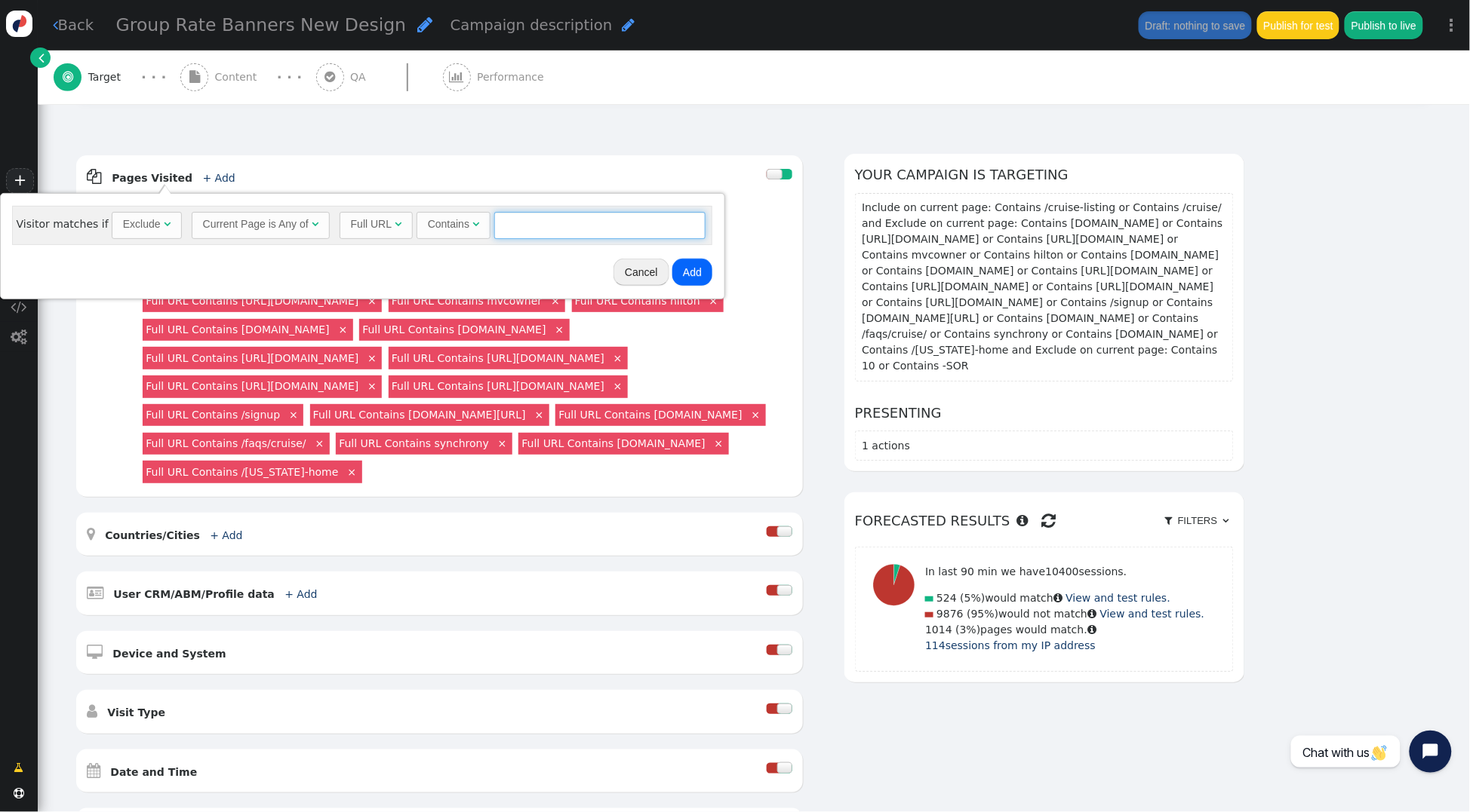
click at [568, 229] on input "text" at bounding box center [600, 225] width 211 height 27
type input "tmobile"
click at [698, 273] on button "Add" at bounding box center [692, 272] width 40 height 27
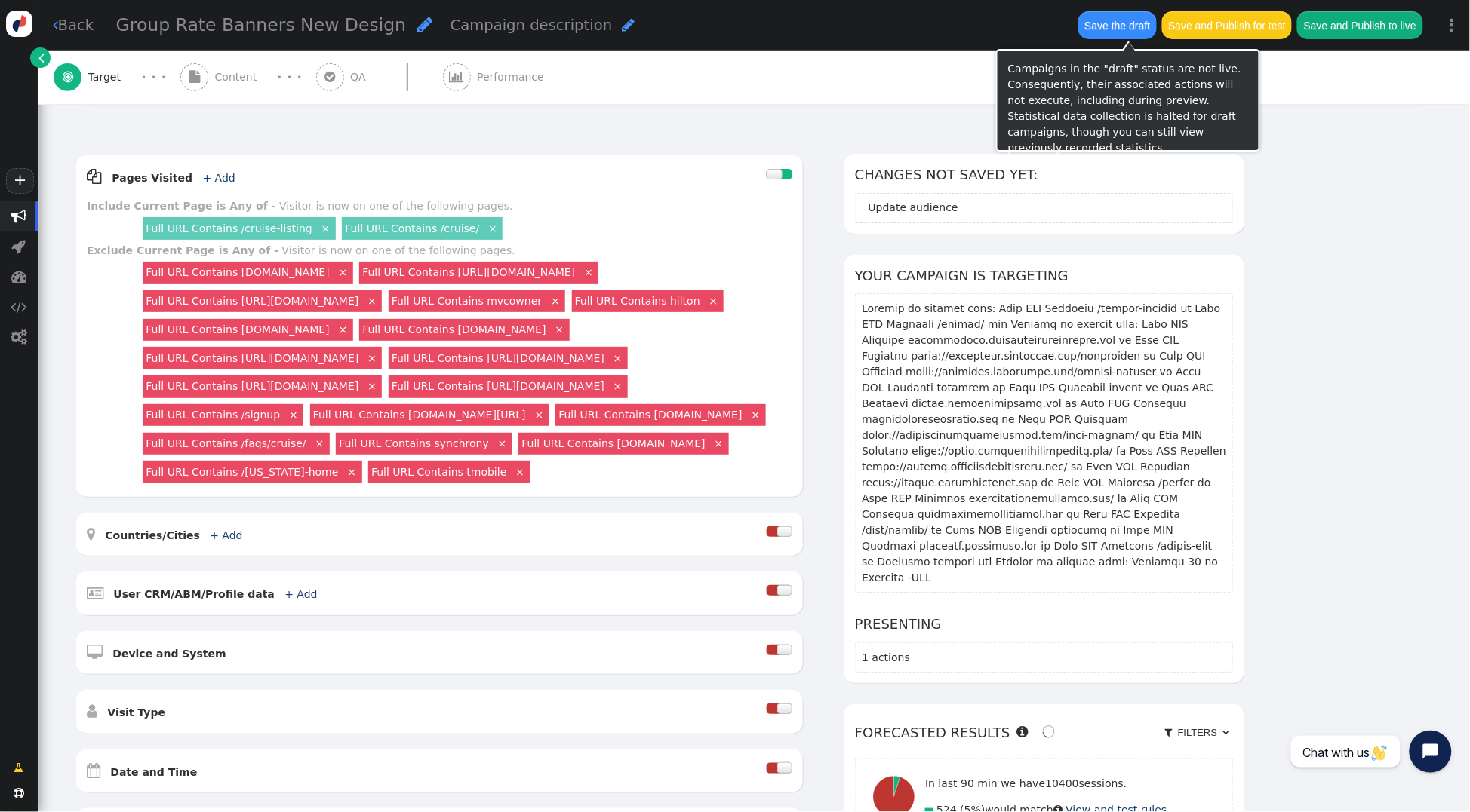
click at [1105, 31] on button "Save the draft" at bounding box center [1118, 24] width 79 height 27
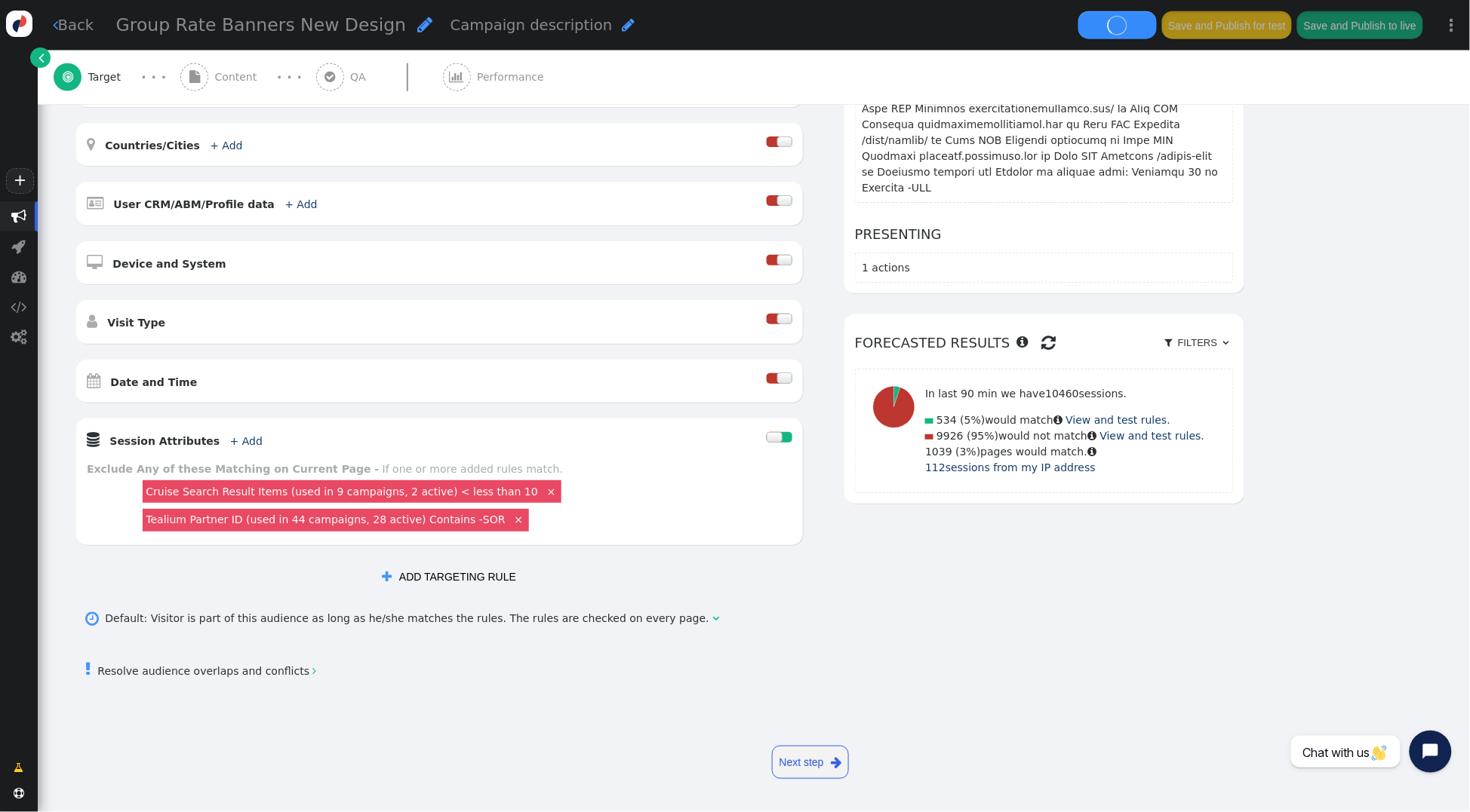
scroll to position [0, 0]
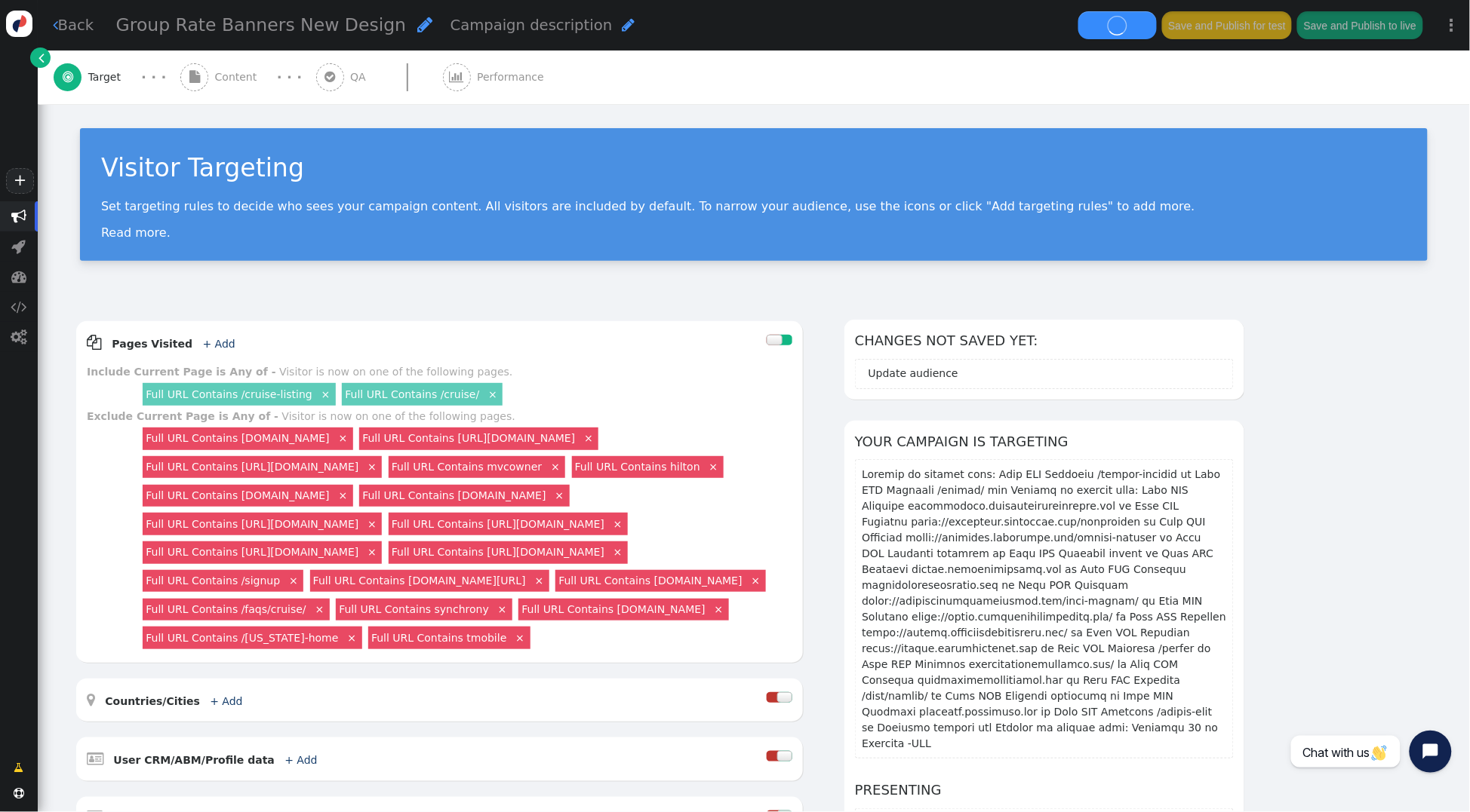
click at [221, 87] on div " Content" at bounding box center [222, 78] width 83 height 54
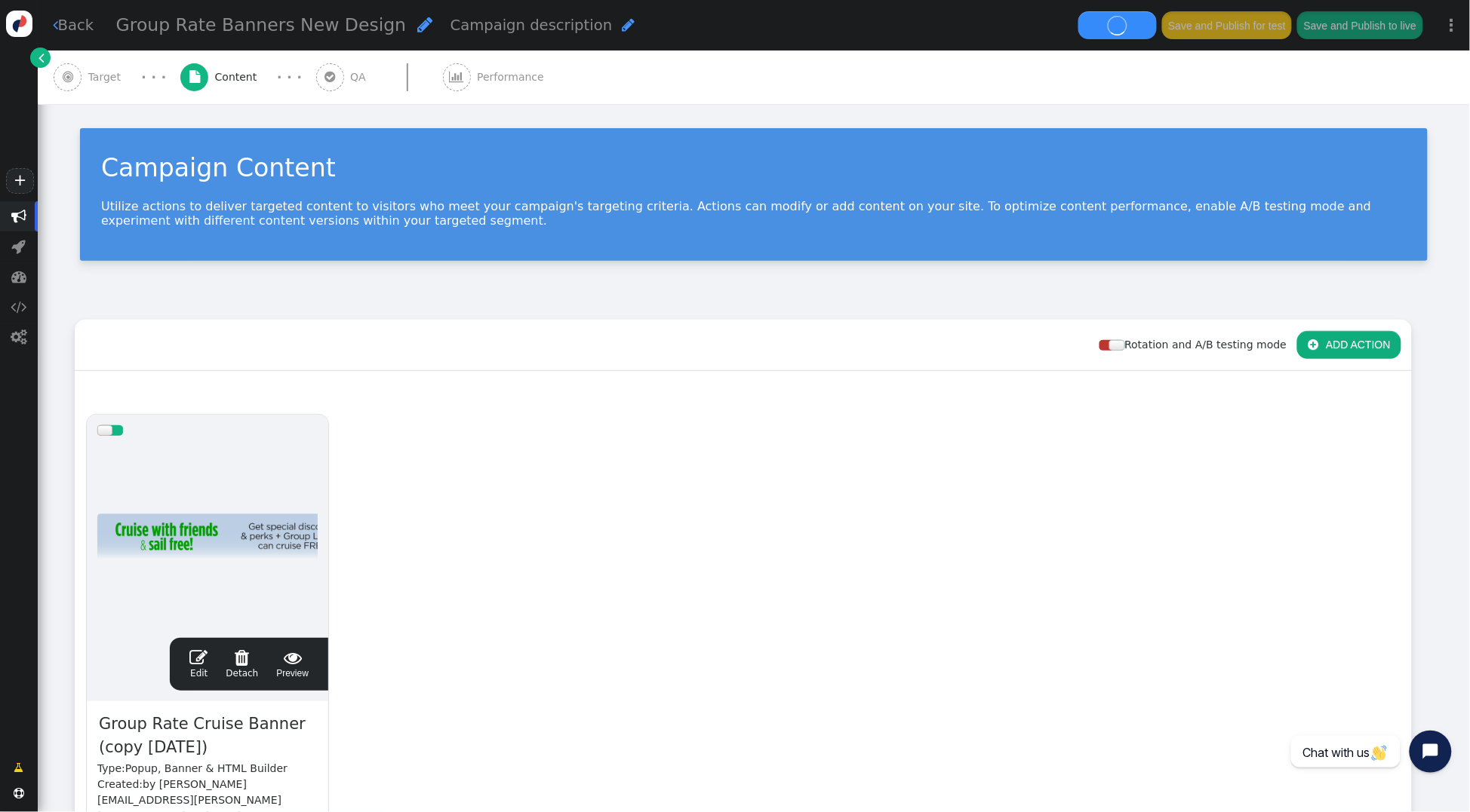
scroll to position [230, 0]
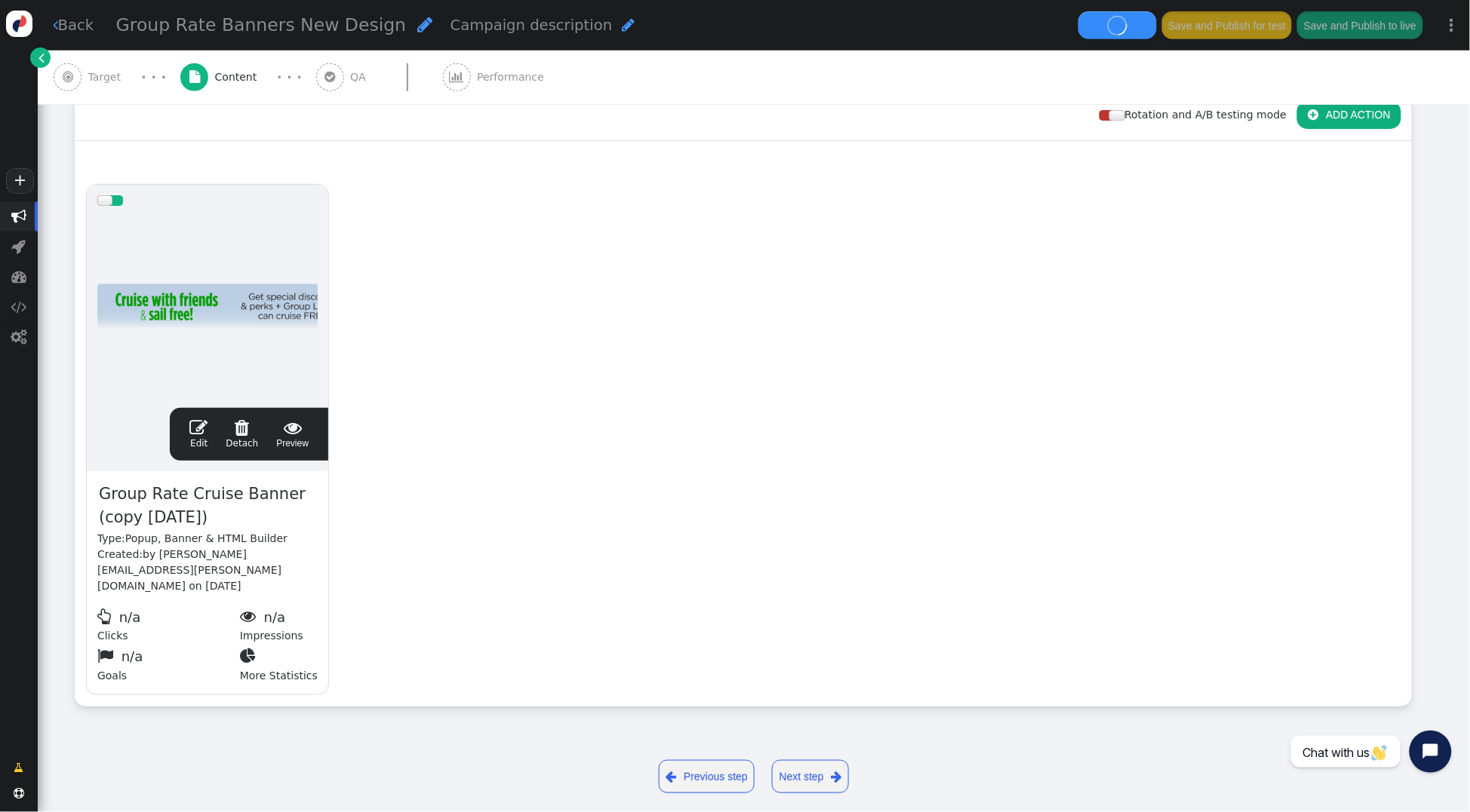
click at [198, 427] on span "" at bounding box center [198, 428] width 19 height 19
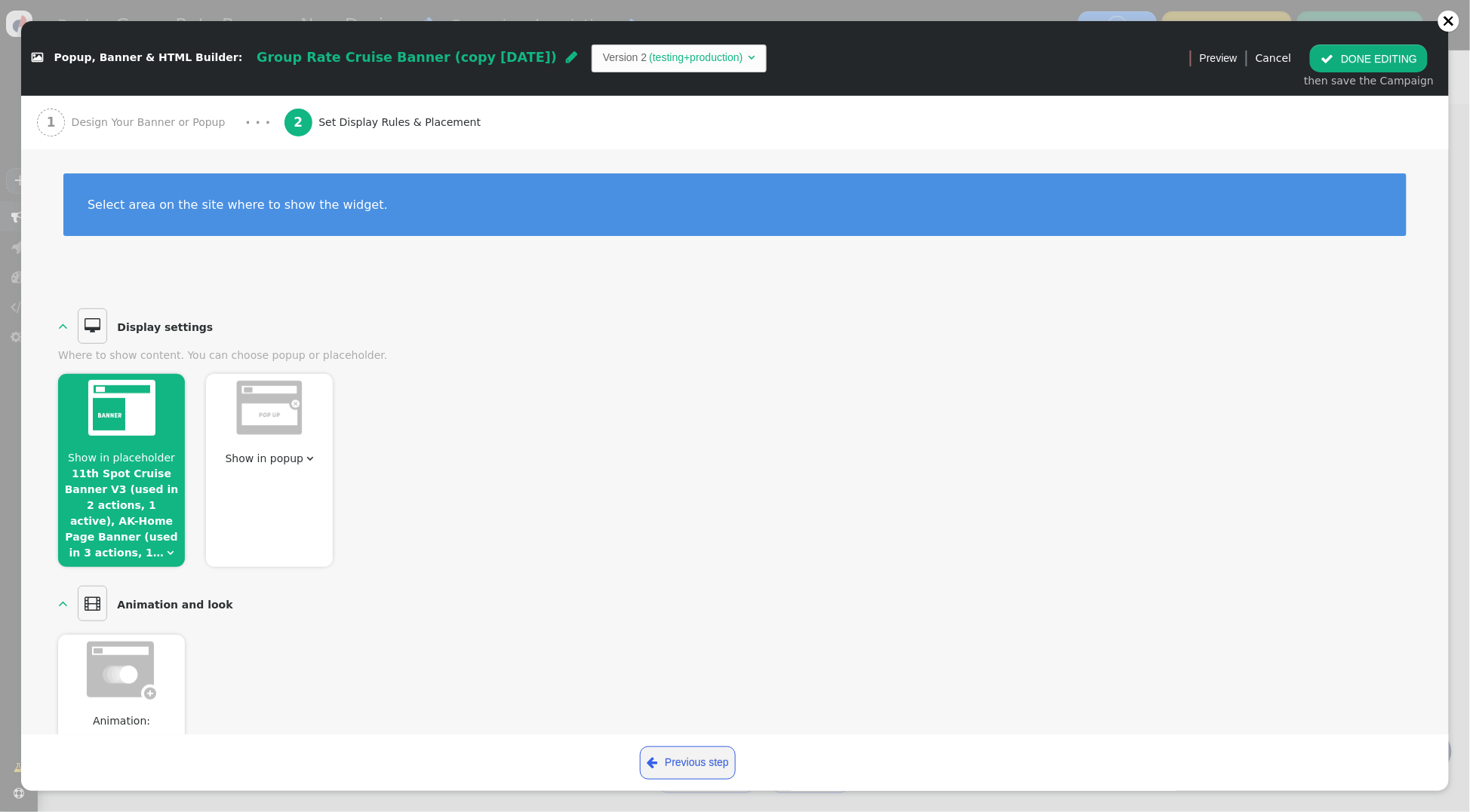
click at [140, 423] on img at bounding box center [121, 408] width 67 height 56
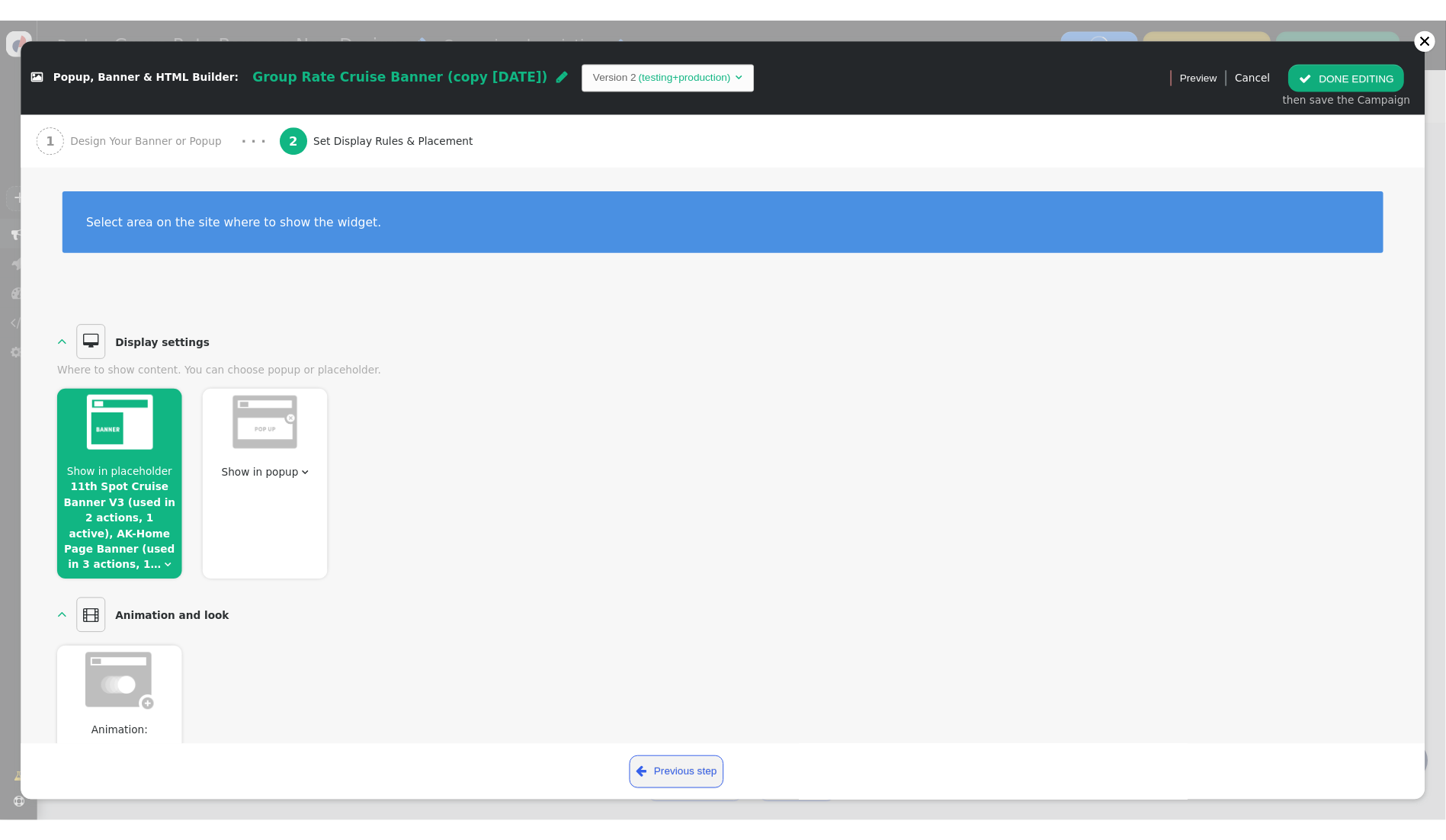
scroll to position [2, 0]
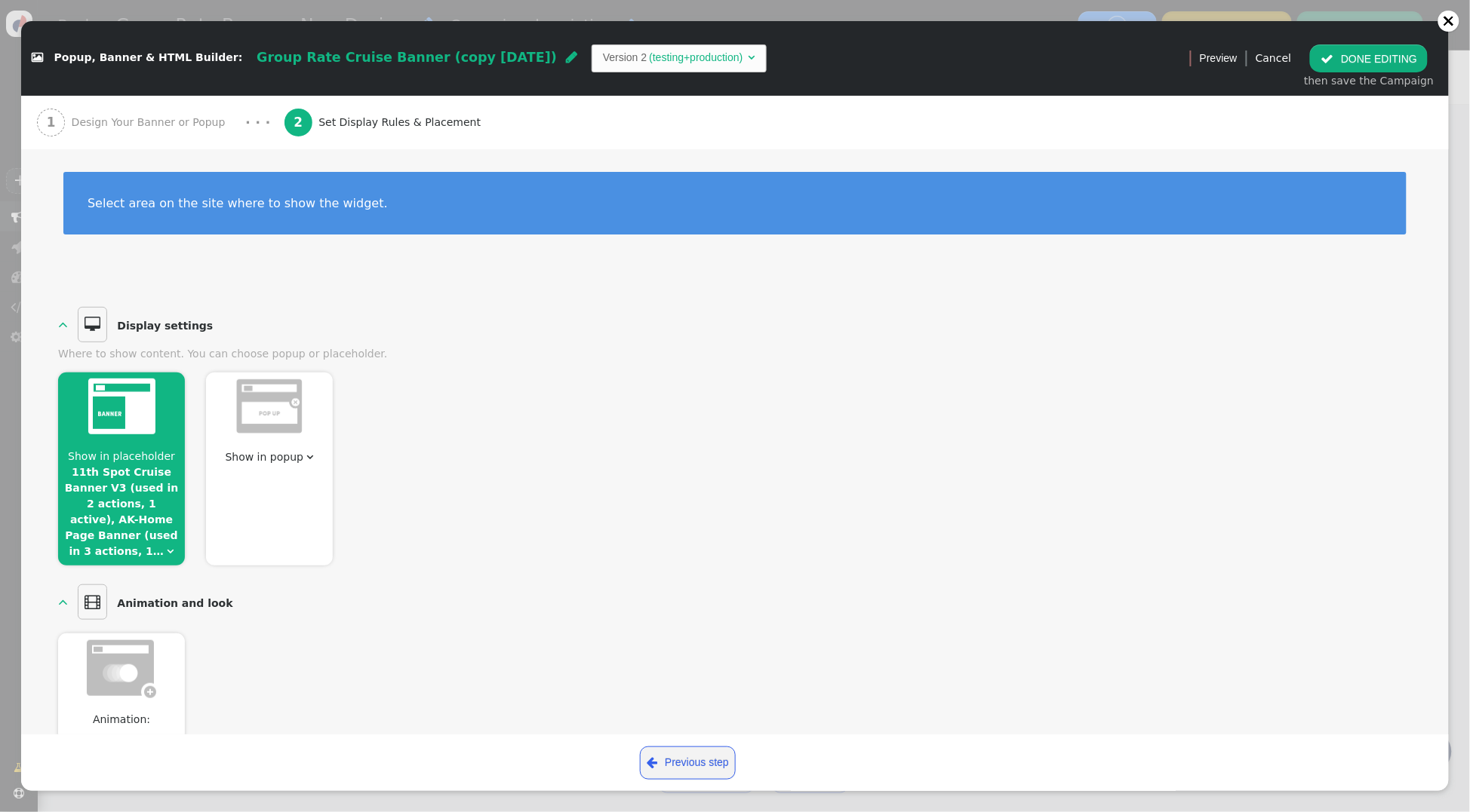
click at [138, 451] on span "Show in placeholder" at bounding box center [121, 456] width 108 height 12
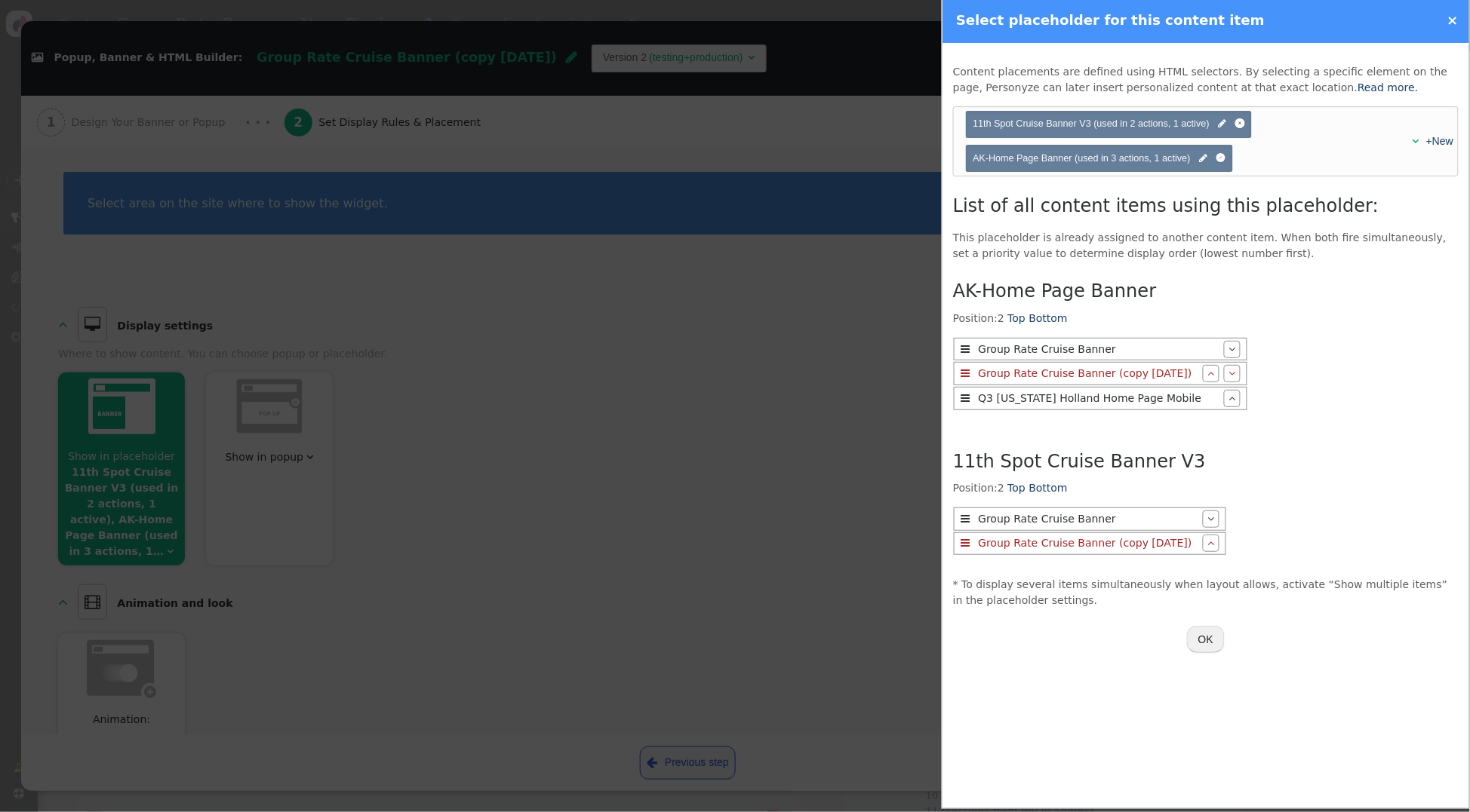
click at [1112, 401] on div "Q3 Alaska Holland Home Page Mobile" at bounding box center [1099, 399] width 249 height 16
click at [1111, 400] on div "Q3 Alaska Holland Home Page Mobile" at bounding box center [1099, 399] width 249 height 16
click at [1205, 162] on span "" at bounding box center [1203, 159] width 8 height 14
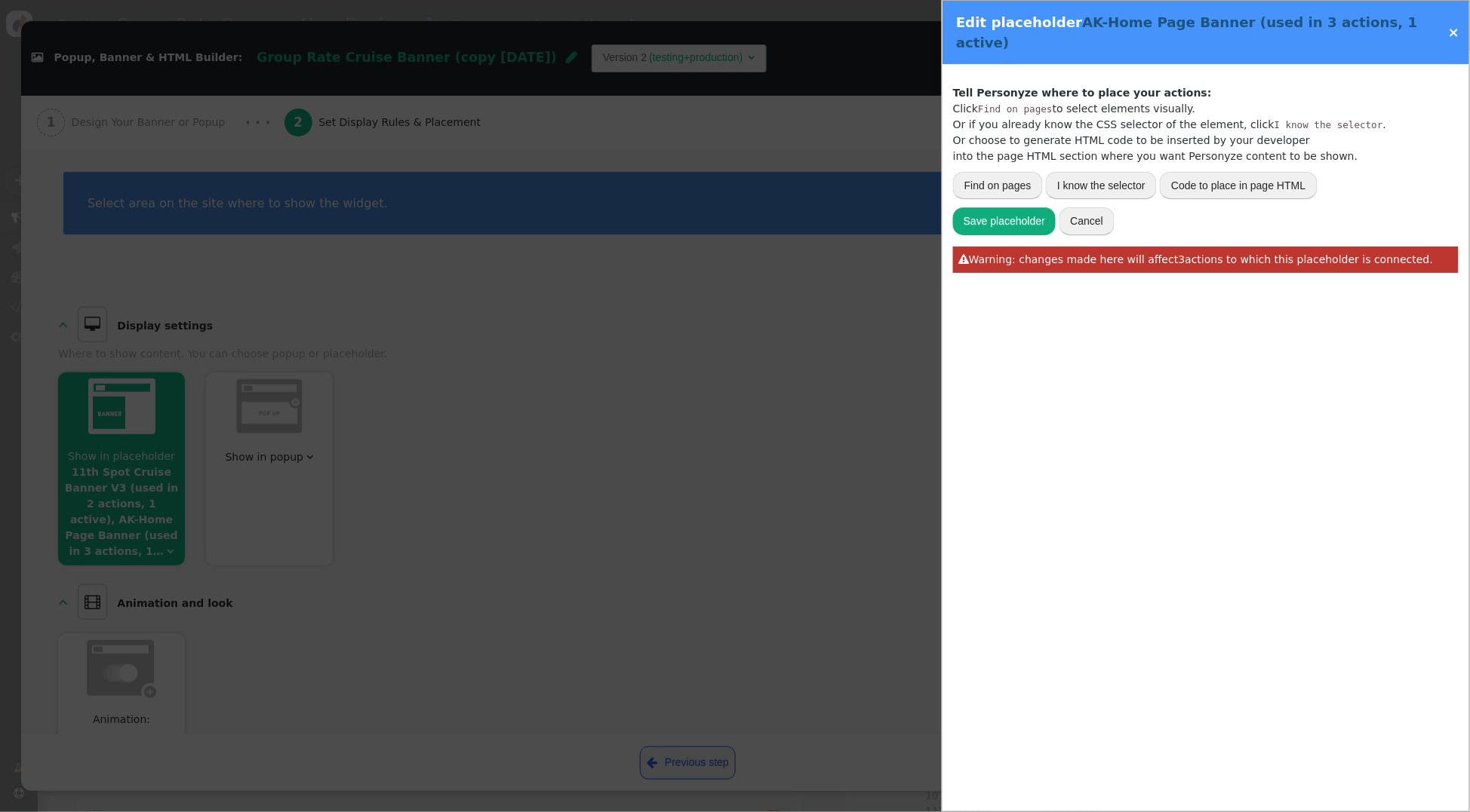
type input "#home > div.content-area1 > section"
type input "AK-Home Page Banner"
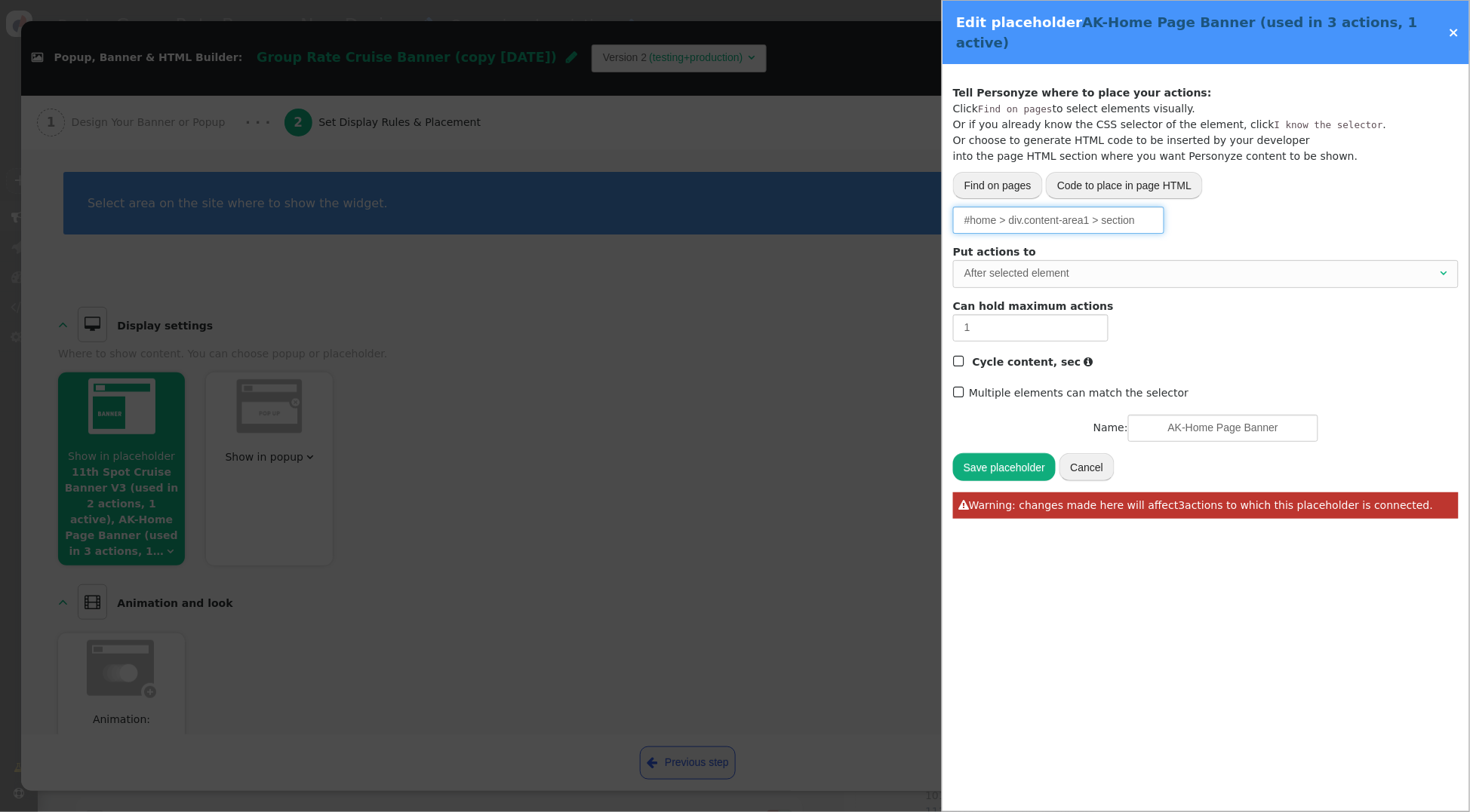
drag, startPoint x: 969, startPoint y: 206, endPoint x: 1173, endPoint y: 201, distance: 204.1
click at [1173, 207] on div "Please, choose from where to grab the data -- Select one --  URL parameter  P…" at bounding box center [1206, 220] width 505 height 27
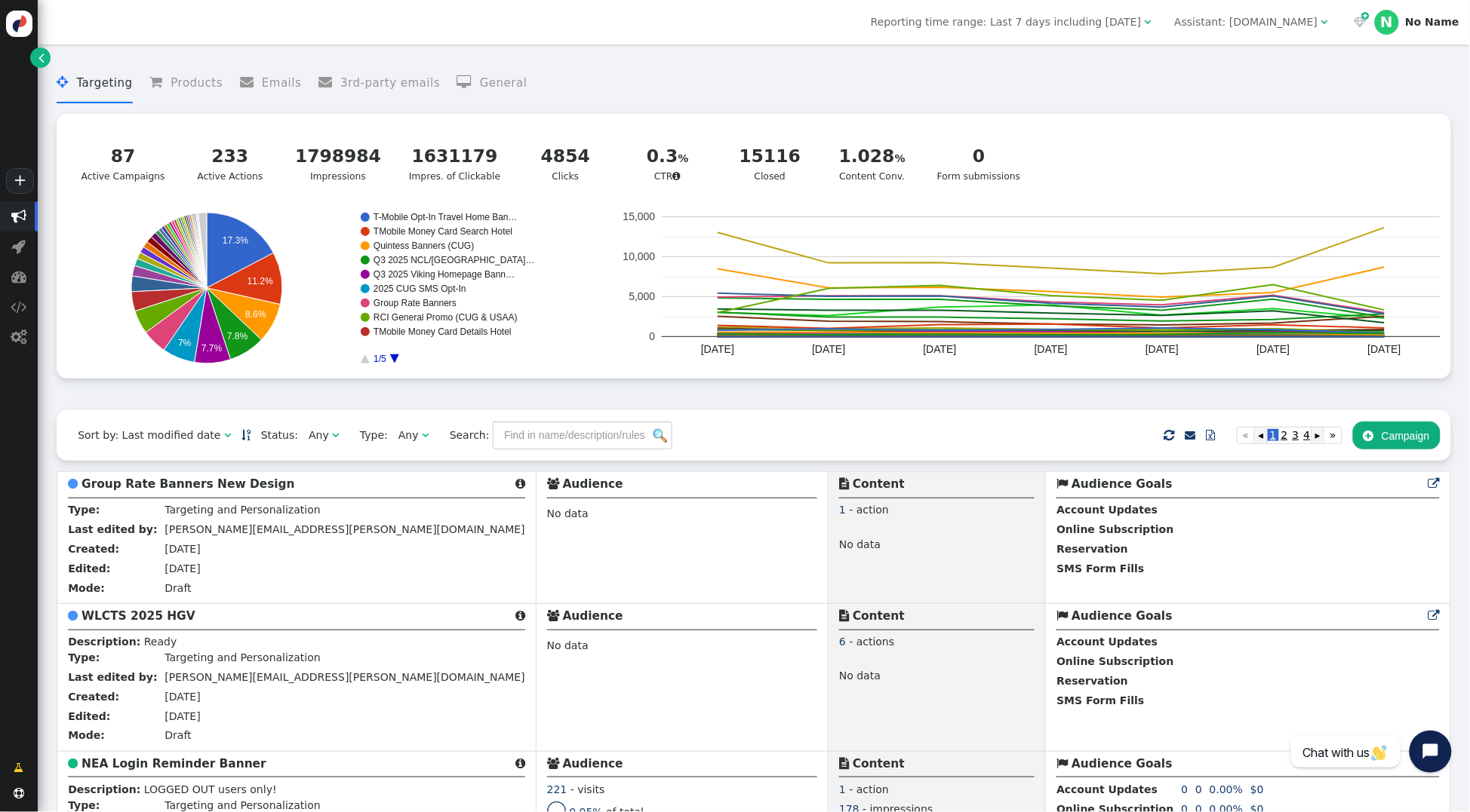
click at [1250, 20] on div "Assistant: mustdotravels.com" at bounding box center [1246, 21] width 144 height 16
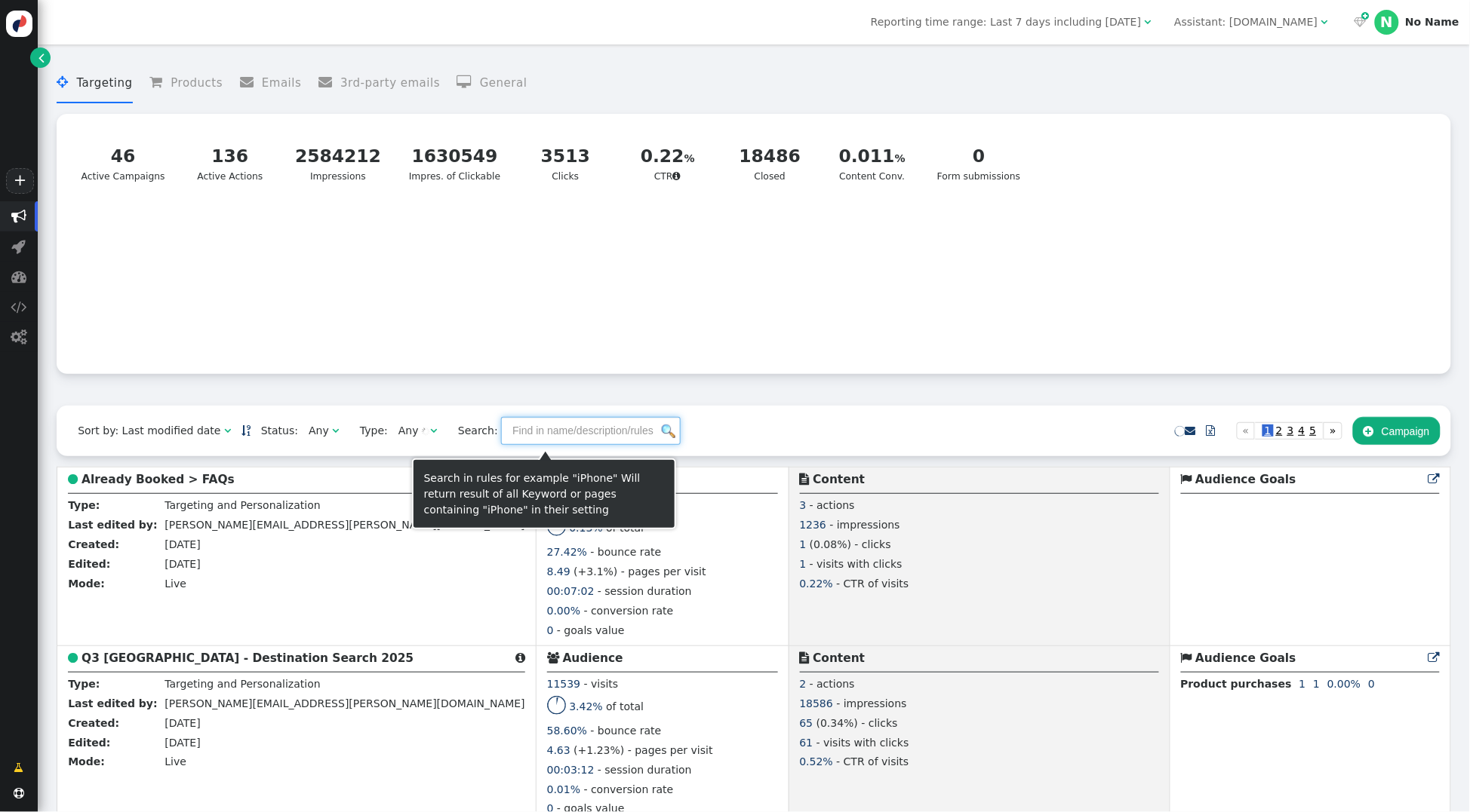
click at [501, 439] on input "text" at bounding box center [591, 430] width 180 height 27
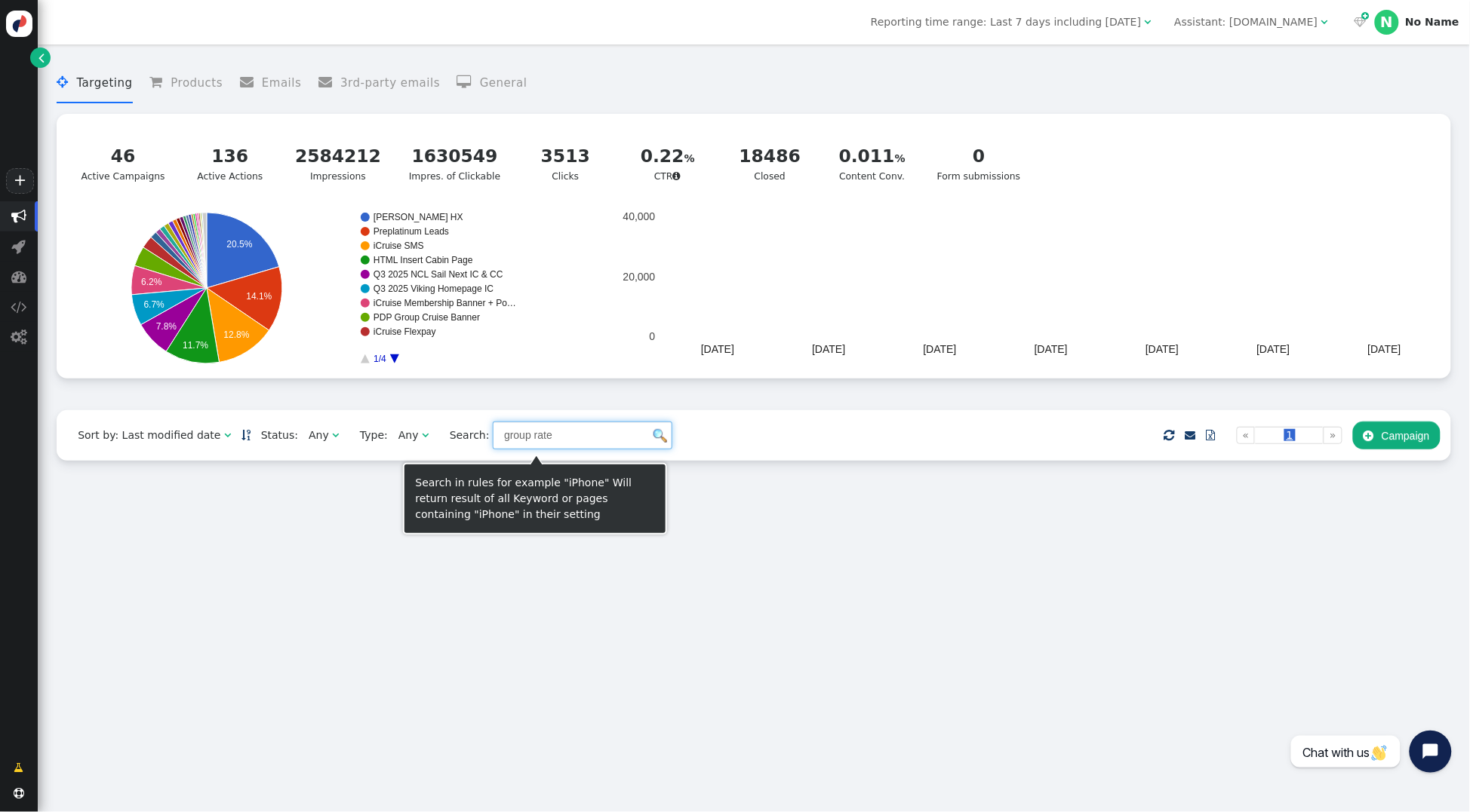
drag, startPoint x: 546, startPoint y: 444, endPoint x: 224, endPoint y: 424, distance: 322.6
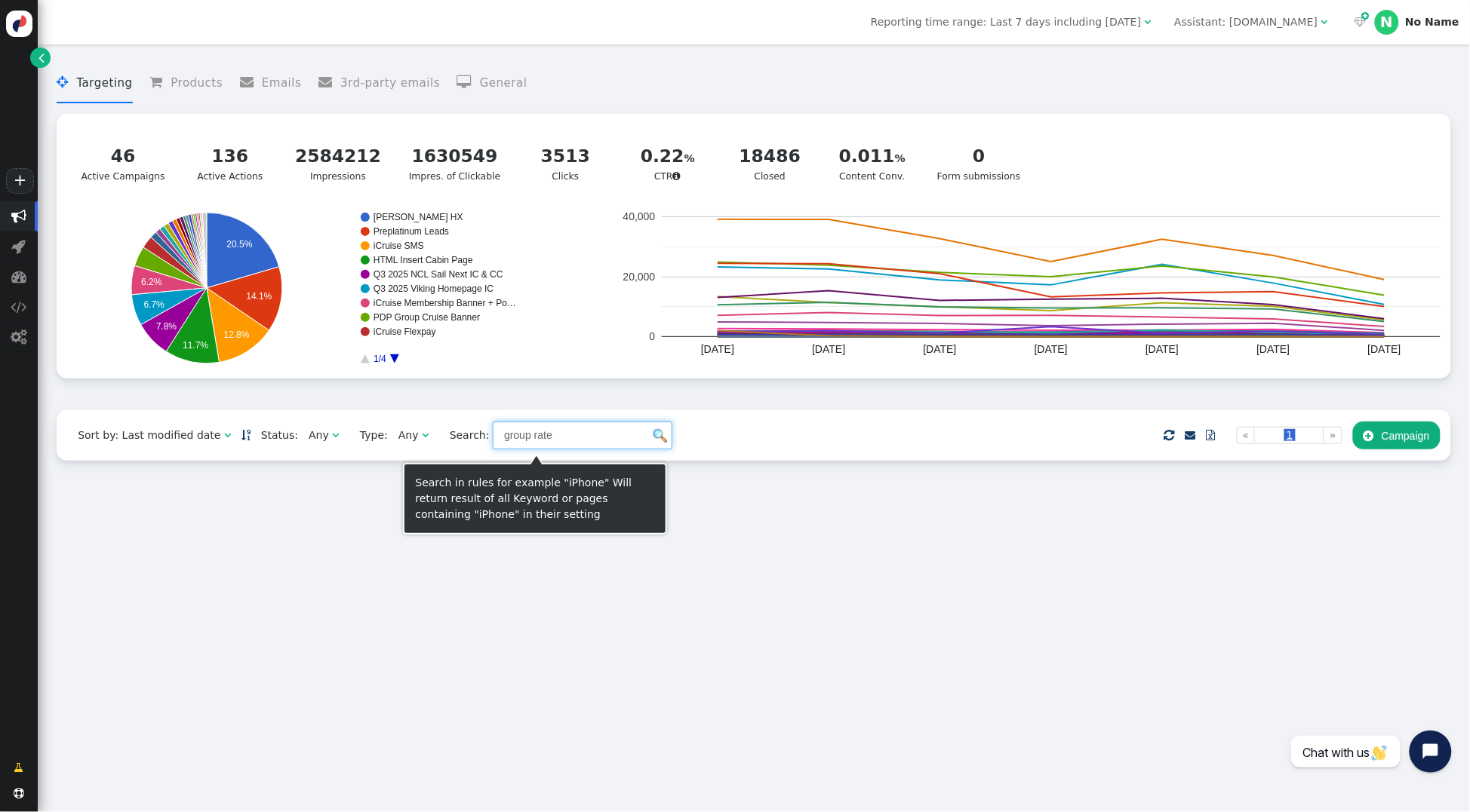
click at [224, 424] on div "Sort by: Last modified date   Status: Any  Type: Any  Search: group rate  …" at bounding box center [754, 436] width 1395 height 51
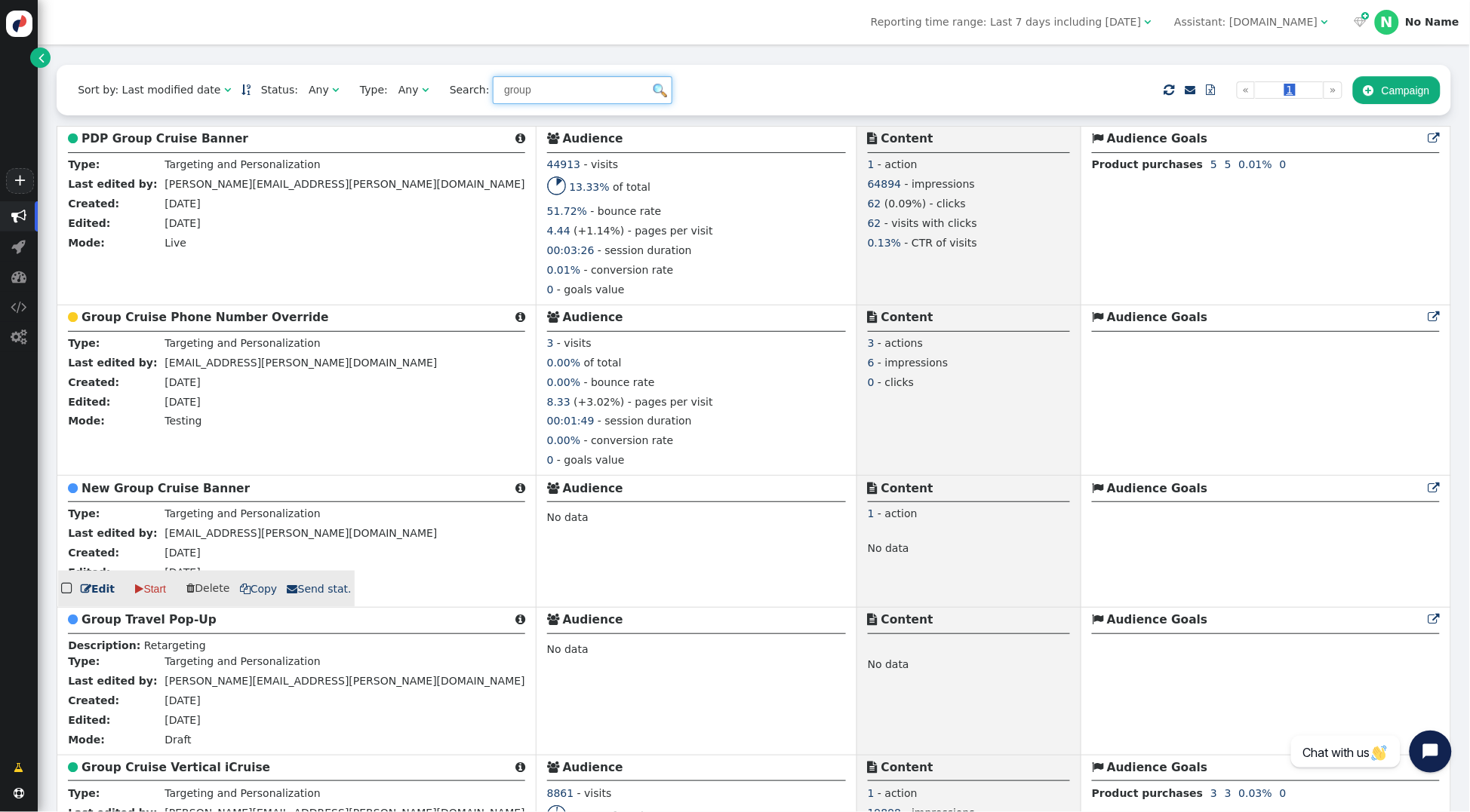
scroll to position [477, 0]
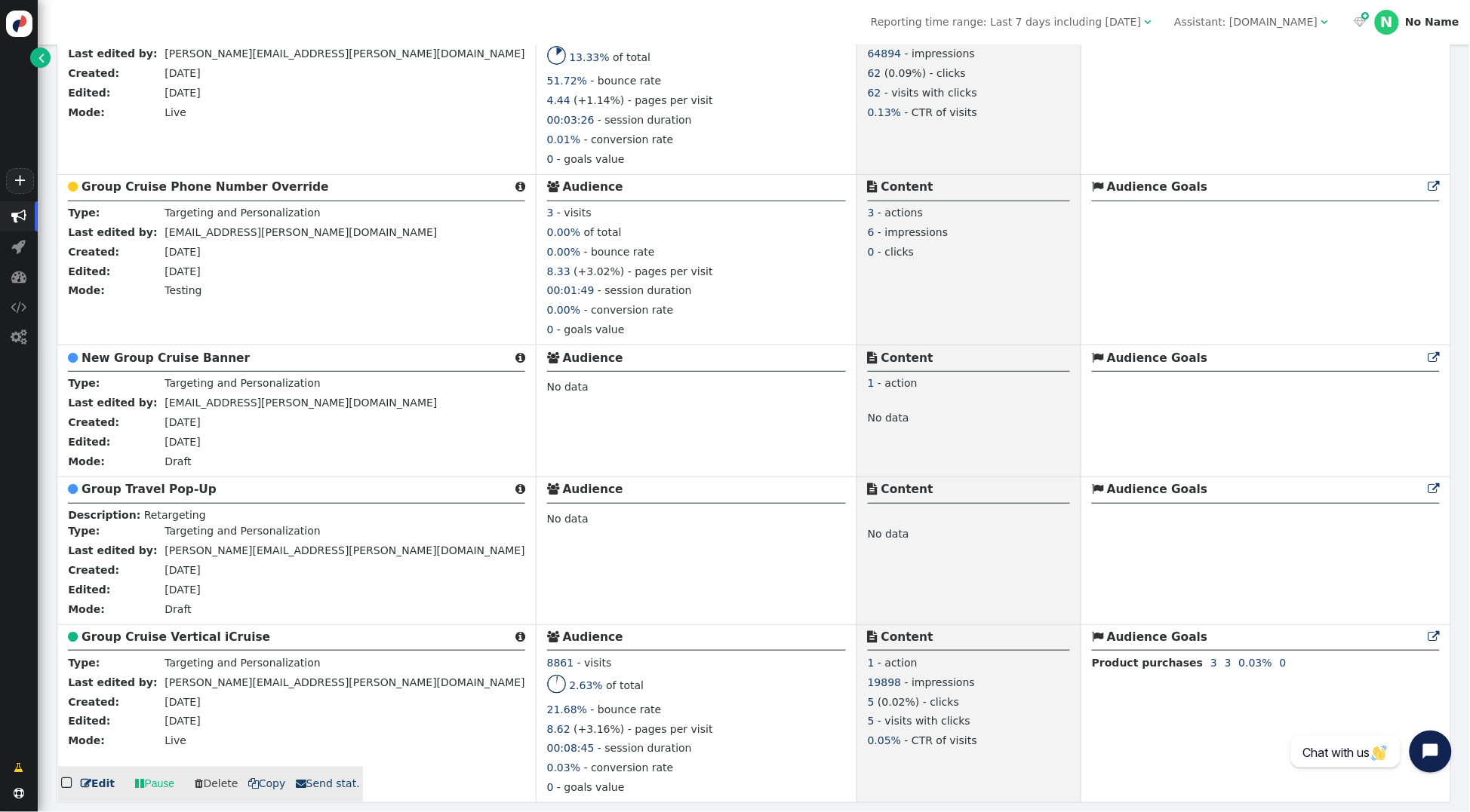
type input "group"
click at [193, 637] on b "Group Cruise Vertical iCruise" at bounding box center [175, 637] width 188 height 14
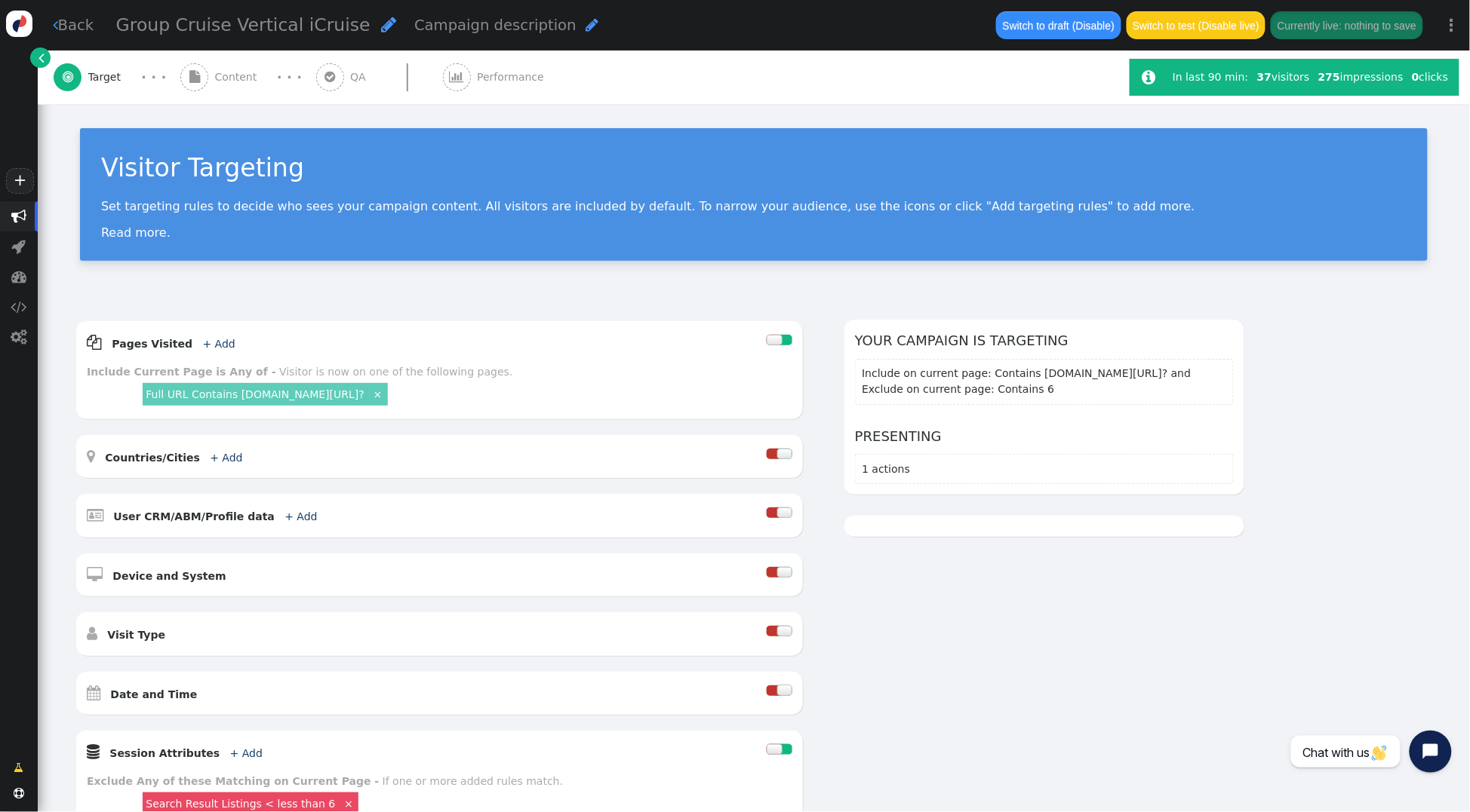
click at [223, 82] on span "Content" at bounding box center [239, 77] width 48 height 16
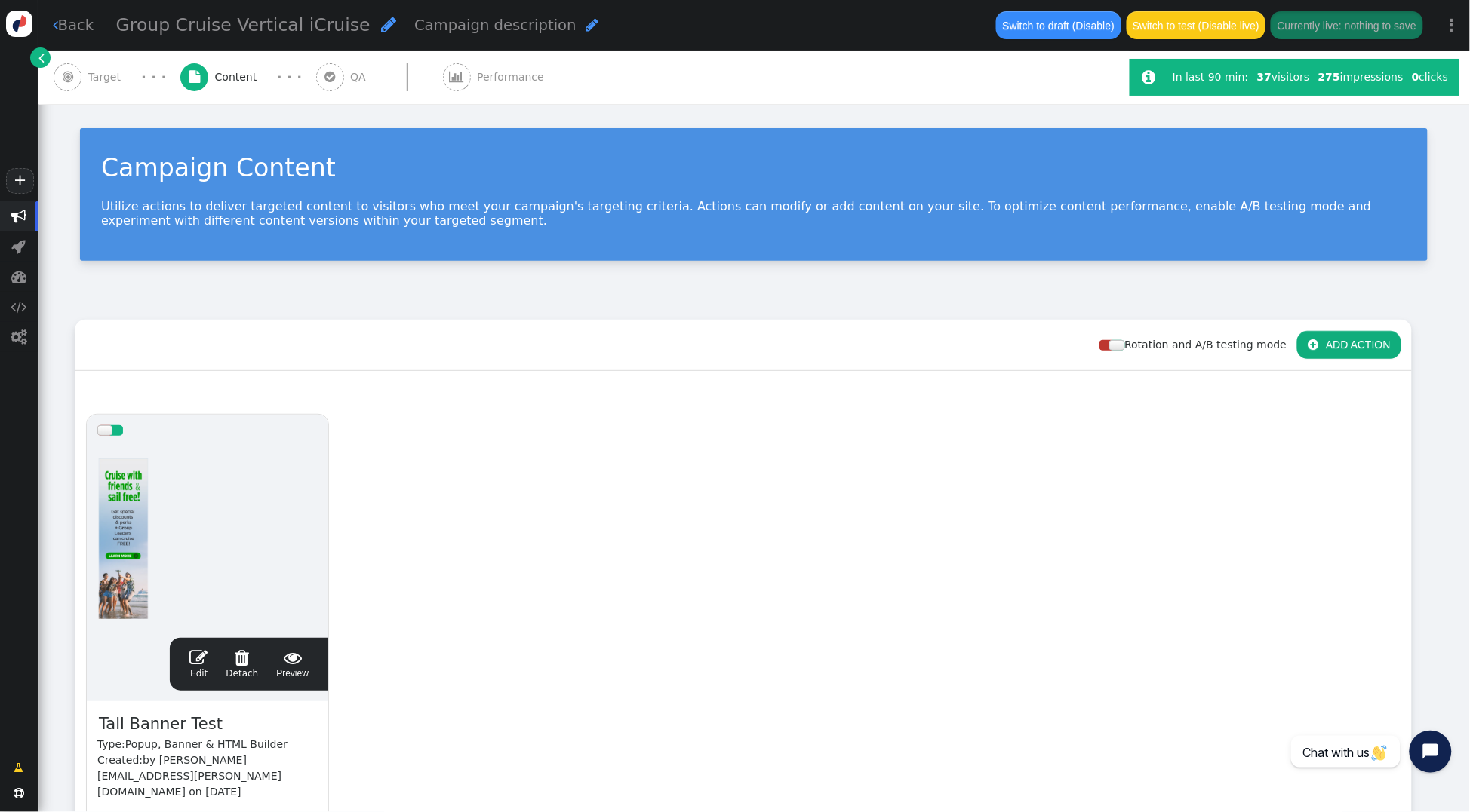
click at [121, 77] on span "Target" at bounding box center [108, 77] width 39 height 16
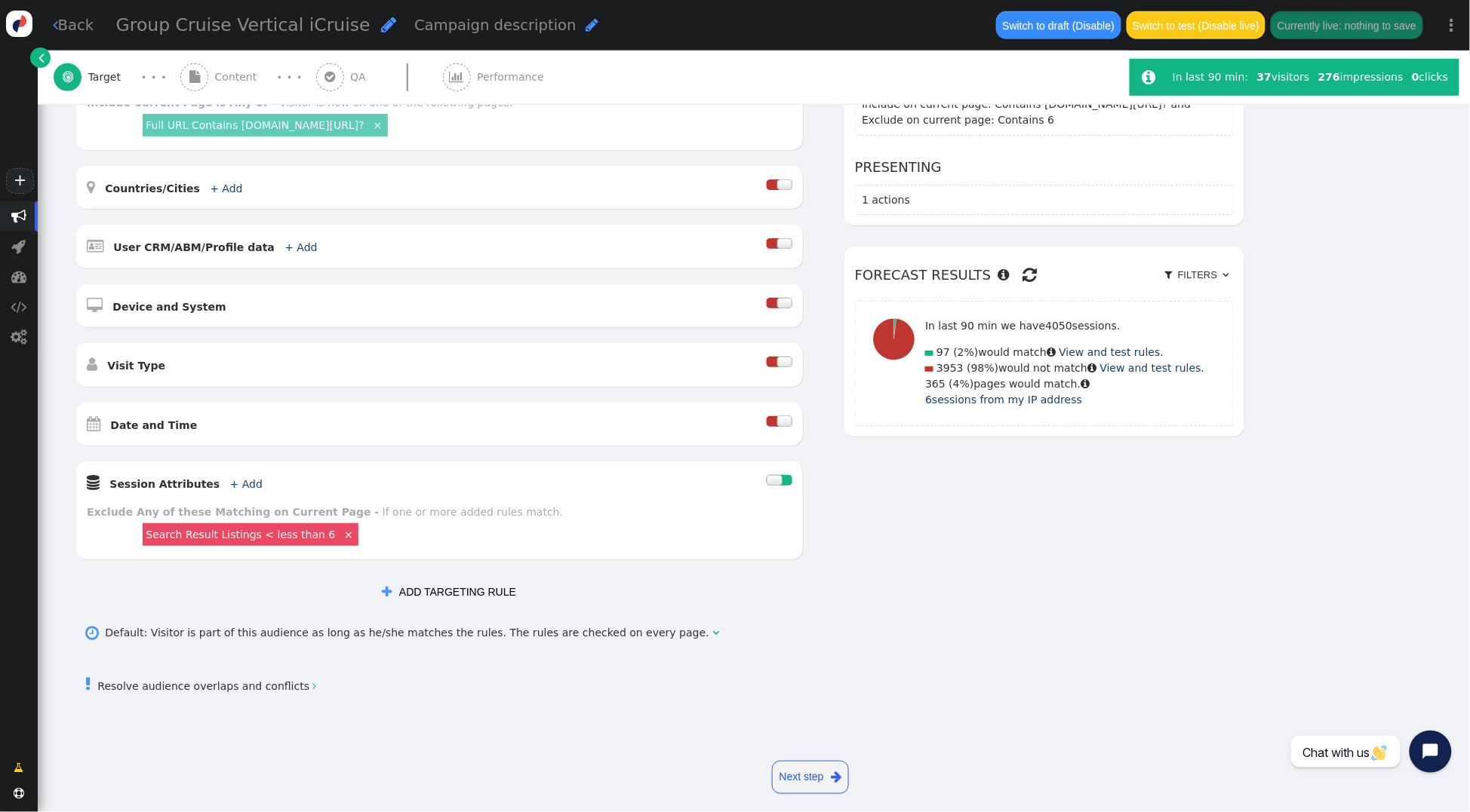
scroll to position [270, 0]
click at [342, 537] on link "×" at bounding box center [349, 533] width 14 height 14
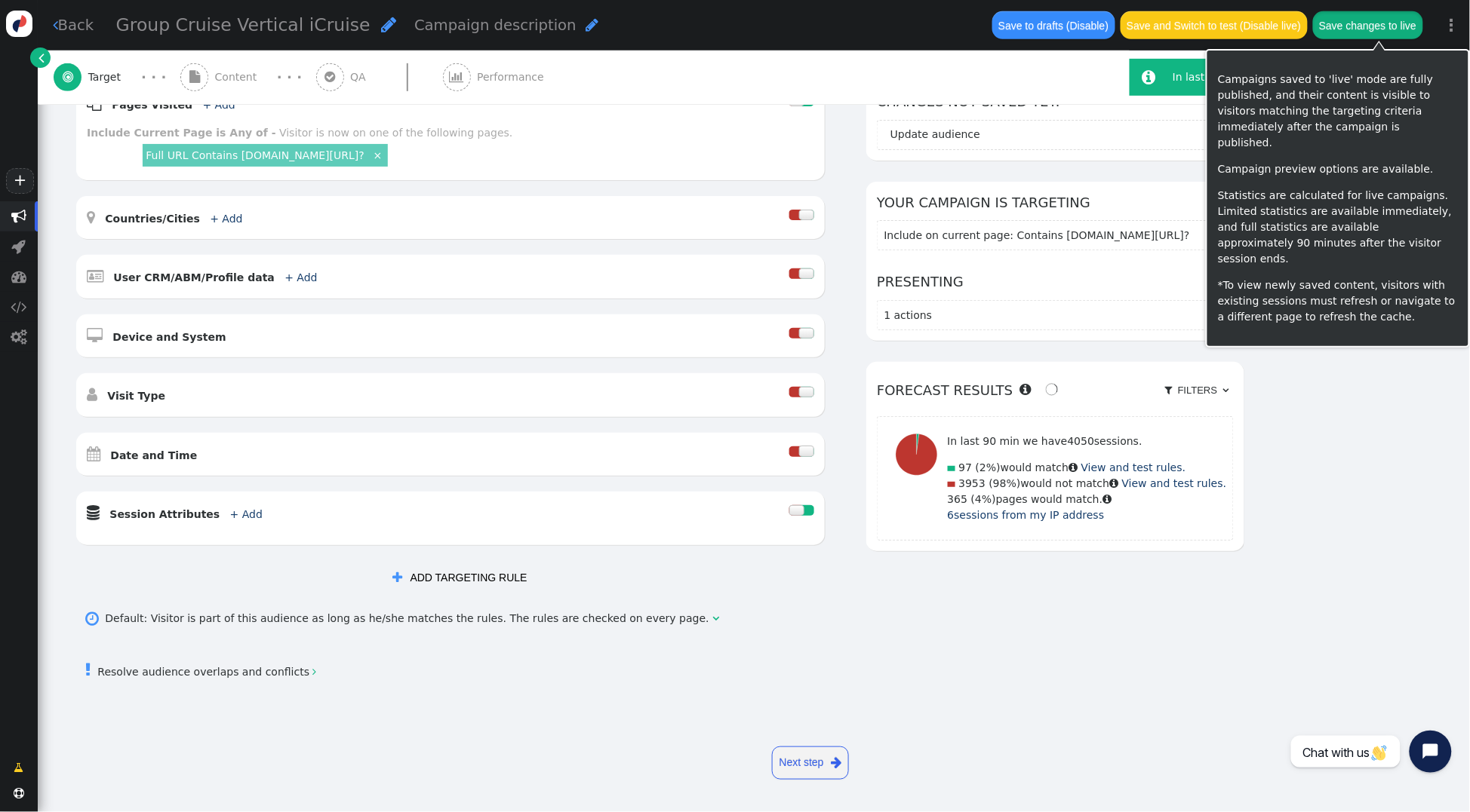
click at [1410, 31] on button "Save changes to live" at bounding box center [1368, 24] width 110 height 27
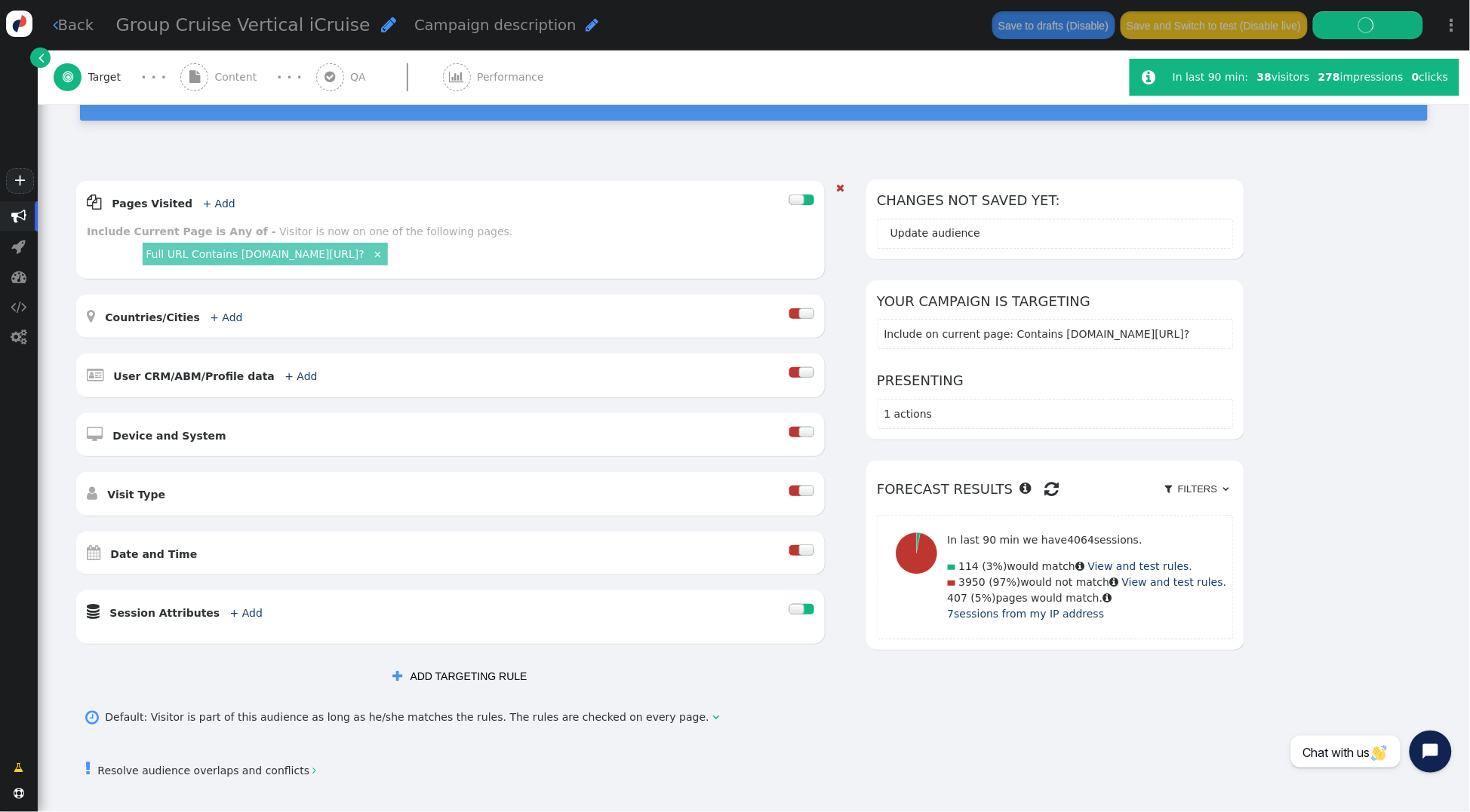
scroll to position [134, 0]
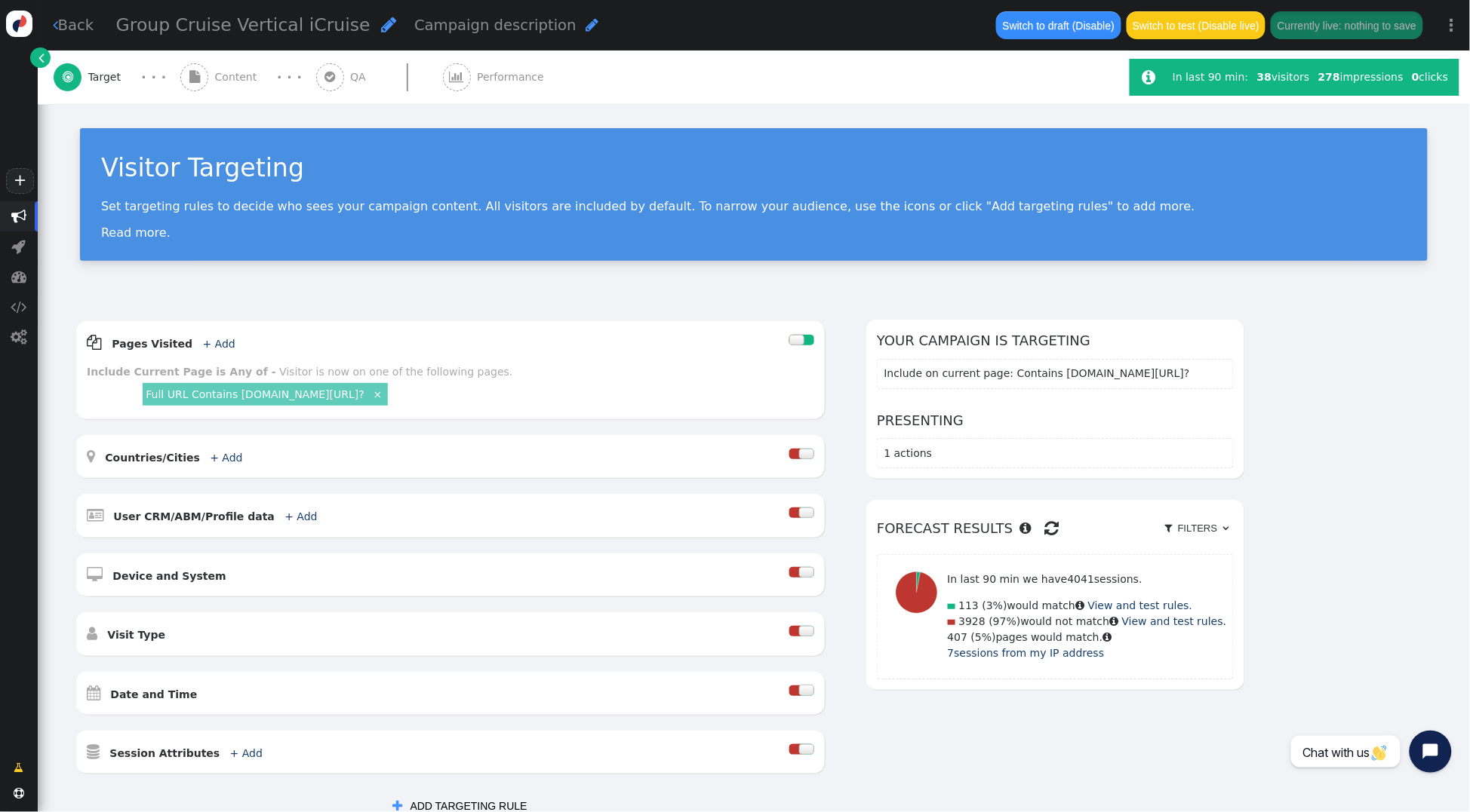
click at [244, 71] on span "Content" at bounding box center [239, 77] width 48 height 16
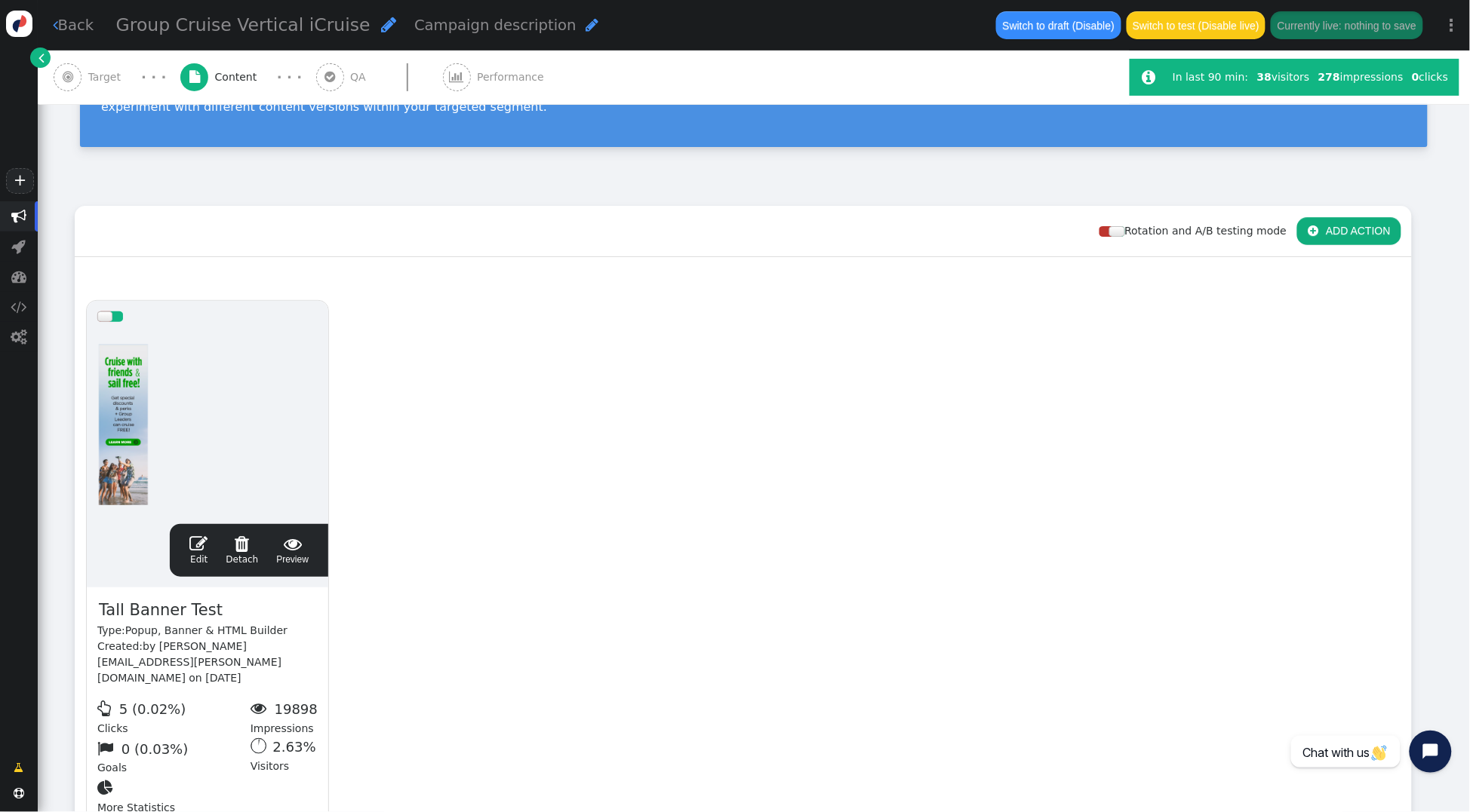
scroll to position [152, 0]
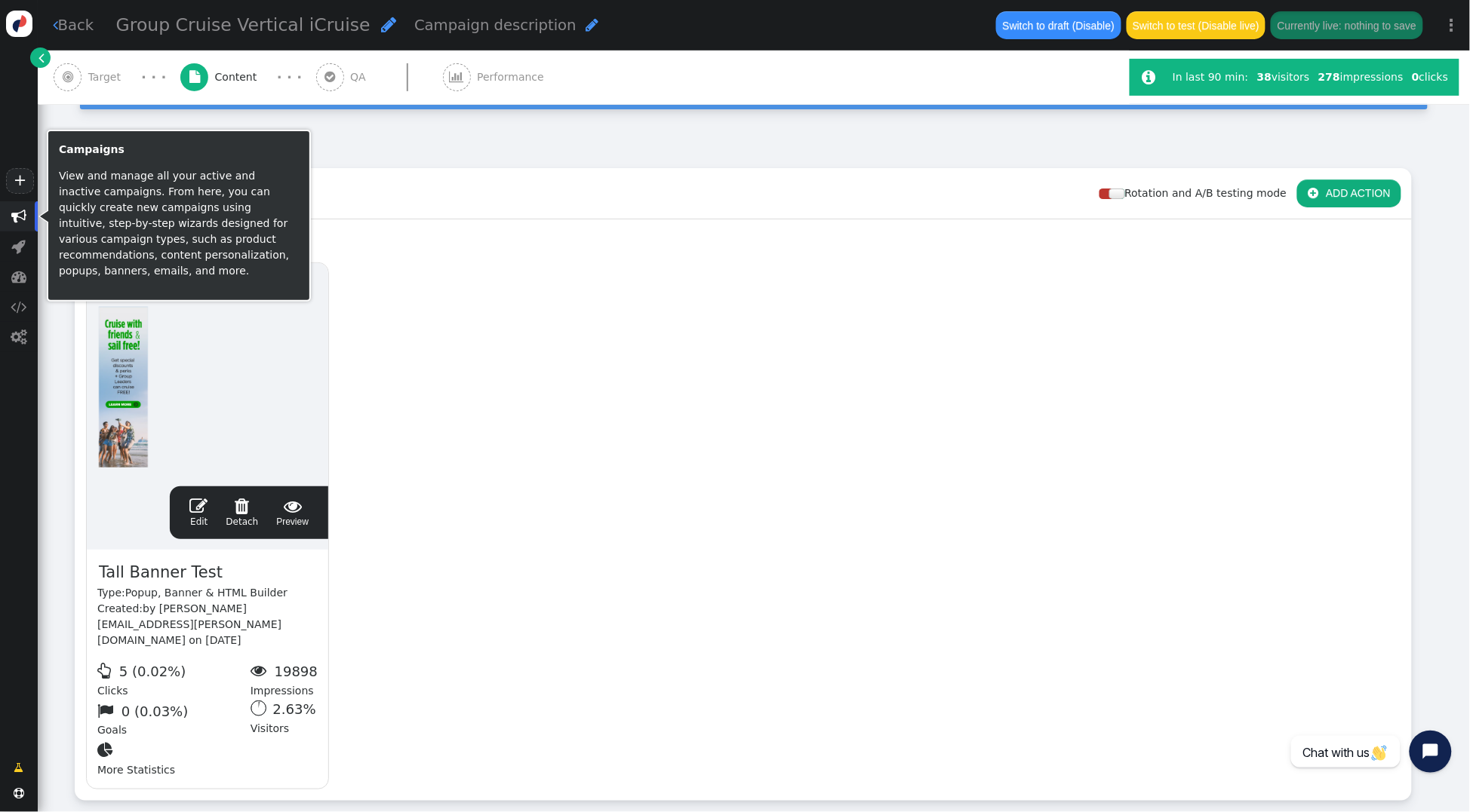
drag, startPoint x: 22, startPoint y: 222, endPoint x: 265, endPoint y: 283, distance: 250.5
click at [22, 222] on span "" at bounding box center [19, 216] width 15 height 15
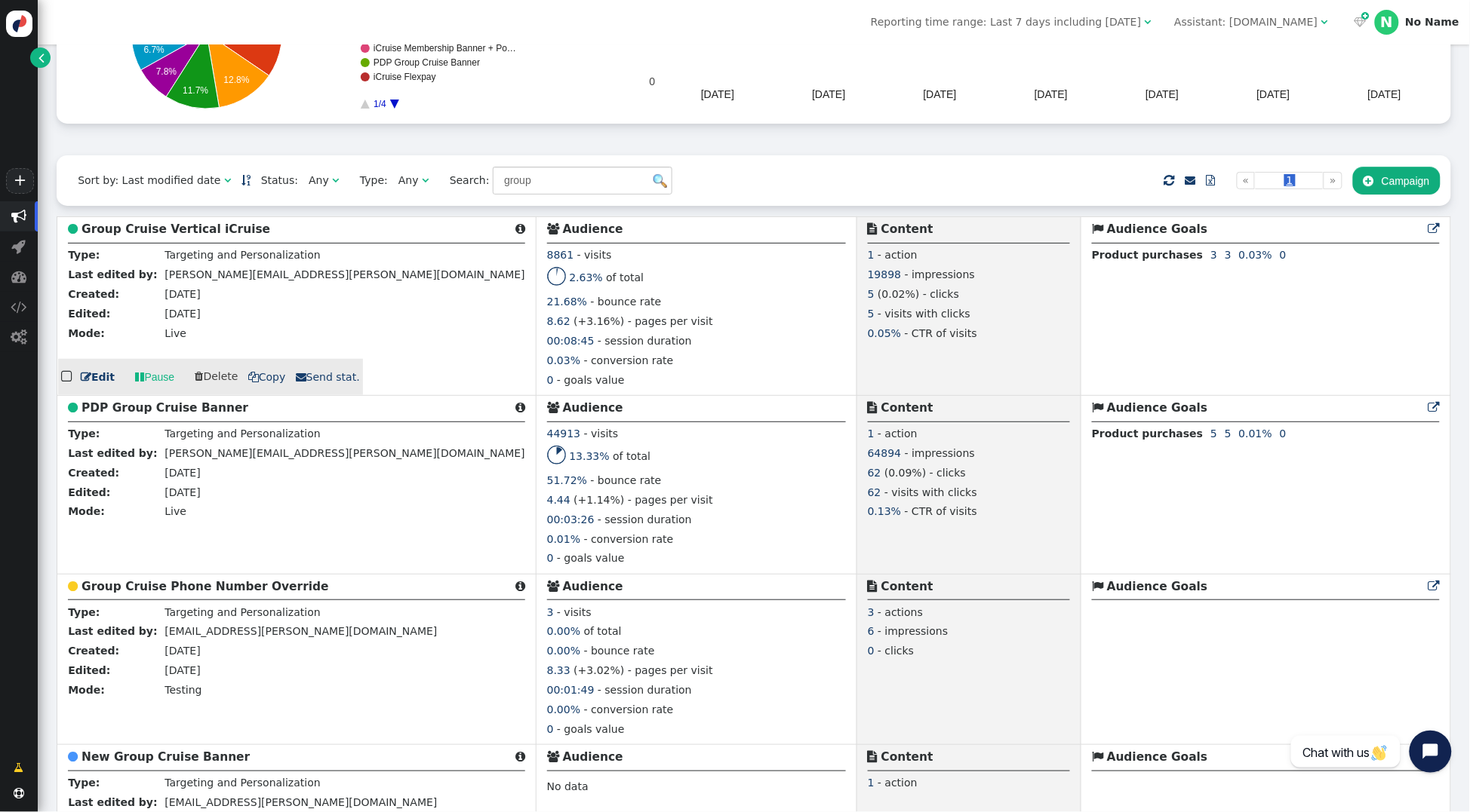
scroll to position [279, 0]
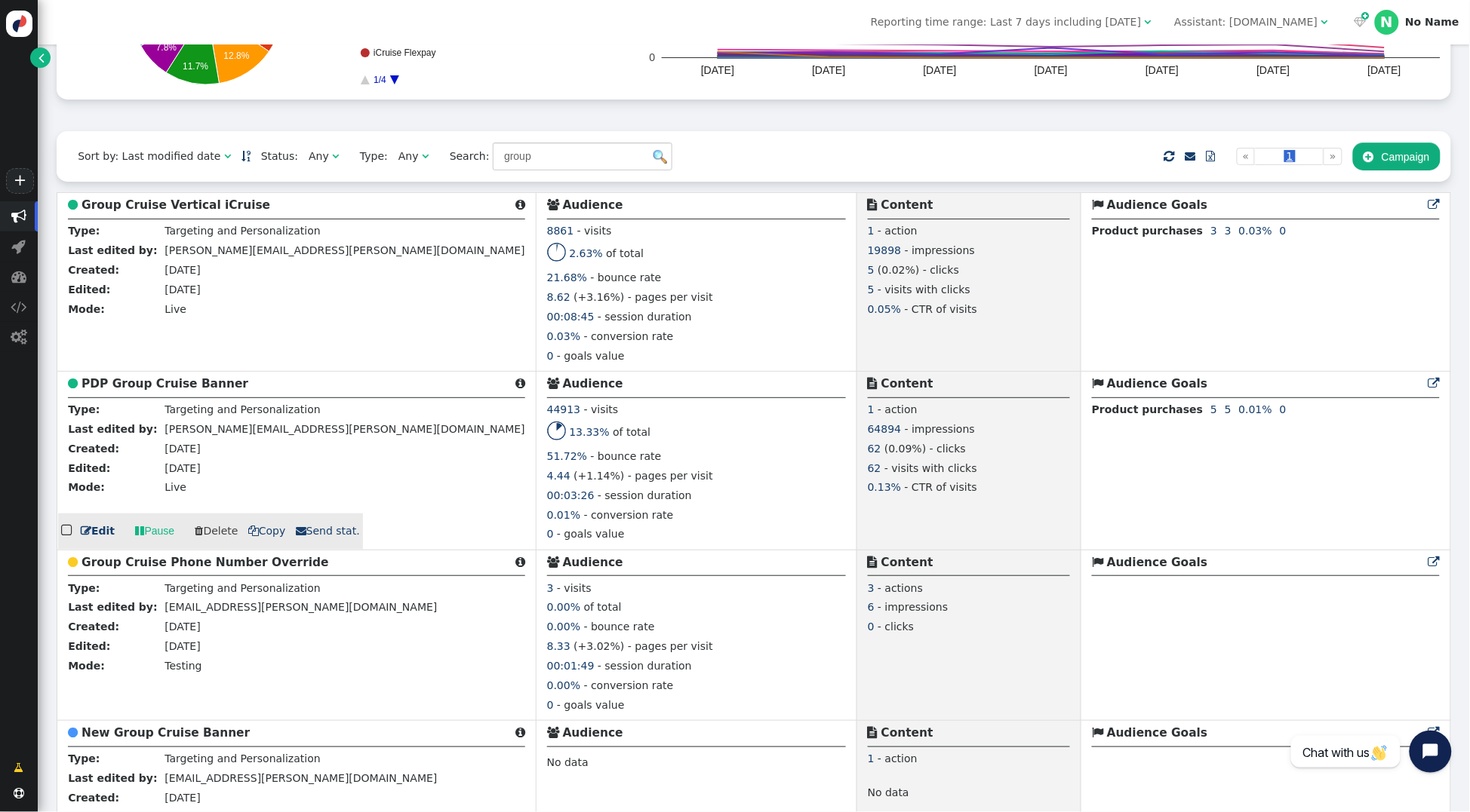
click at [152, 391] on b "PDP Group Cruise Banner" at bounding box center [165, 384] width 167 height 14
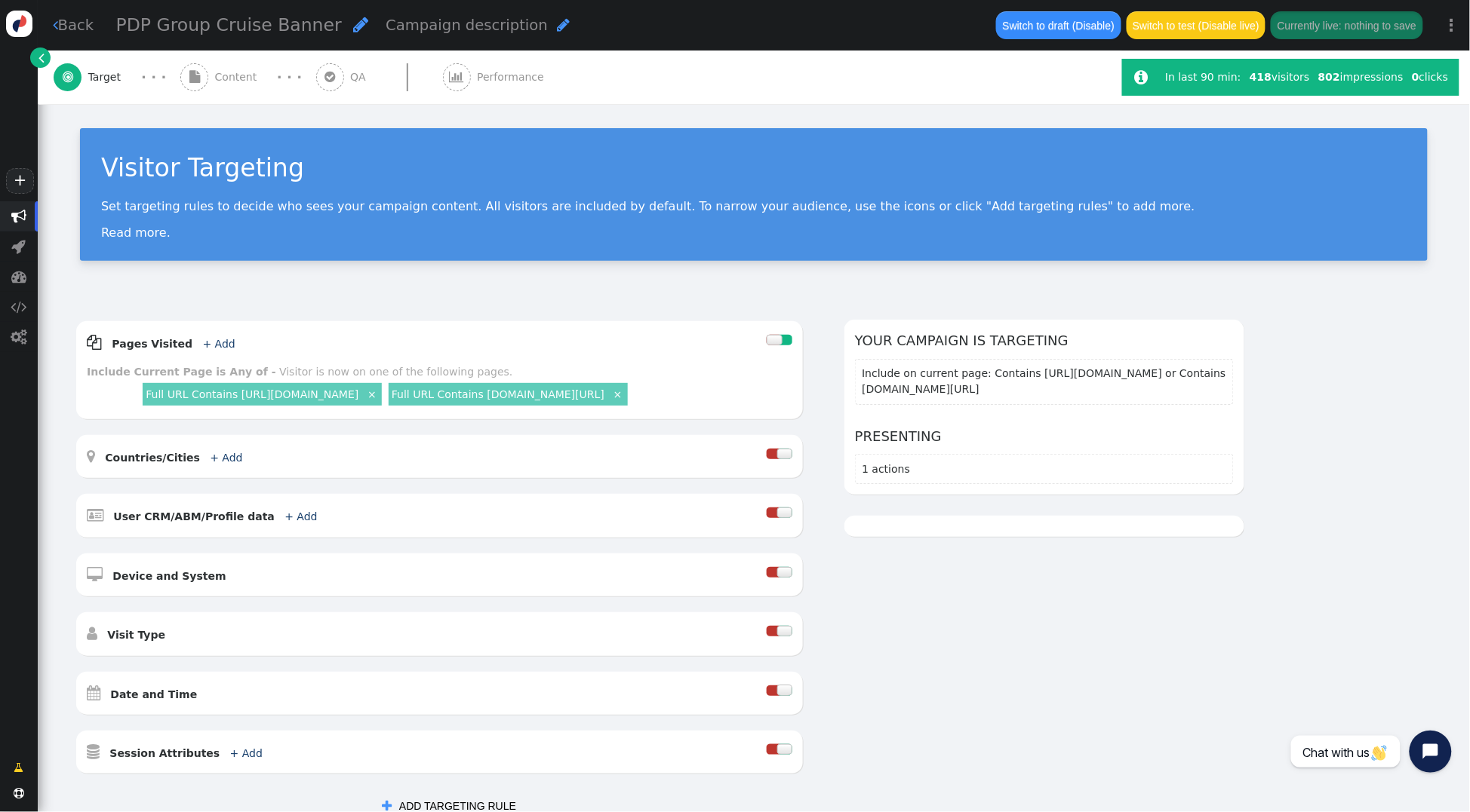
click at [229, 74] on span "Content" at bounding box center [239, 77] width 48 height 16
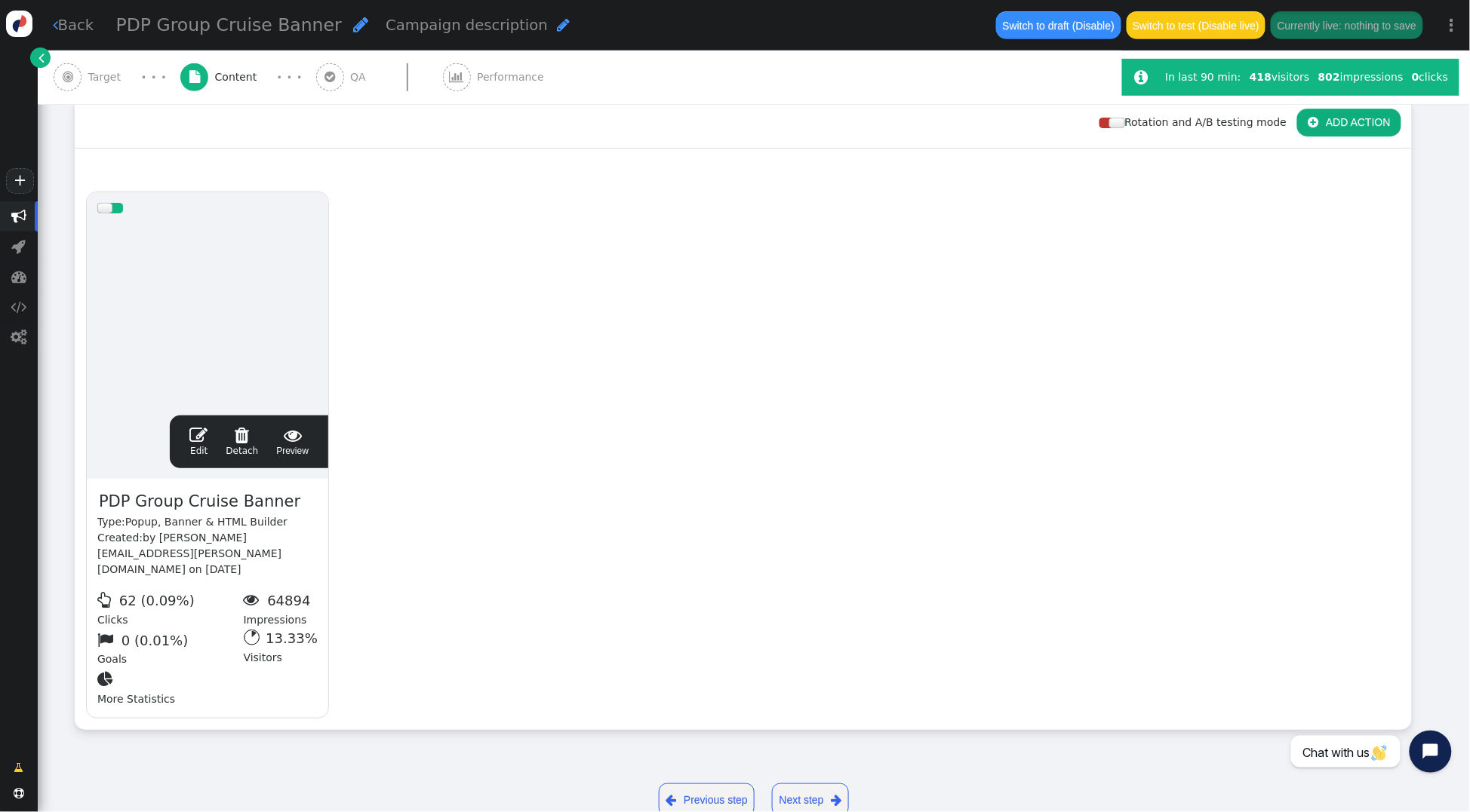
scroll to position [220, 0]
